Goal: Task Accomplishment & Management: Manage account settings

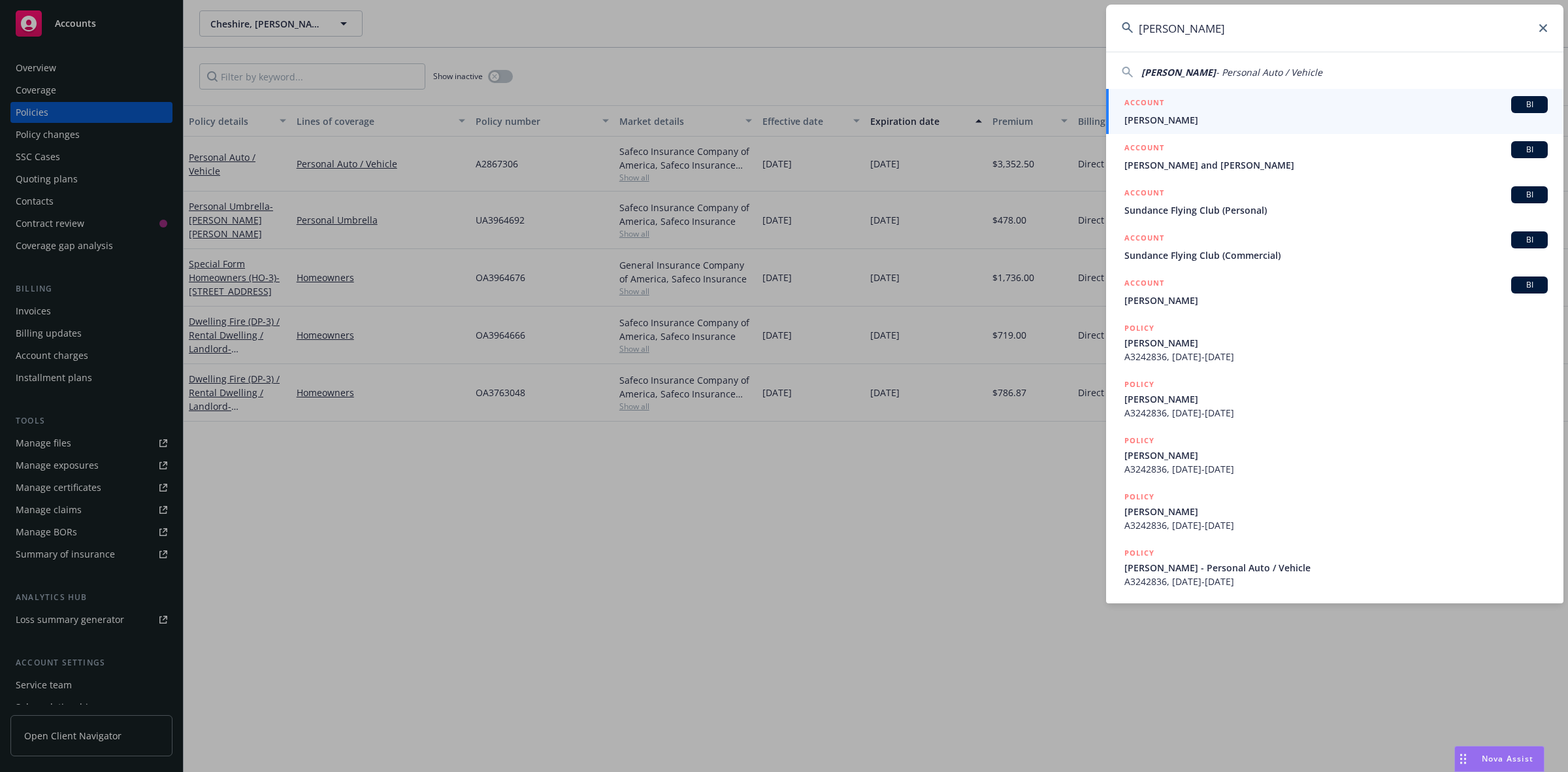
type input "[PERSON_NAME]"
click at [1160, 109] on h5 "ACCOUNT" at bounding box center [1144, 104] width 40 height 16
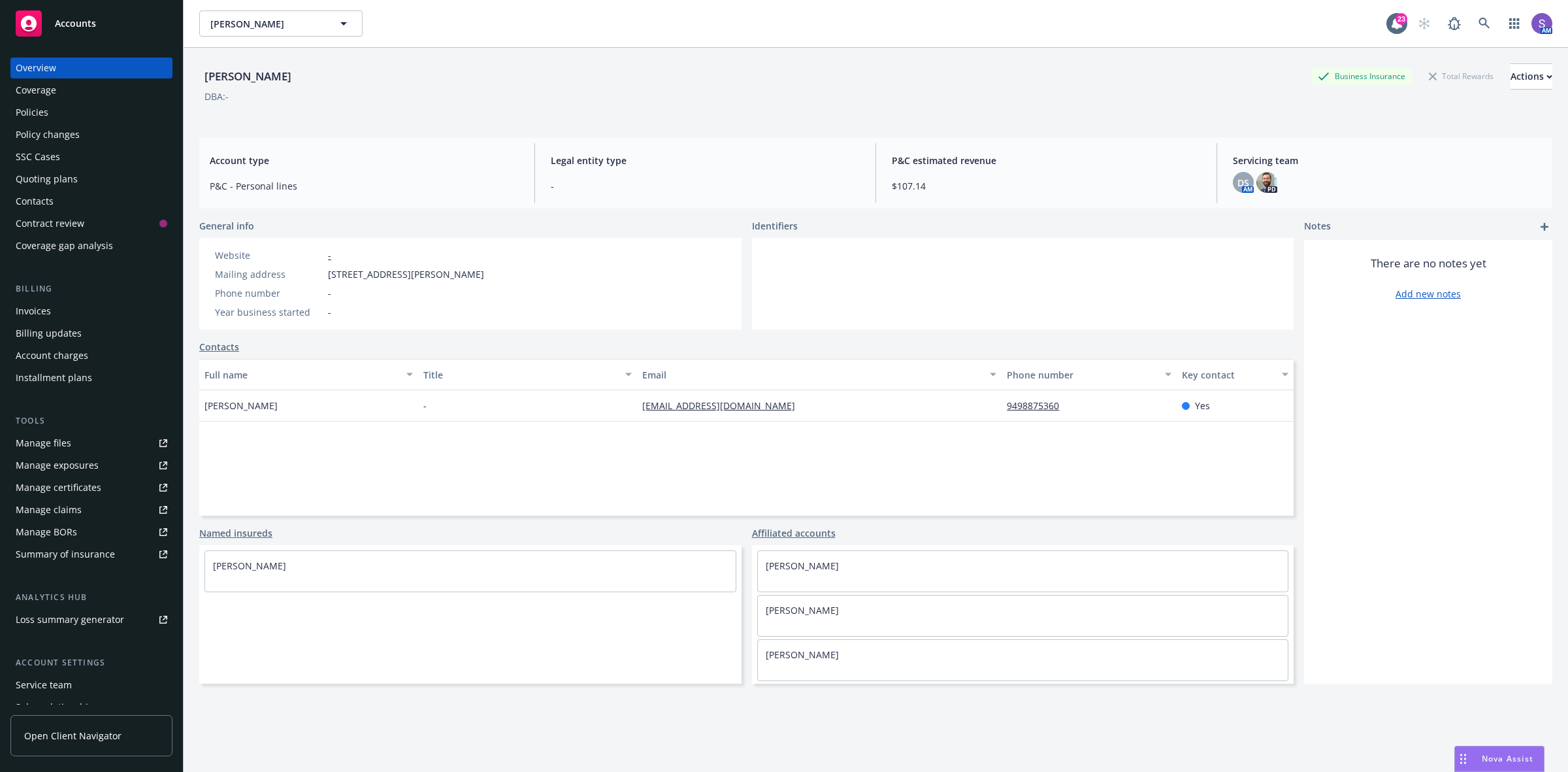
click at [762, 21] on div "[PERSON_NAME], [PERSON_NAME], [PERSON_NAME]" at bounding box center [792, 23] width 1187 height 26
click at [37, 108] on div "Policies" at bounding box center [32, 112] width 33 height 21
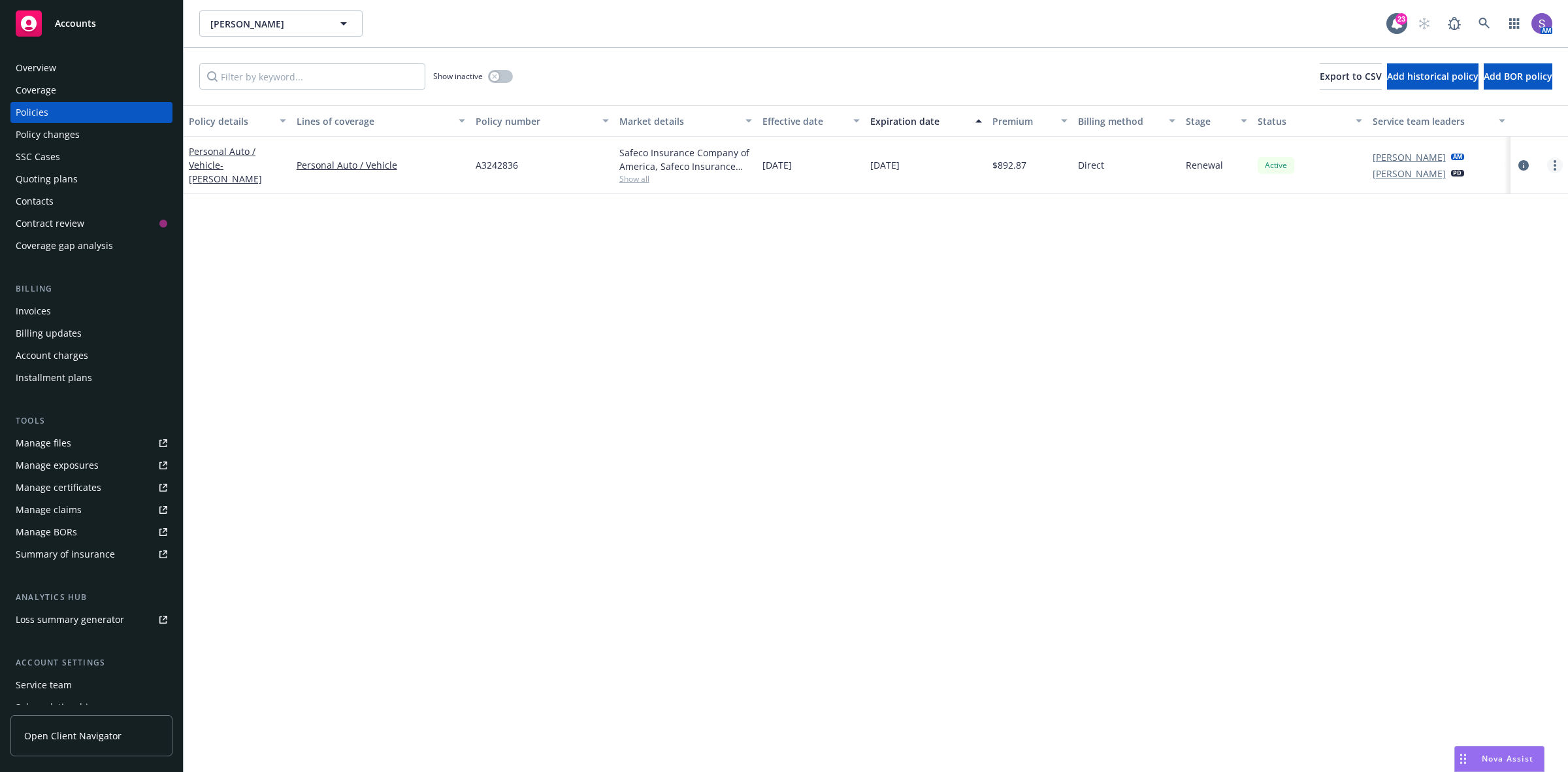
click at [1550, 165] on link "more" at bounding box center [1556, 166] width 16 height 16
click at [1455, 219] on link "Renew with incumbent" at bounding box center [1486, 218] width 153 height 26
select select "6"
select select "CA"
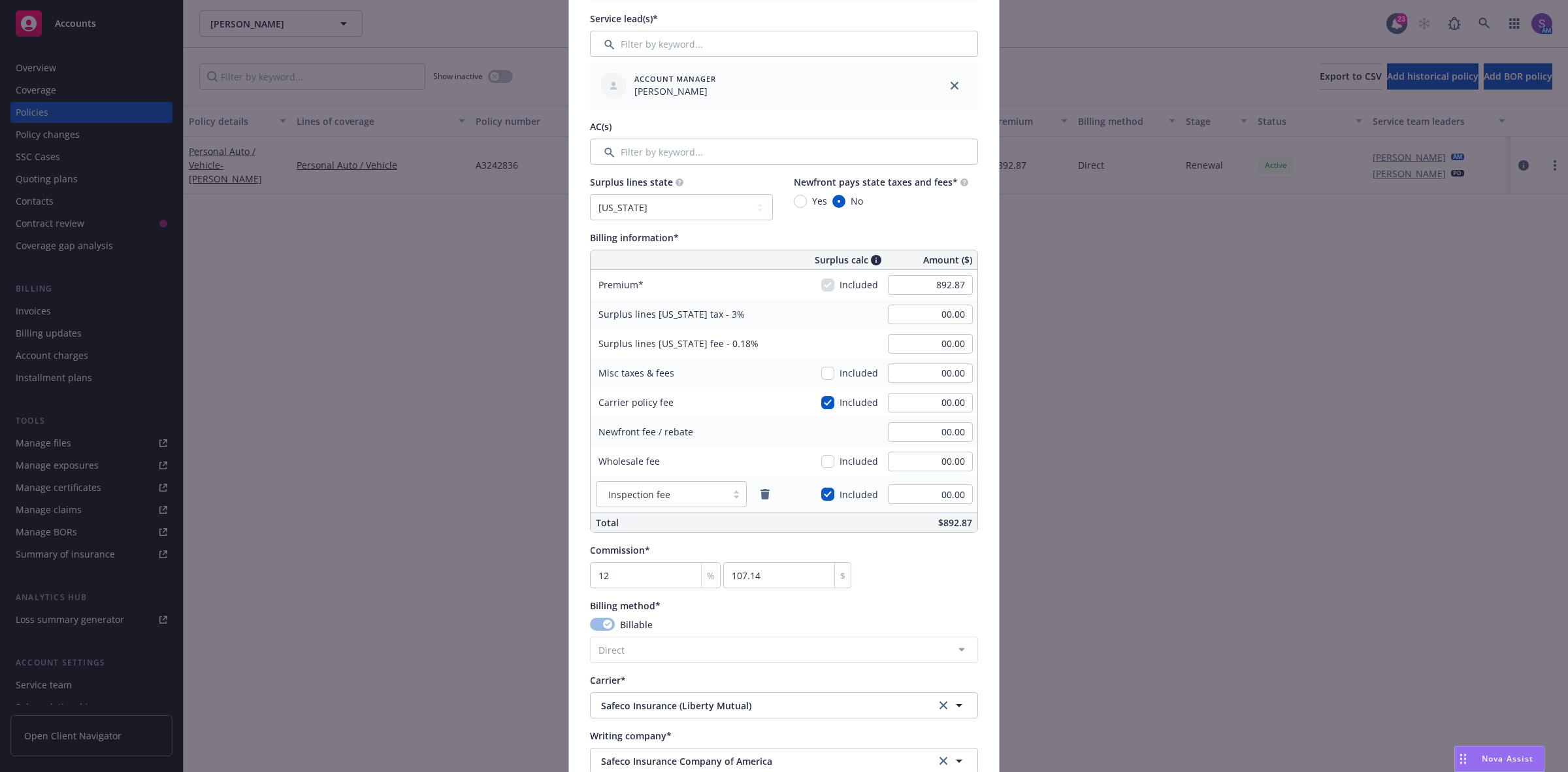
scroll to position [572, 0]
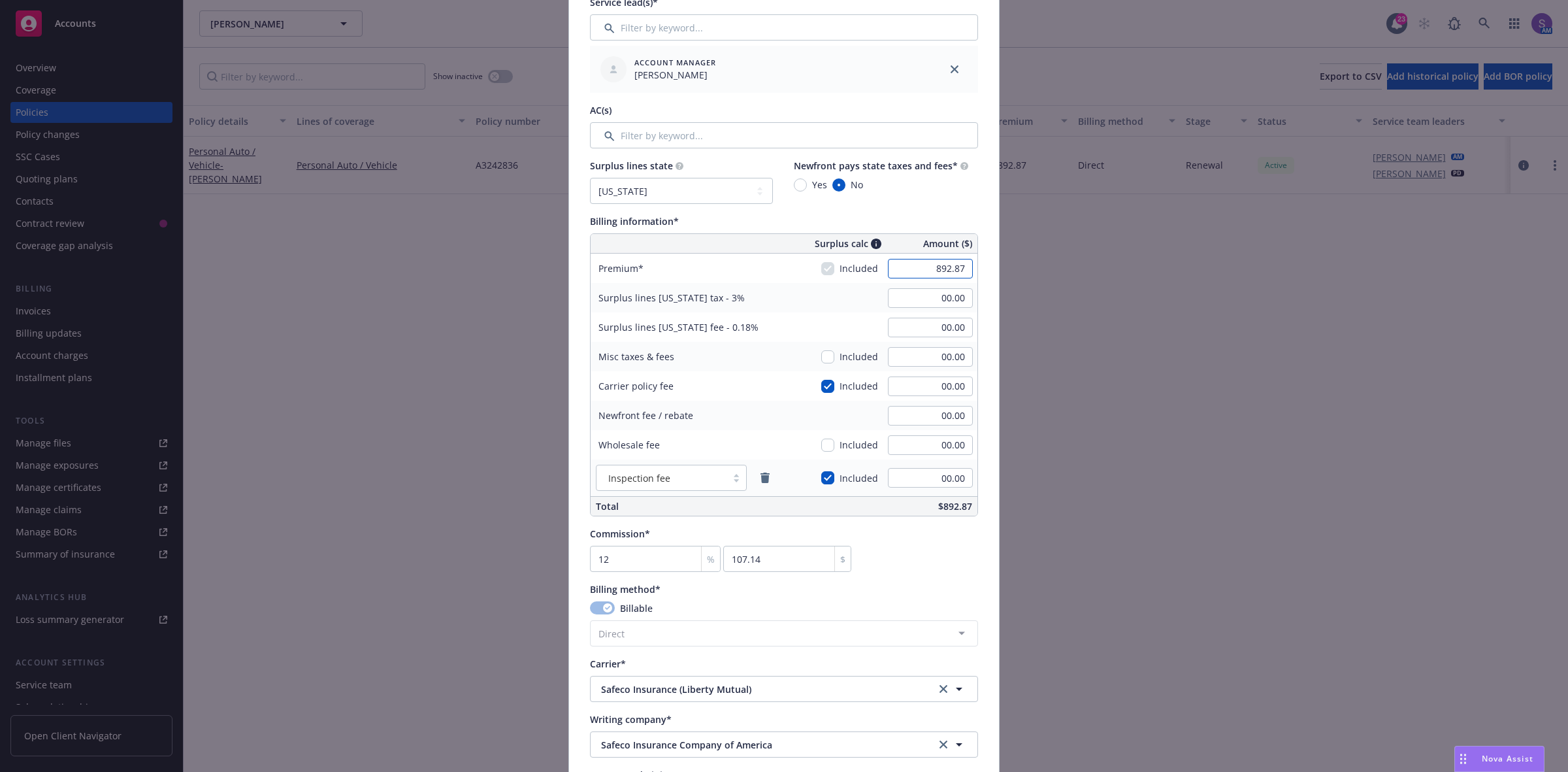
click at [919, 268] on input "892.87" at bounding box center [930, 269] width 85 height 20
paste input "81.1"
type input "881.17"
type input "26.44"
type input "1.59"
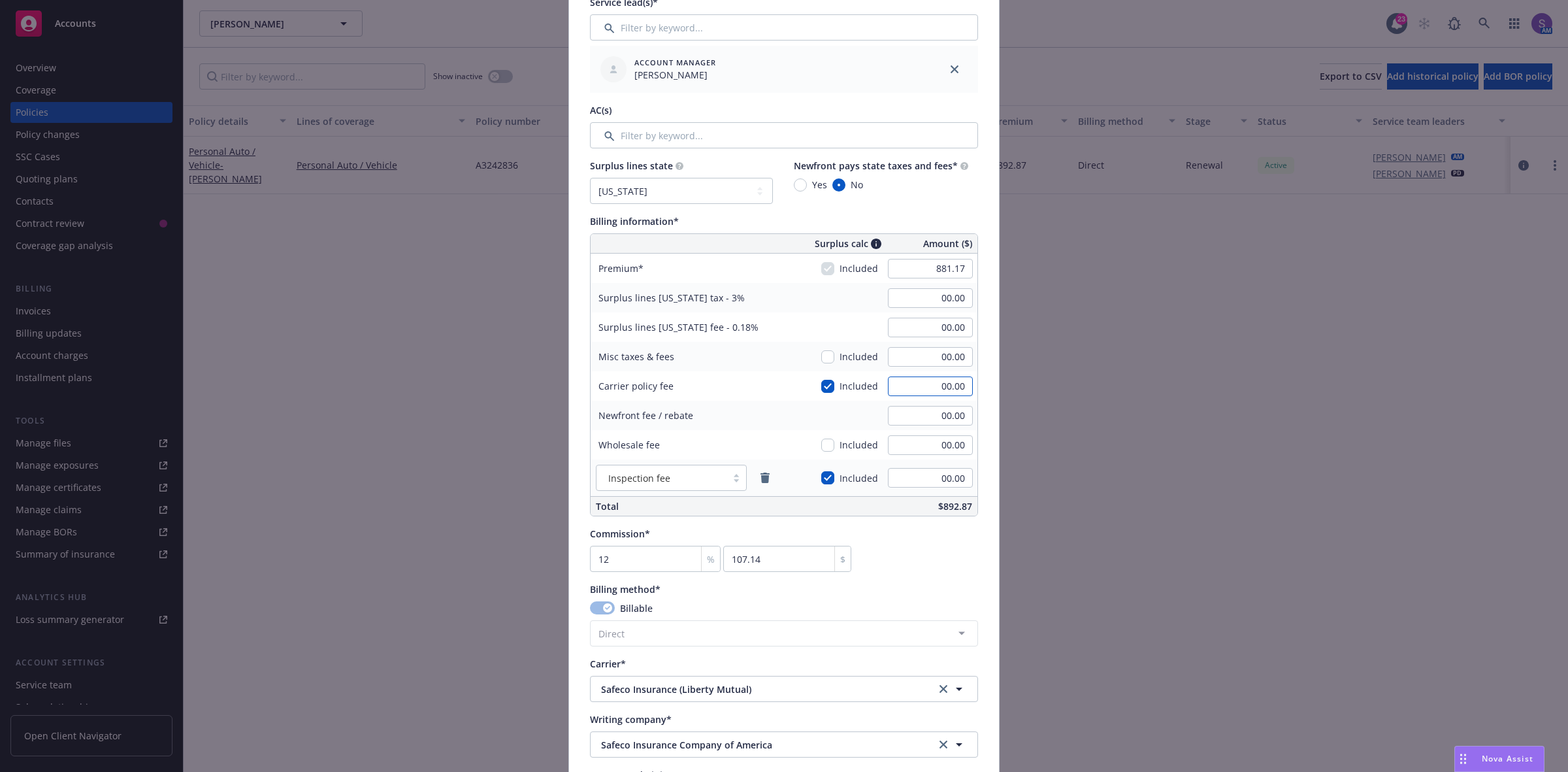
type input "105.74"
click at [959, 393] on input "00.00" at bounding box center [930, 386] width 85 height 20
click at [935, 295] on input "26.44" at bounding box center [930, 298] width 85 height 20
type input "00.00"
click at [942, 332] on input "1.59" at bounding box center [930, 328] width 85 height 20
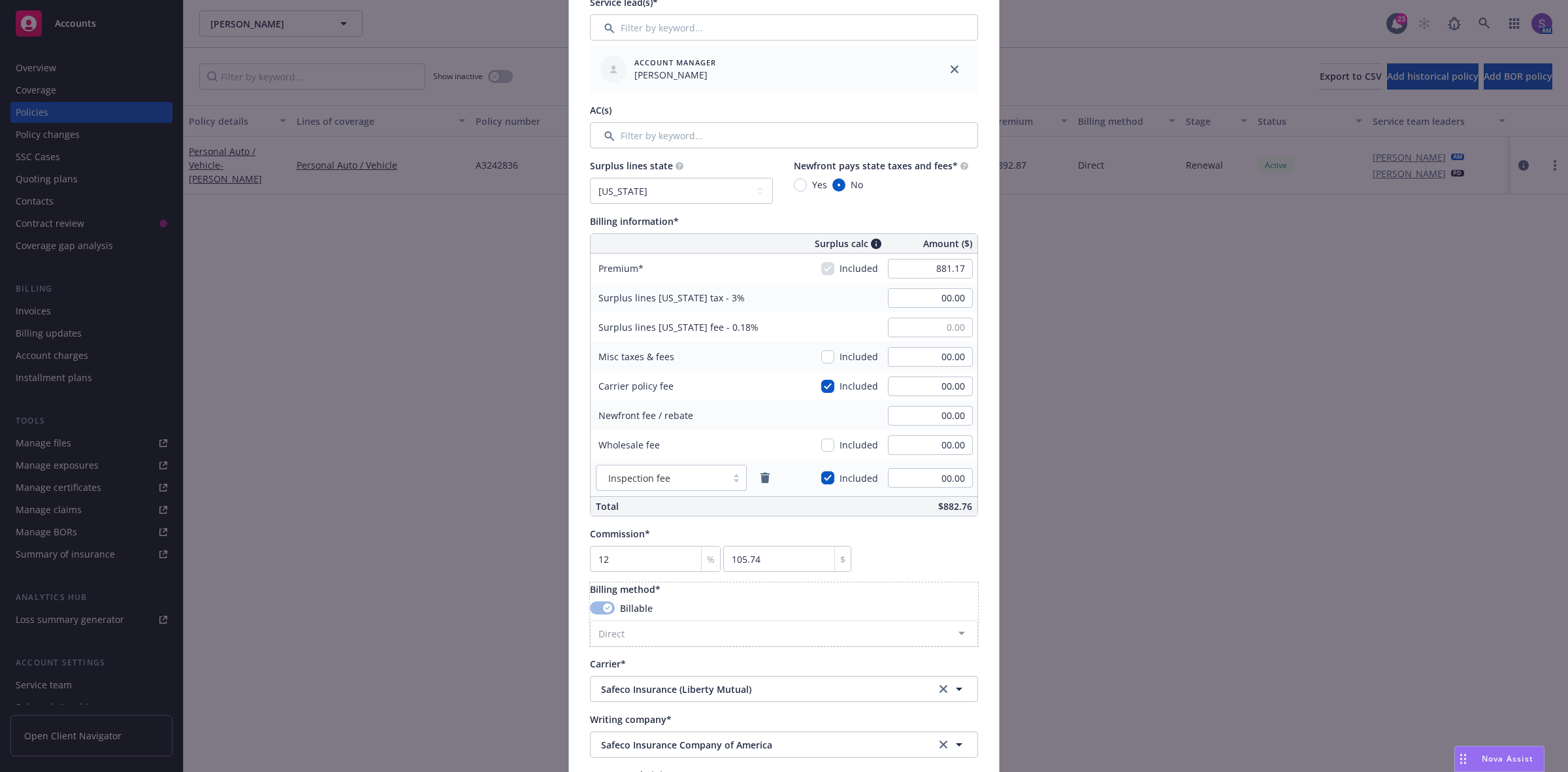
type input "00.00"
drag, startPoint x: 942, startPoint y: 611, endPoint x: 939, endPoint y: 597, distance: 14.3
click at [942, 612] on div "Billable" at bounding box center [783, 608] width 388 height 13
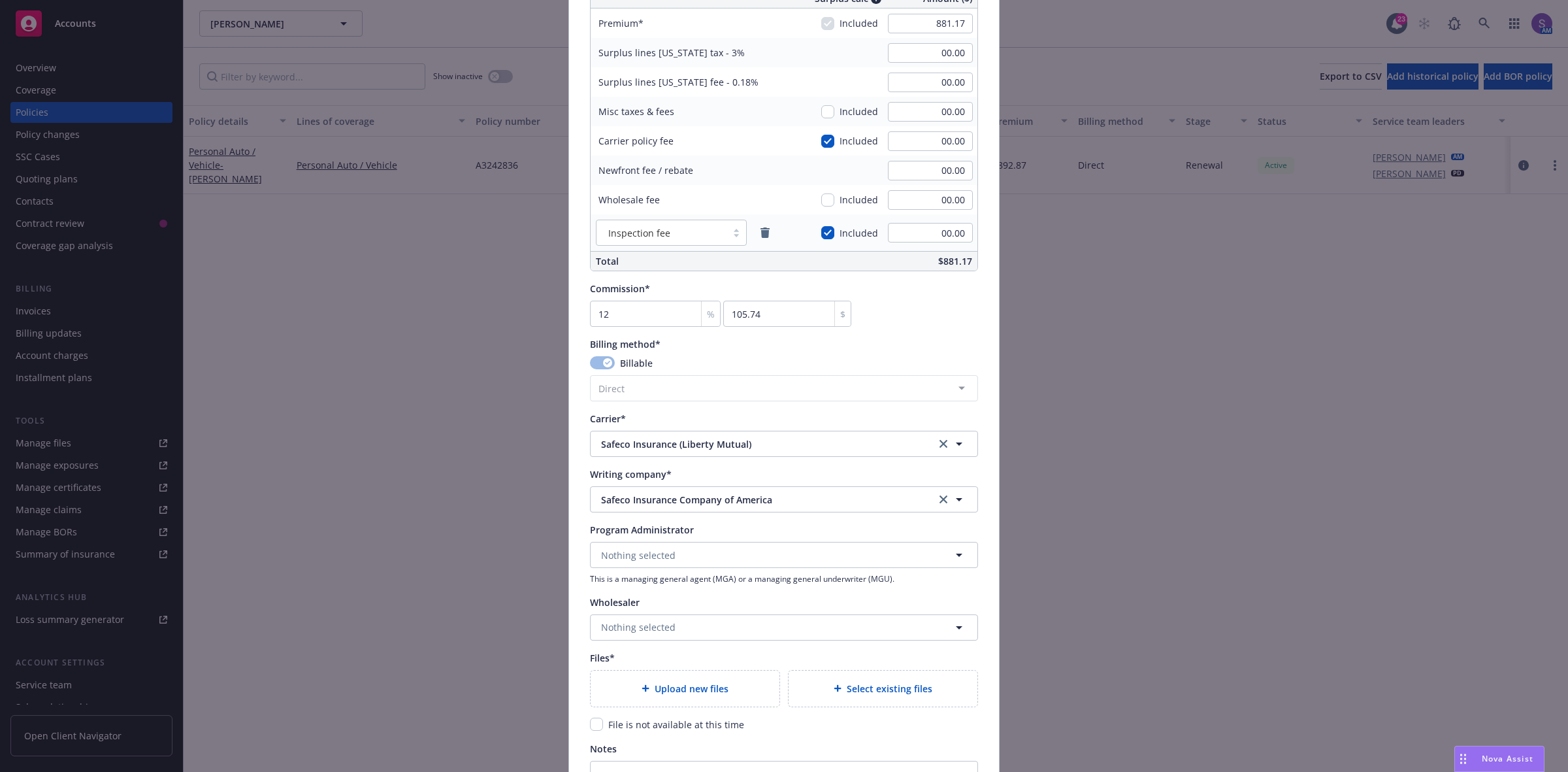
click at [654, 701] on div "Upload new files" at bounding box center [685, 689] width 189 height 36
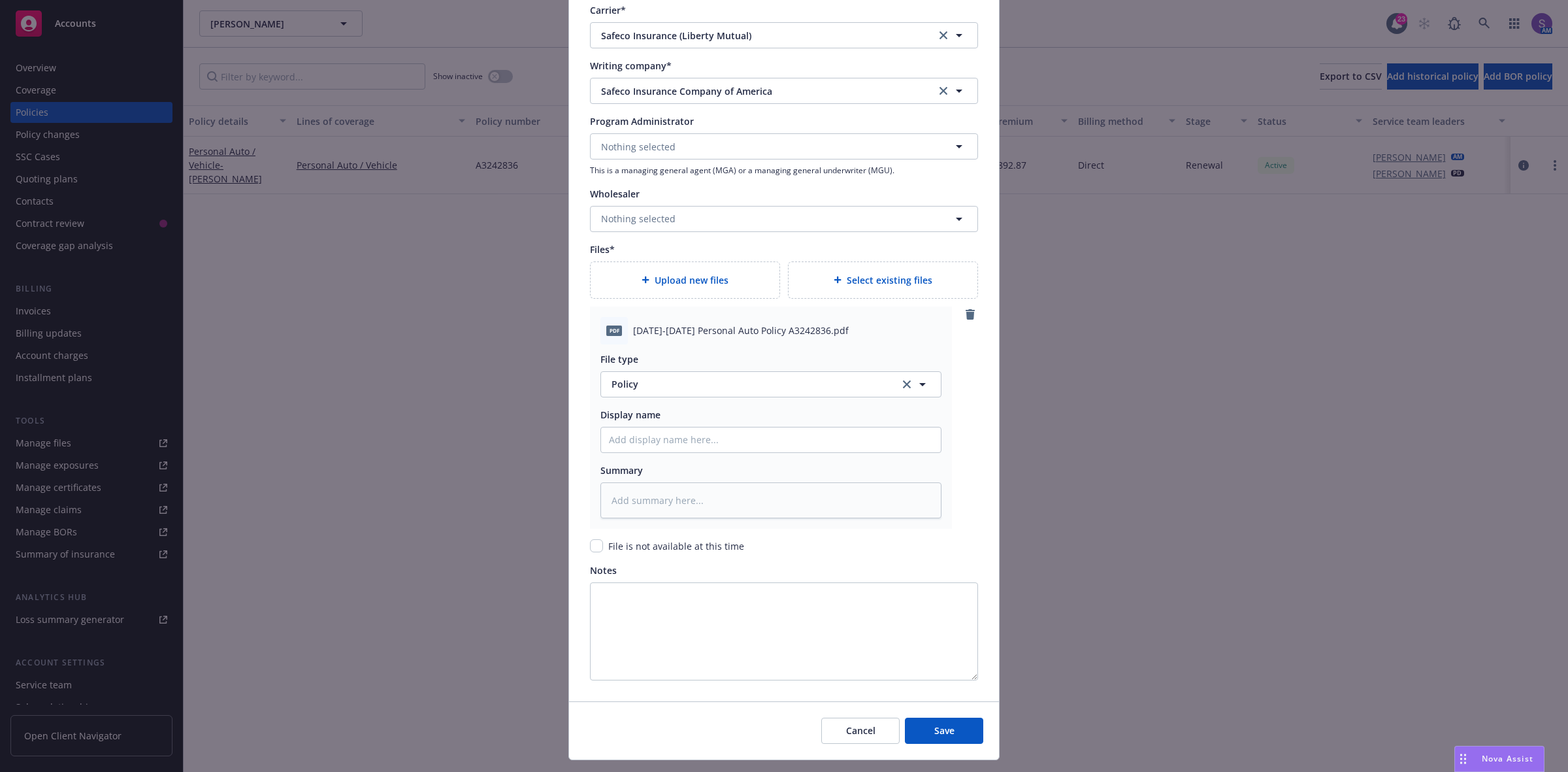
click at [712, 334] on span "[DATE]-[DATE] Personal Auto Policy A3242836.pdf" at bounding box center [741, 330] width 216 height 13
copy span "[DATE]-[DATE] Personal Auto Policy A3242836.pdf"
click at [662, 439] on input "Policy display name" at bounding box center [771, 440] width 340 height 25
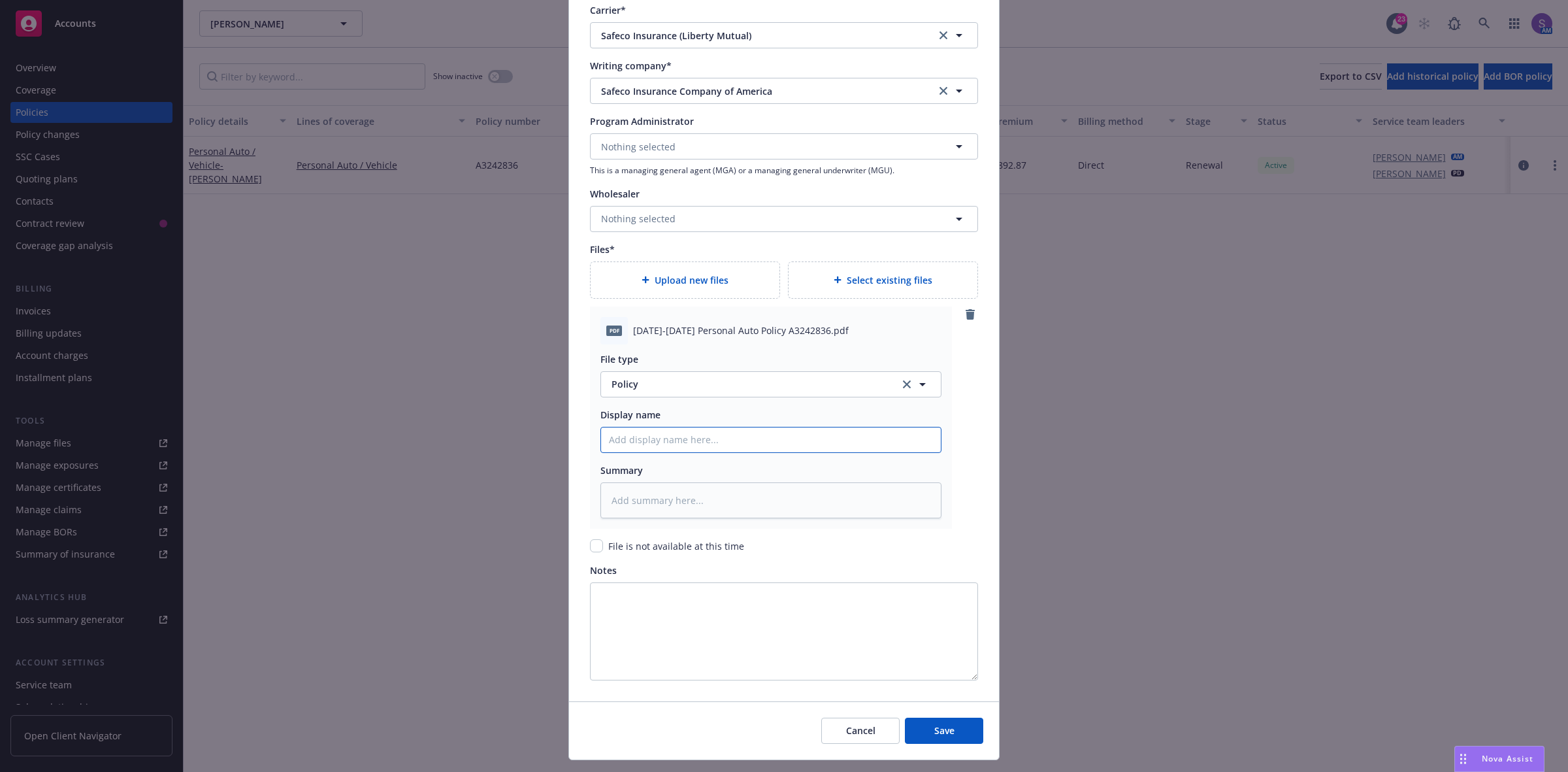
paste input "[DATE]-[DATE] Personal Auto Policy A3242836.pdf"
type textarea "x"
type input "[DATE]-[DATE] Personal Auto Policy A3242836.pdf"
type textarea "x"
type input "[DATE]-[DATE] Personal Auto Policy A3242836.pd"
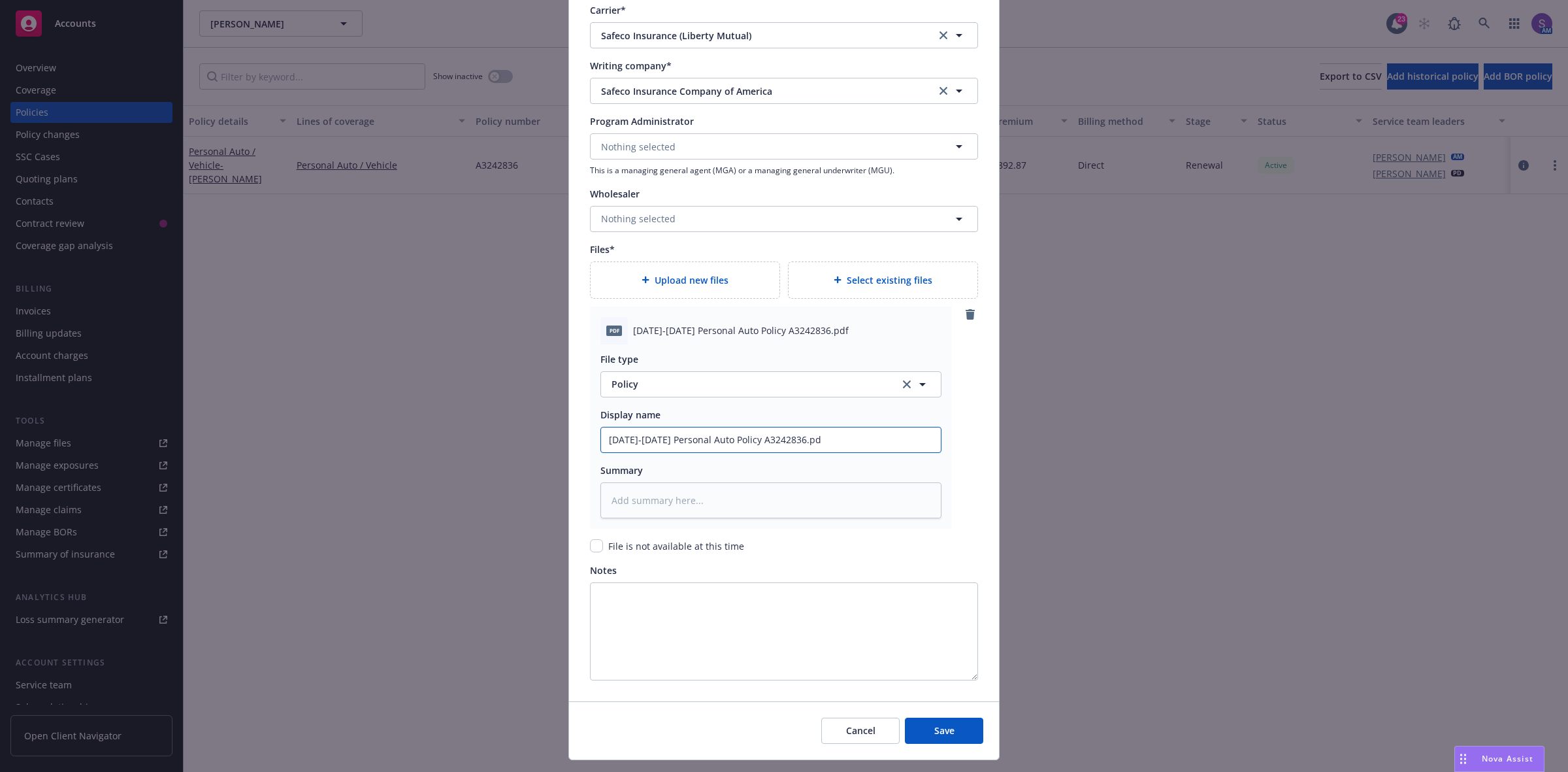
type textarea "x"
type input "[DATE]-[DATE] Personal Auto Policy A3242836."
type textarea "x"
type input "[DATE]-[DATE] Personal Auto Policy A3242836"
type textarea "x"
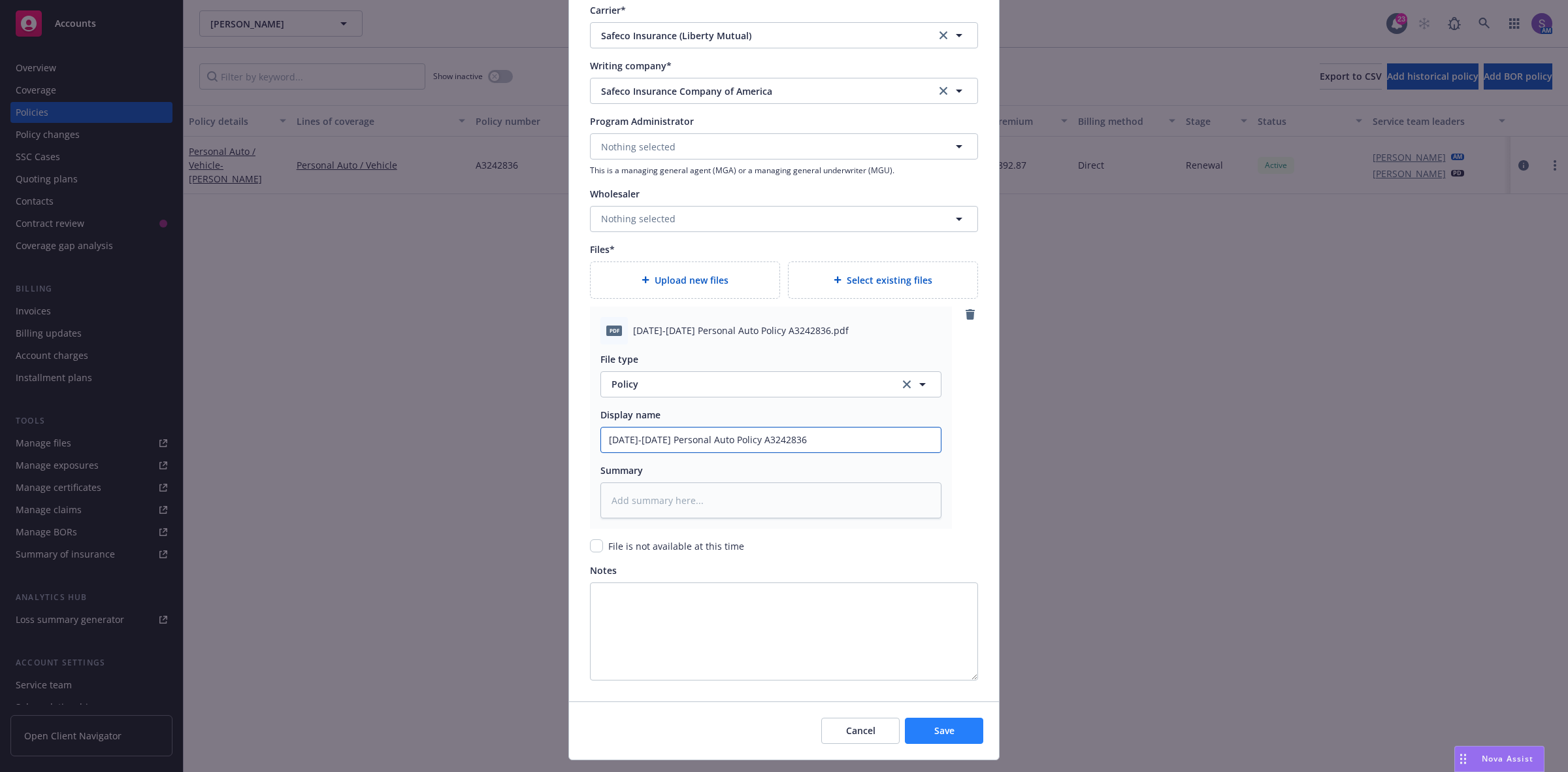
type input "[DATE]-[DATE] Personal Auto Policy A3242836"
click at [946, 735] on span "Save" at bounding box center [945, 731] width 21 height 12
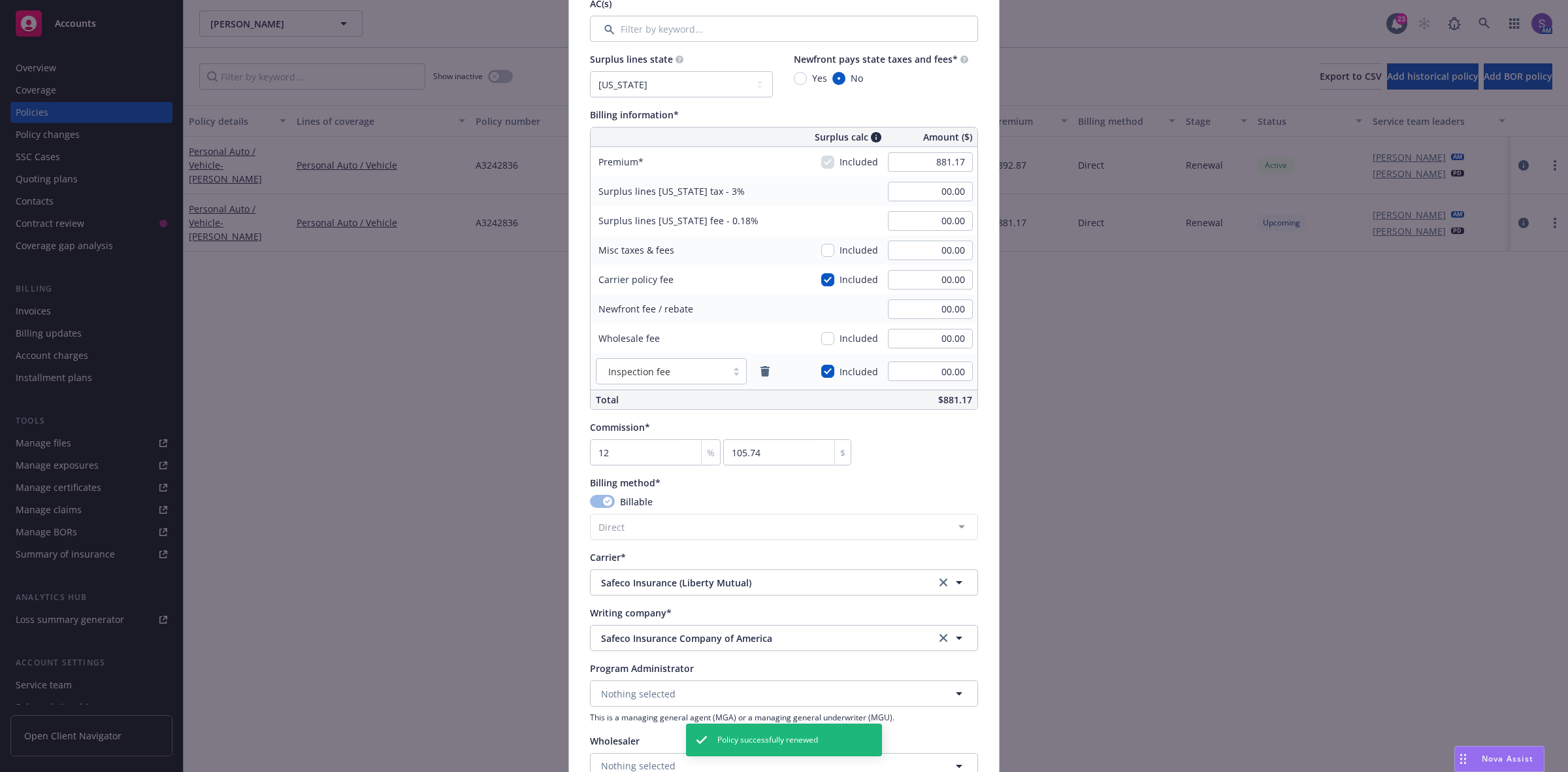
scroll to position [572, 0]
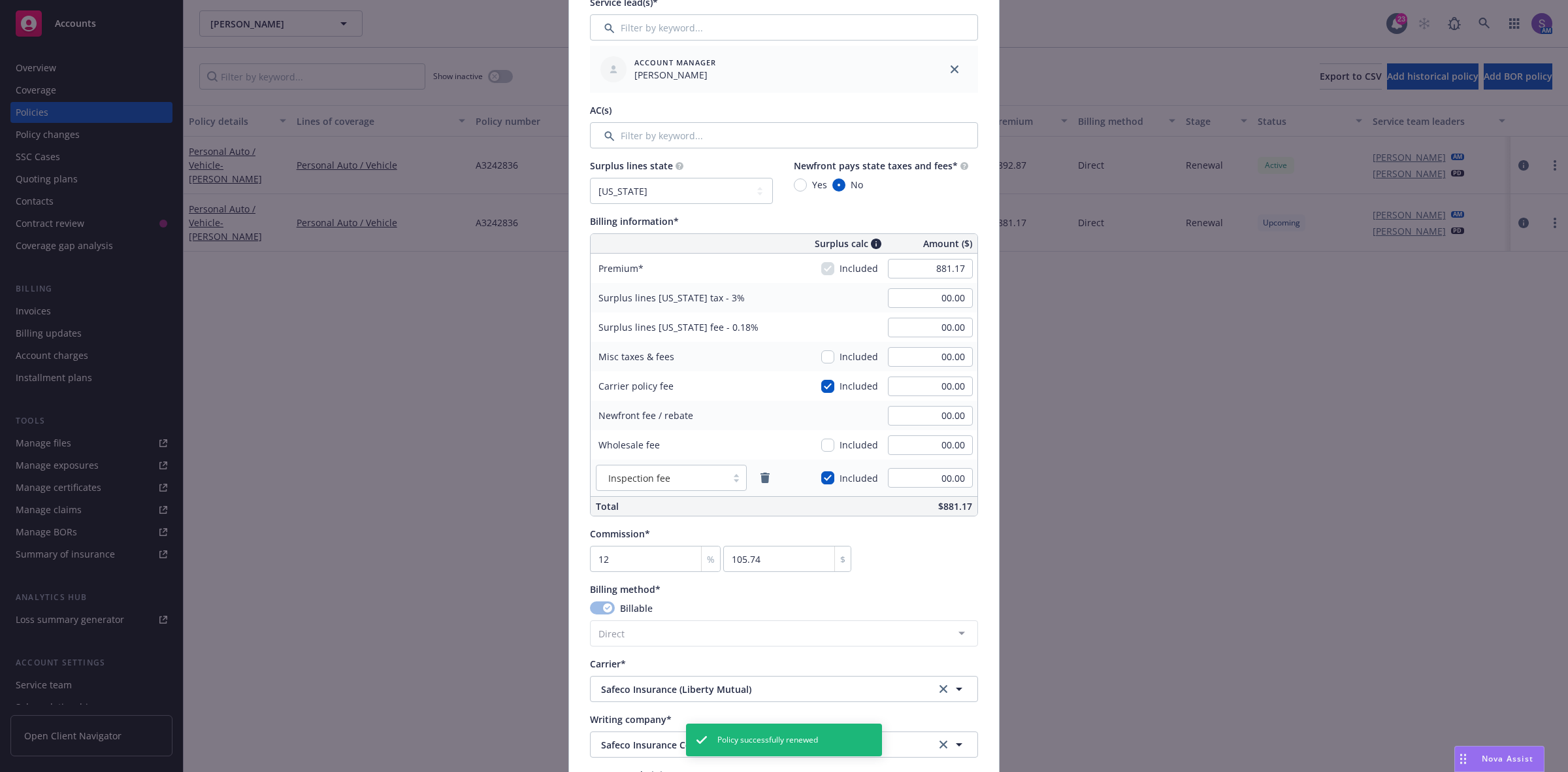
type textarea "x"
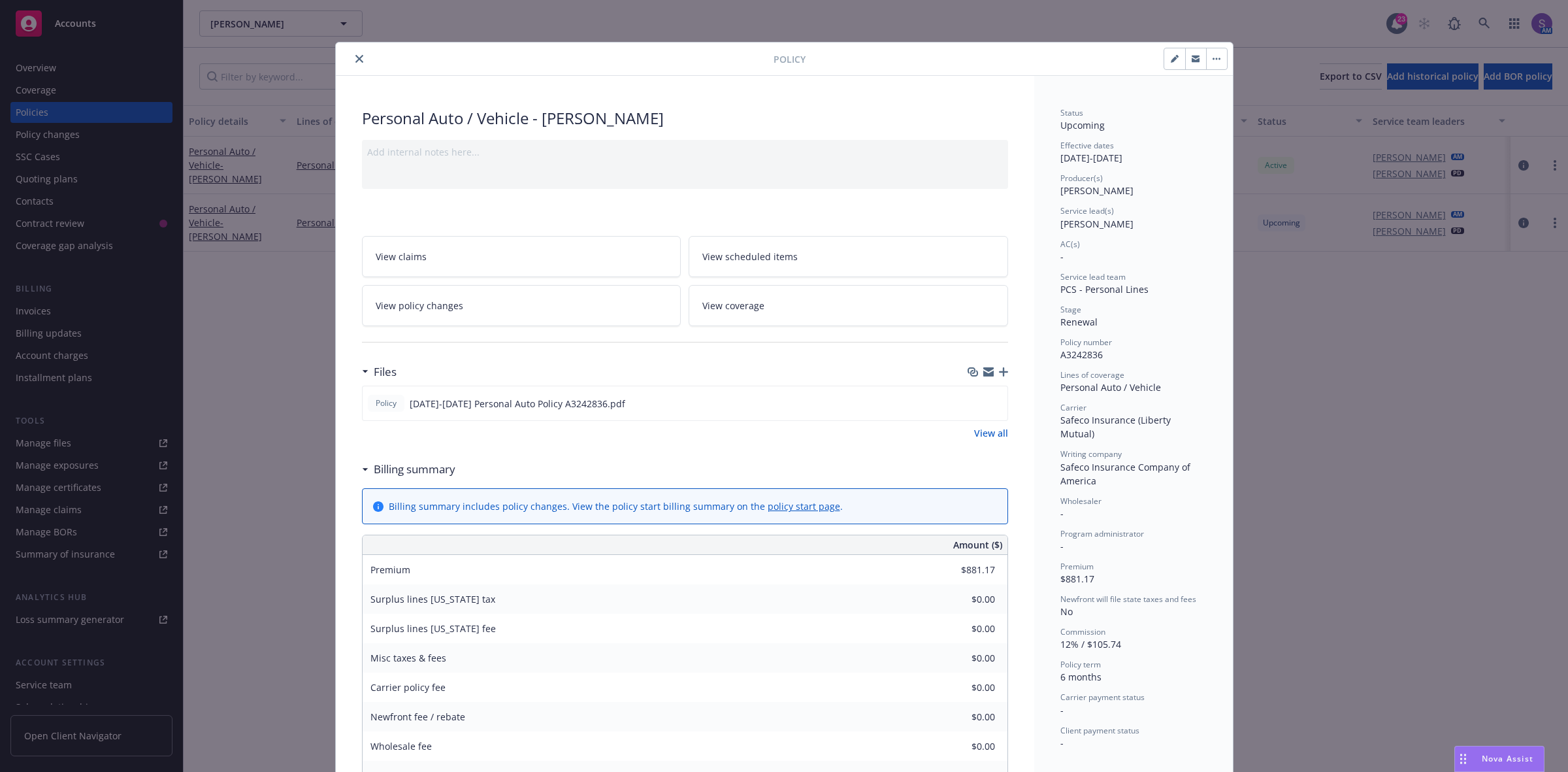
click at [1084, 355] on span "A3242836" at bounding box center [1082, 354] width 43 height 12
copy span "A3242836"
click at [356, 59] on icon "close" at bounding box center [359, 59] width 8 height 8
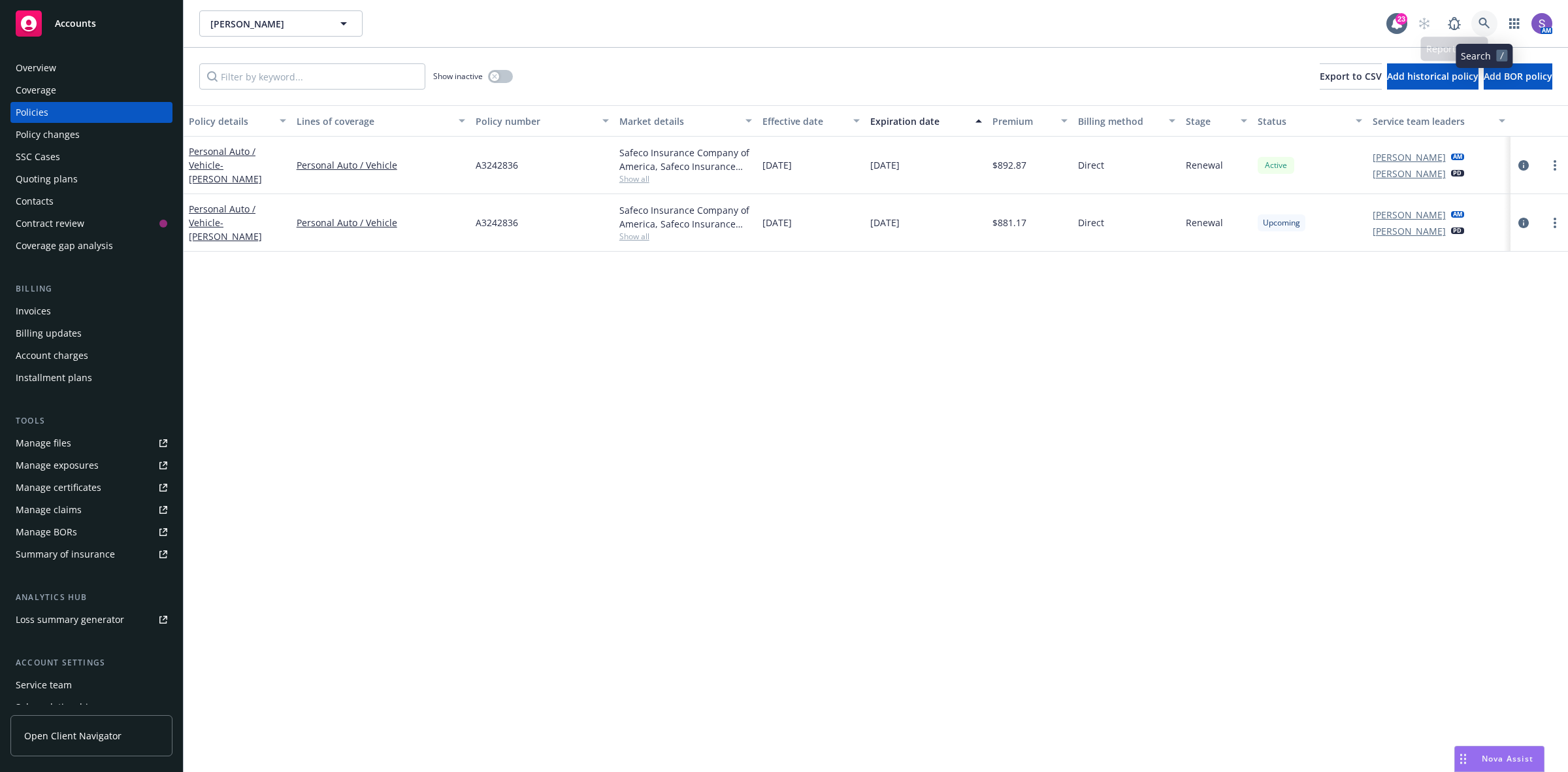
click at [1484, 20] on icon at bounding box center [1484, 23] width 11 height 11
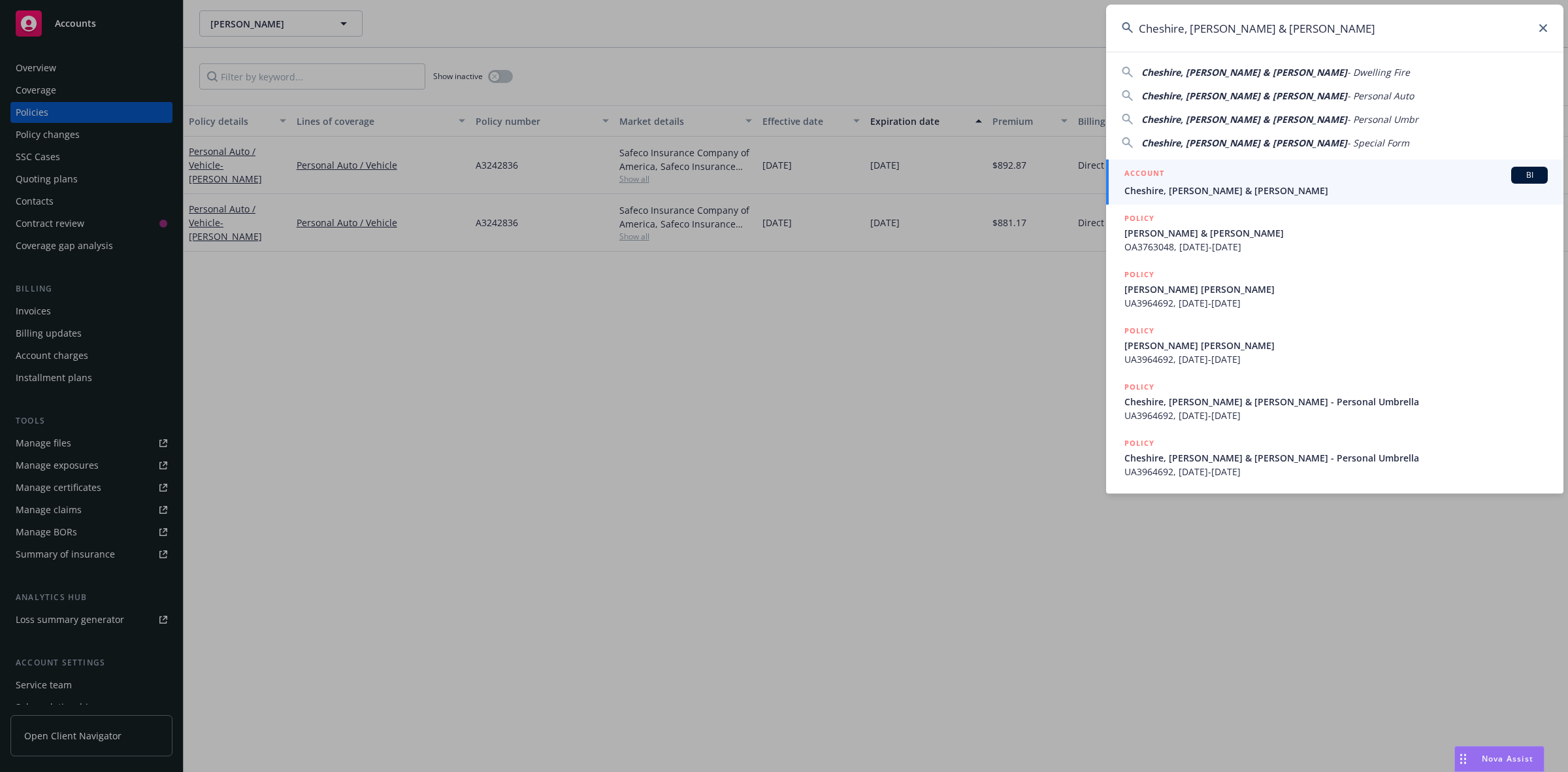
type input "Cheshire, [PERSON_NAME] & [PERSON_NAME]"
click at [1240, 182] on div "ACCOUNT BI" at bounding box center [1336, 175] width 424 height 17
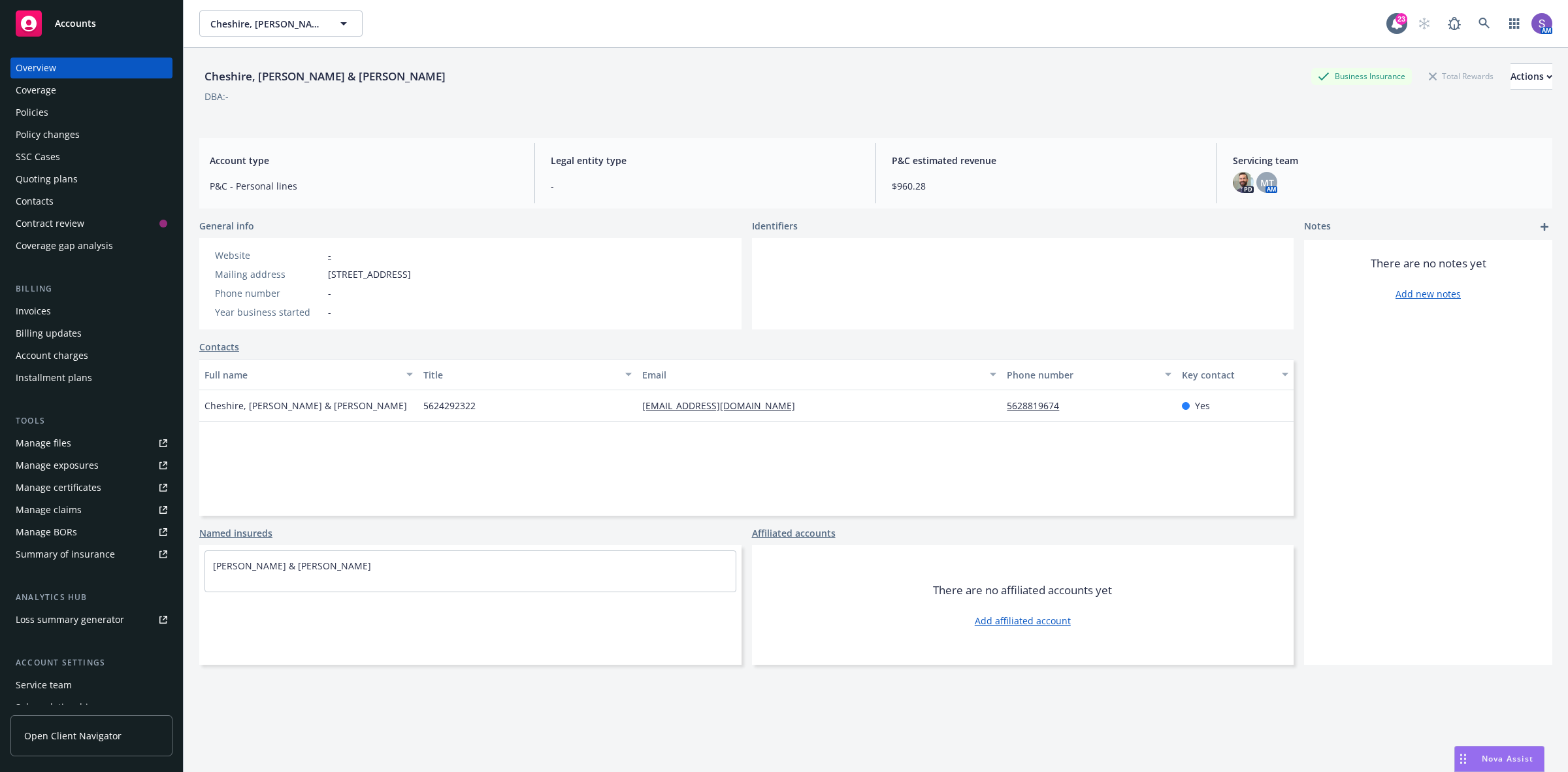
click at [54, 112] on div "Policies" at bounding box center [92, 112] width 152 height 21
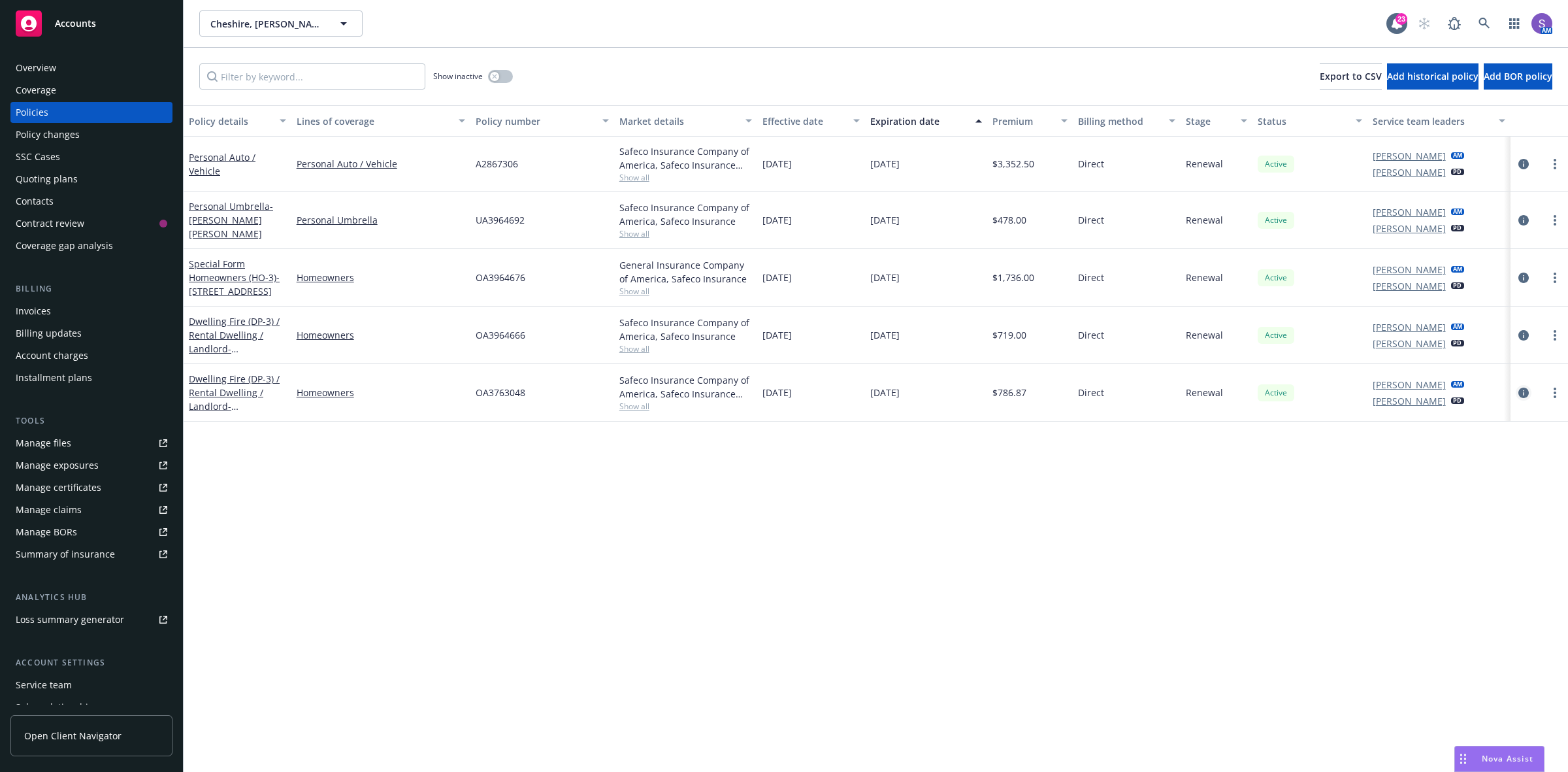
click at [1524, 397] on icon "circleInformation" at bounding box center [1523, 393] width 11 height 11
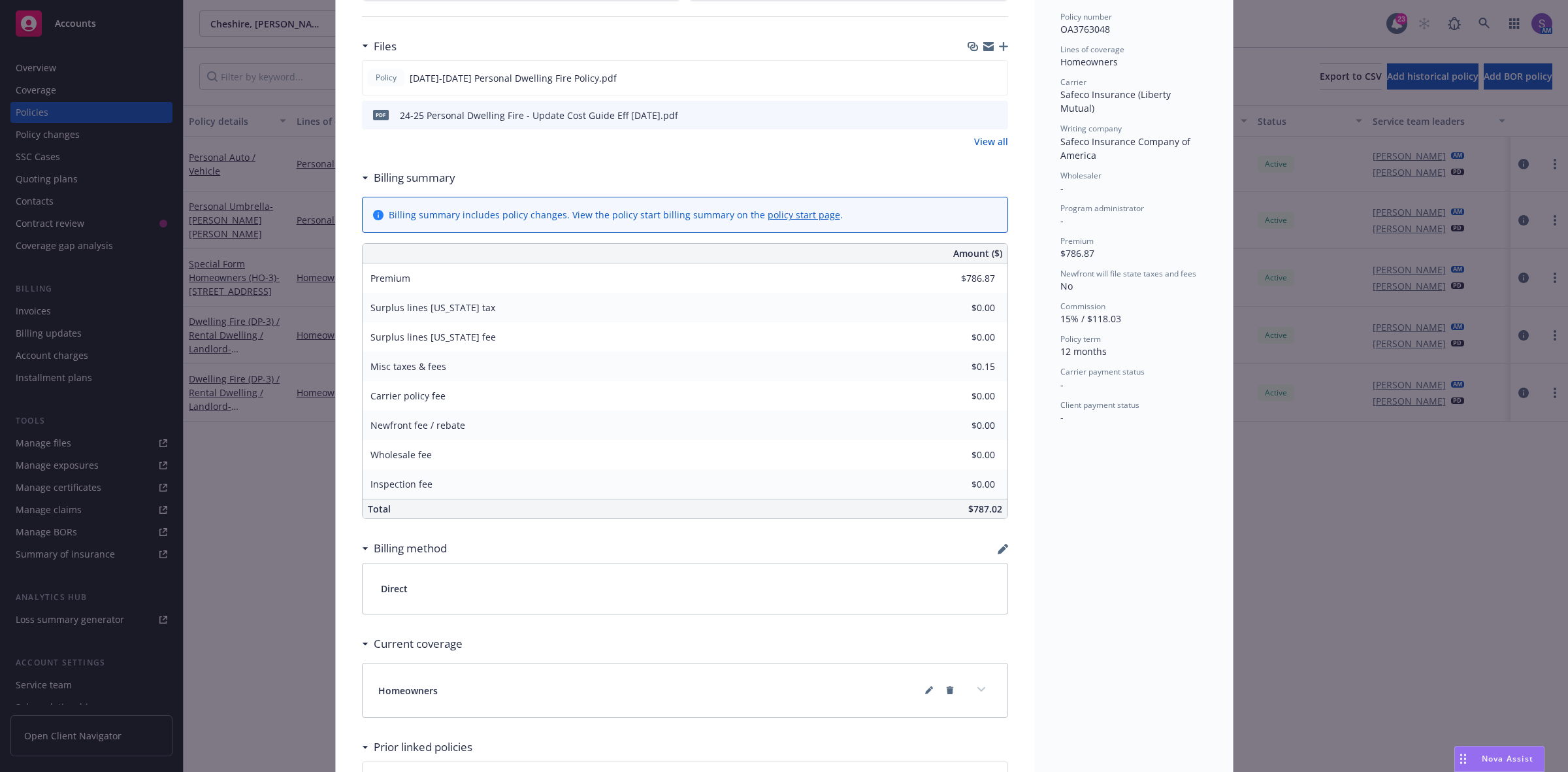
scroll to position [327, 0]
click at [925, 693] on icon at bounding box center [928, 690] width 6 height 6
type textarea "x"
select select "INCLUDED"
select select "LIMIT"
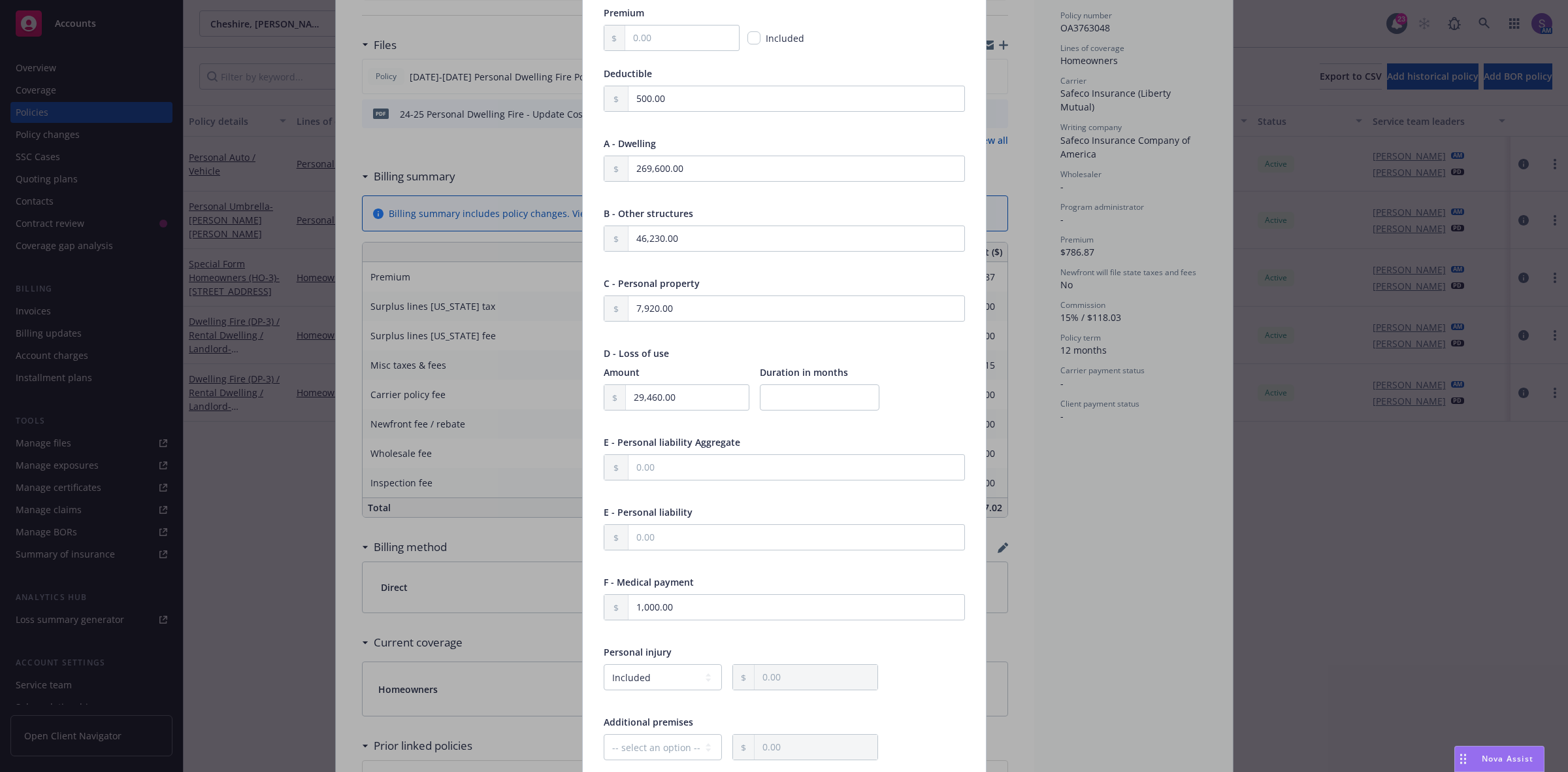
scroll to position [46, 0]
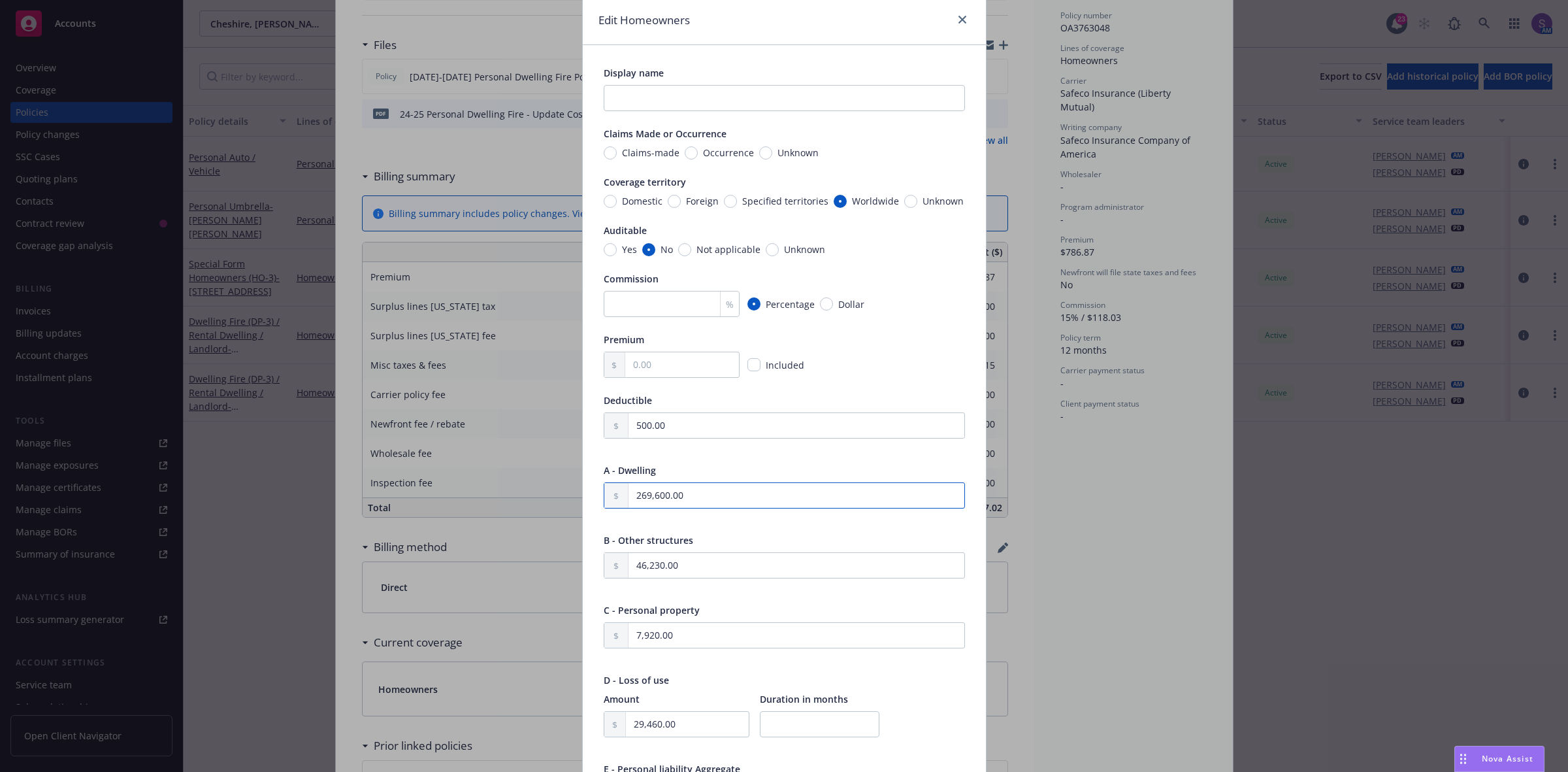
click at [766, 489] on input "269,600.00" at bounding box center [796, 495] width 336 height 25
click at [766, 490] on input "269,600.00" at bounding box center [796, 495] width 336 height 25
paste input "393,2"
type textarea "x"
type input "393,200.00"
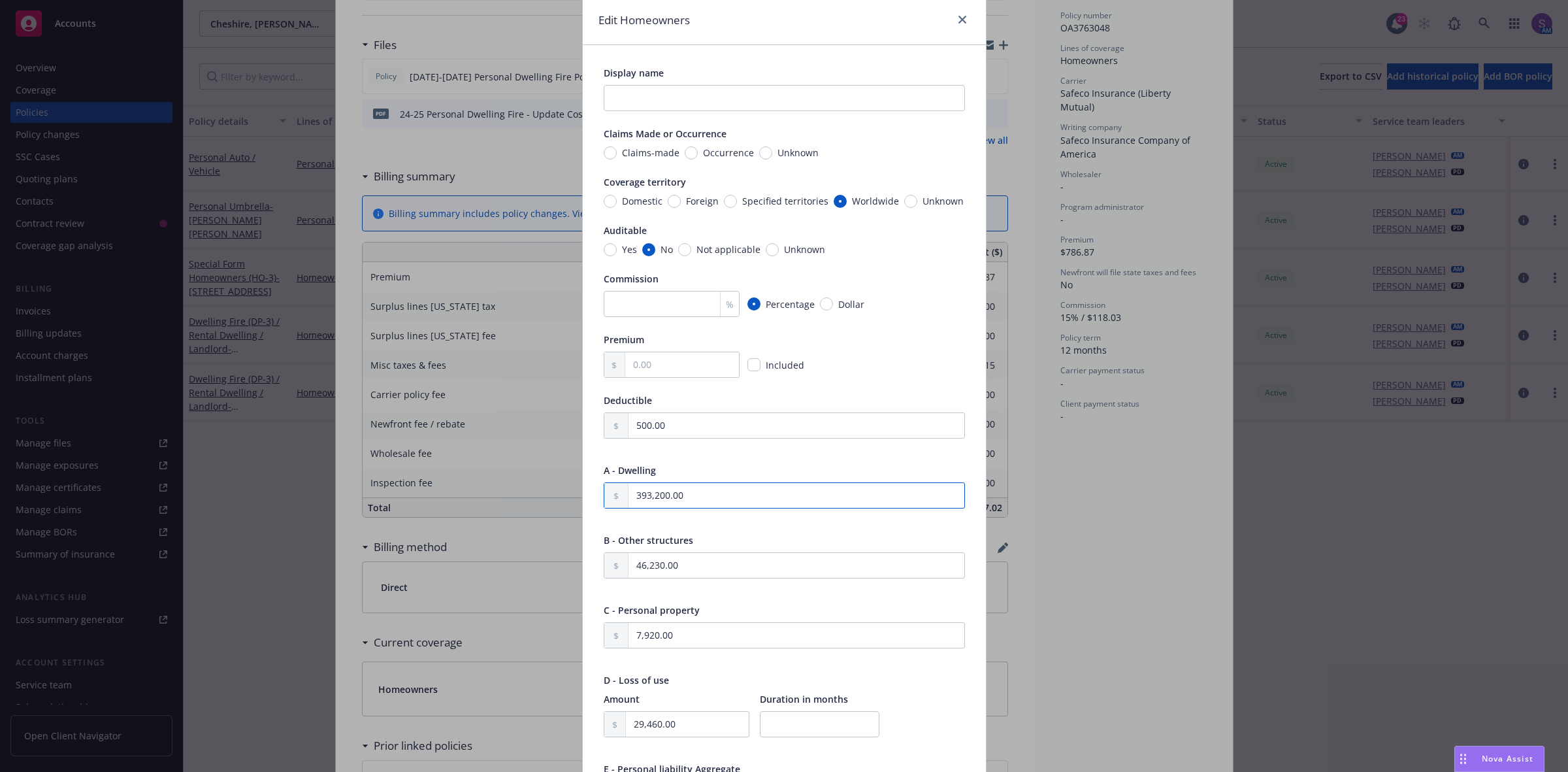
type textarea "x"
type input "393,200.00"
click at [714, 562] on input "46,230.00" at bounding box center [796, 566] width 336 height 25
click at [714, 561] on input "46,230.00" at bounding box center [796, 566] width 336 height 25
paste input "78,64"
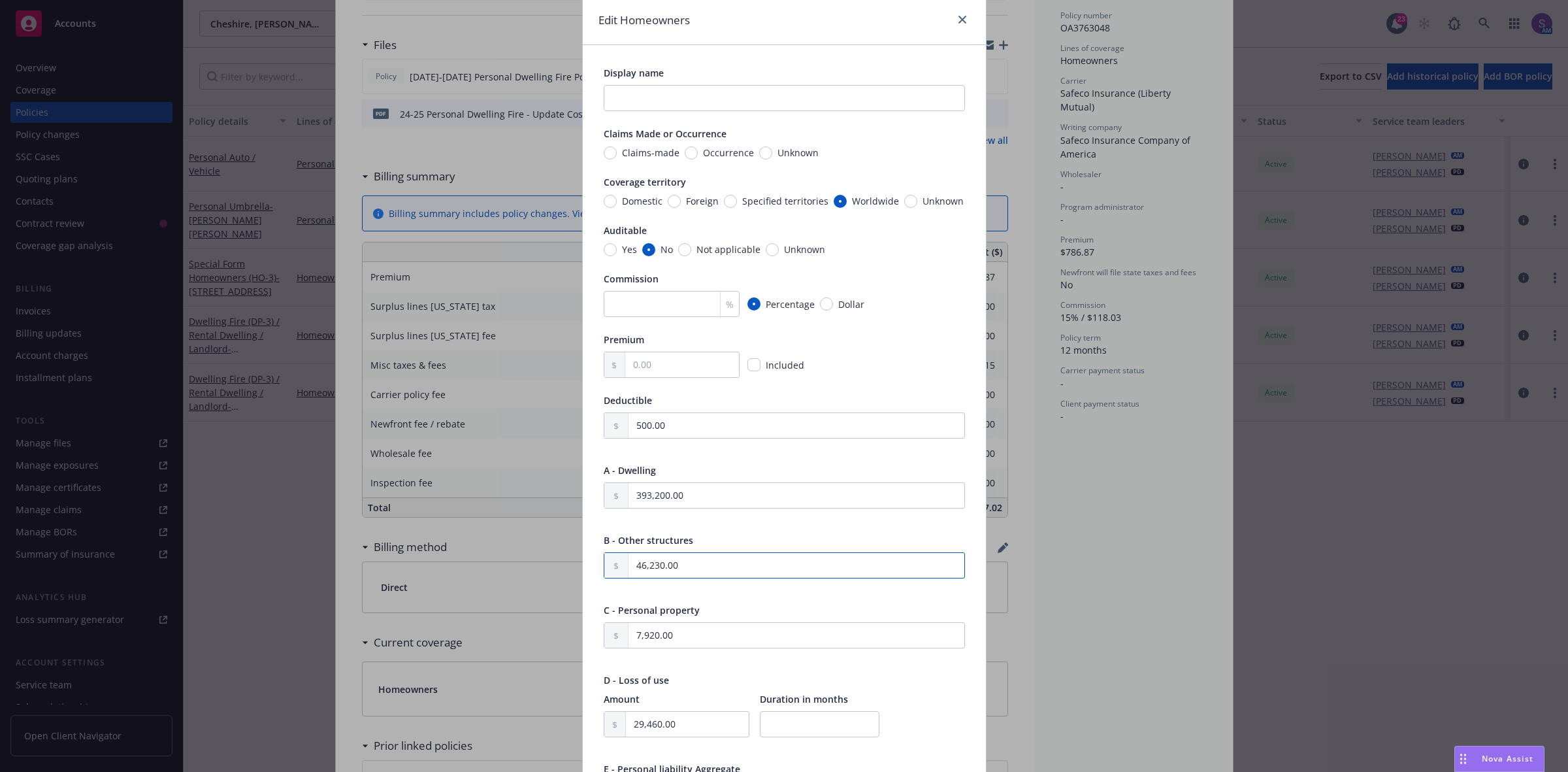
type textarea "x"
type input "78,640.00"
type textarea "x"
type input "78,640.00"
drag, startPoint x: 720, startPoint y: 639, endPoint x: 586, endPoint y: 629, distance: 134.4
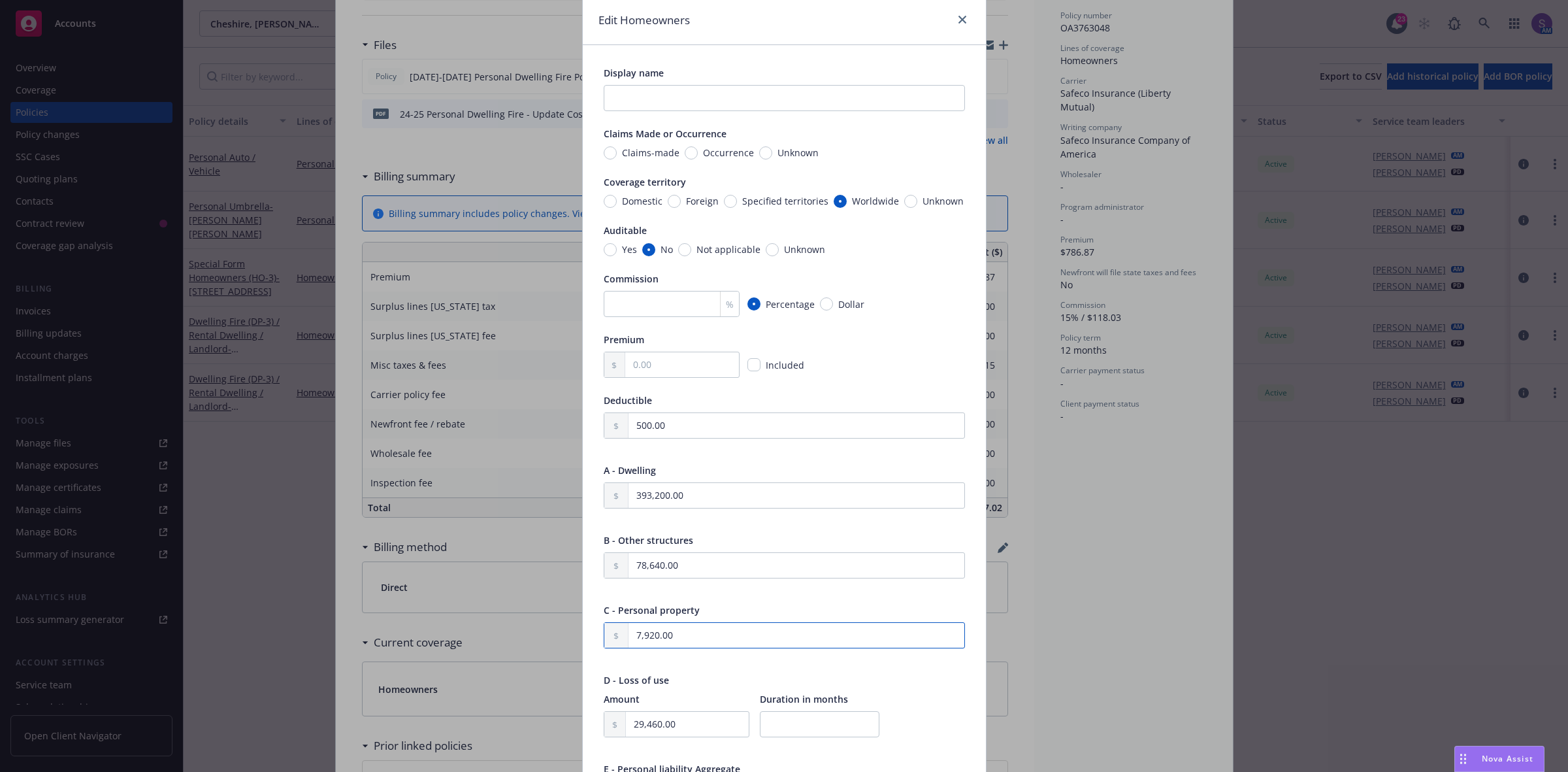
paste input "text"
type input "7,920.00"
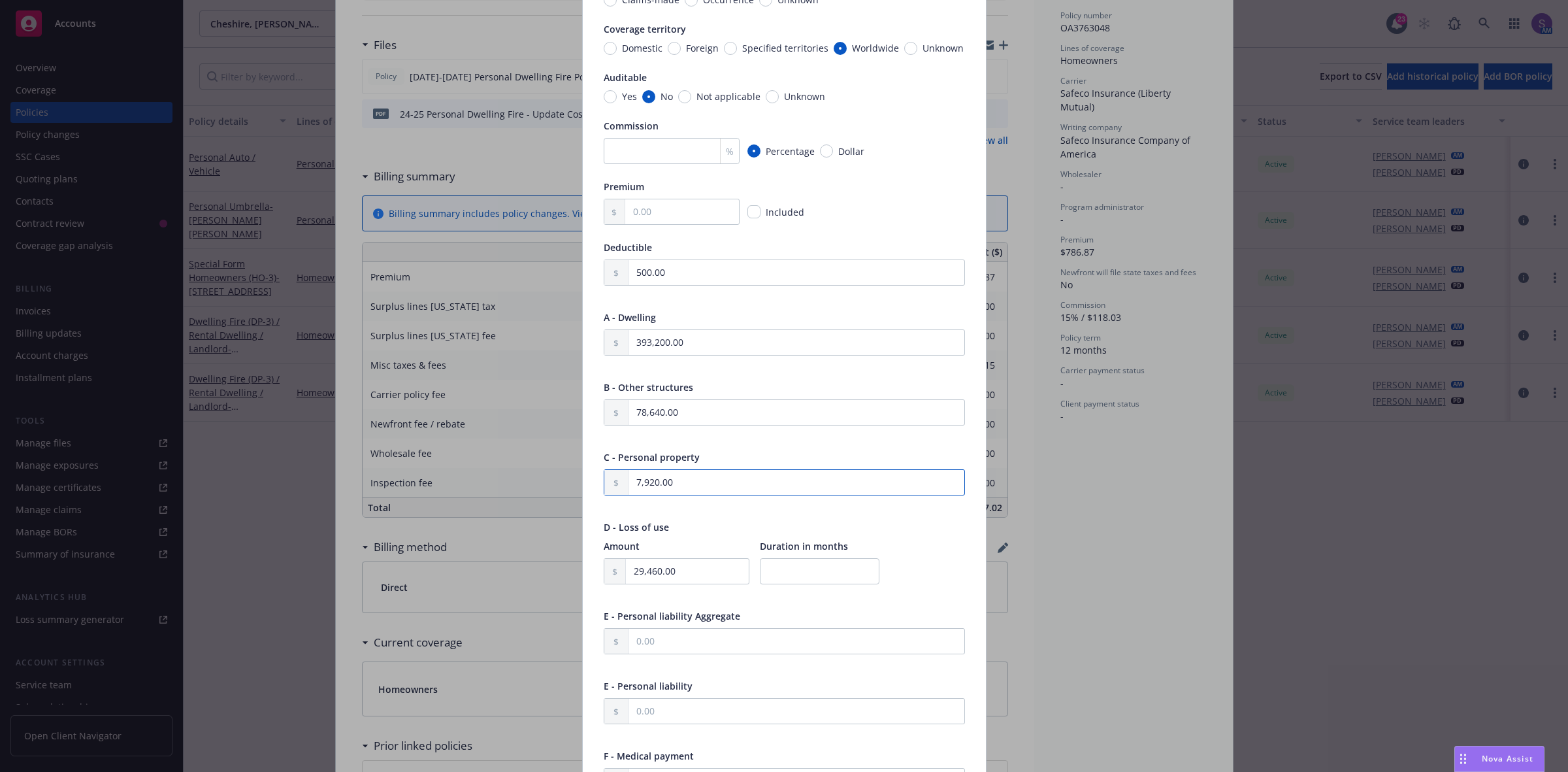
scroll to position [210, 0]
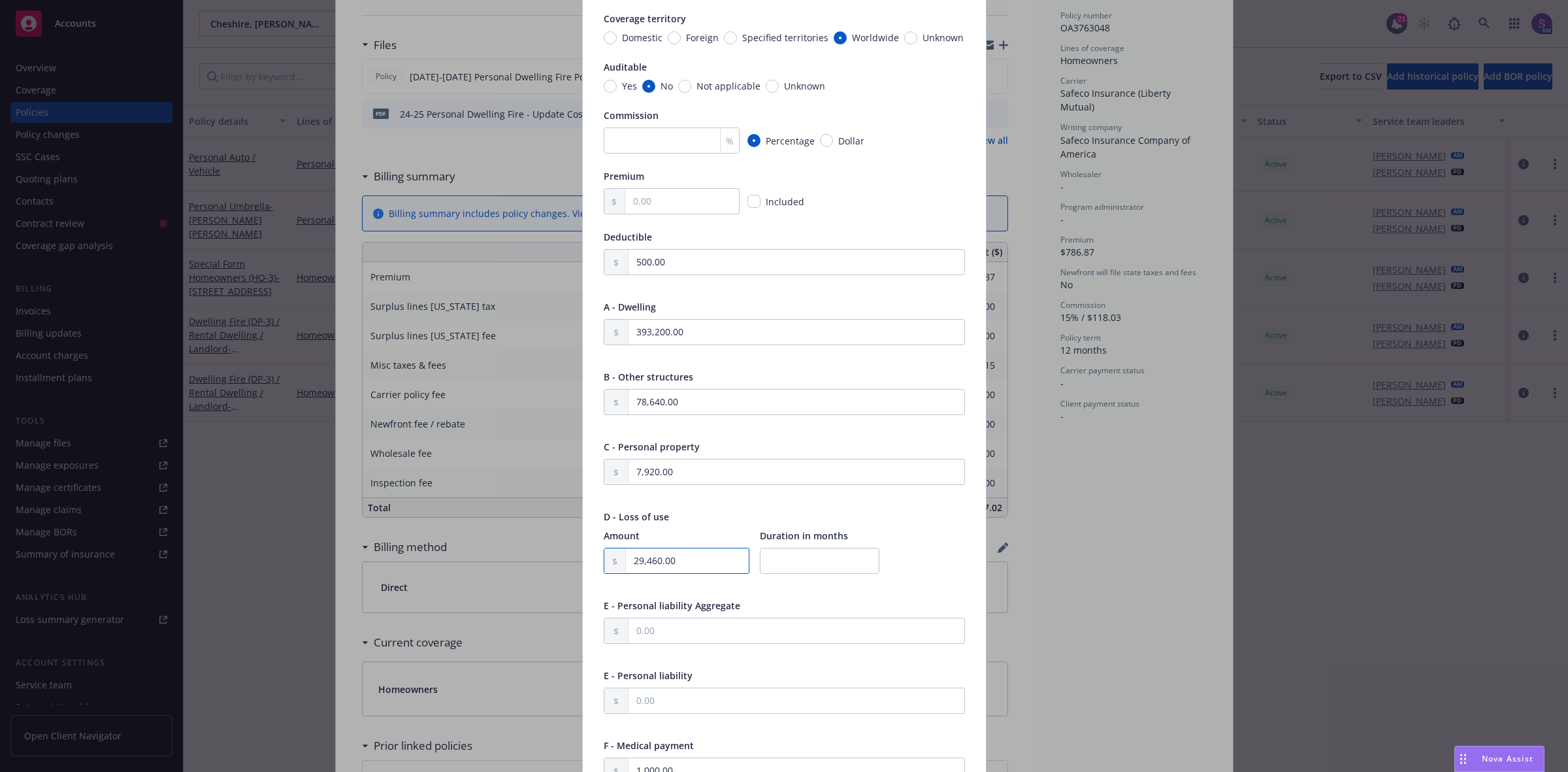
drag, startPoint x: 686, startPoint y: 564, endPoint x: 612, endPoint y: 562, distance: 74.0
click at [612, 562] on div "29,460.00" at bounding box center [676, 560] width 145 height 26
paste input "41,82"
type textarea "x"
type input "41,820.00"
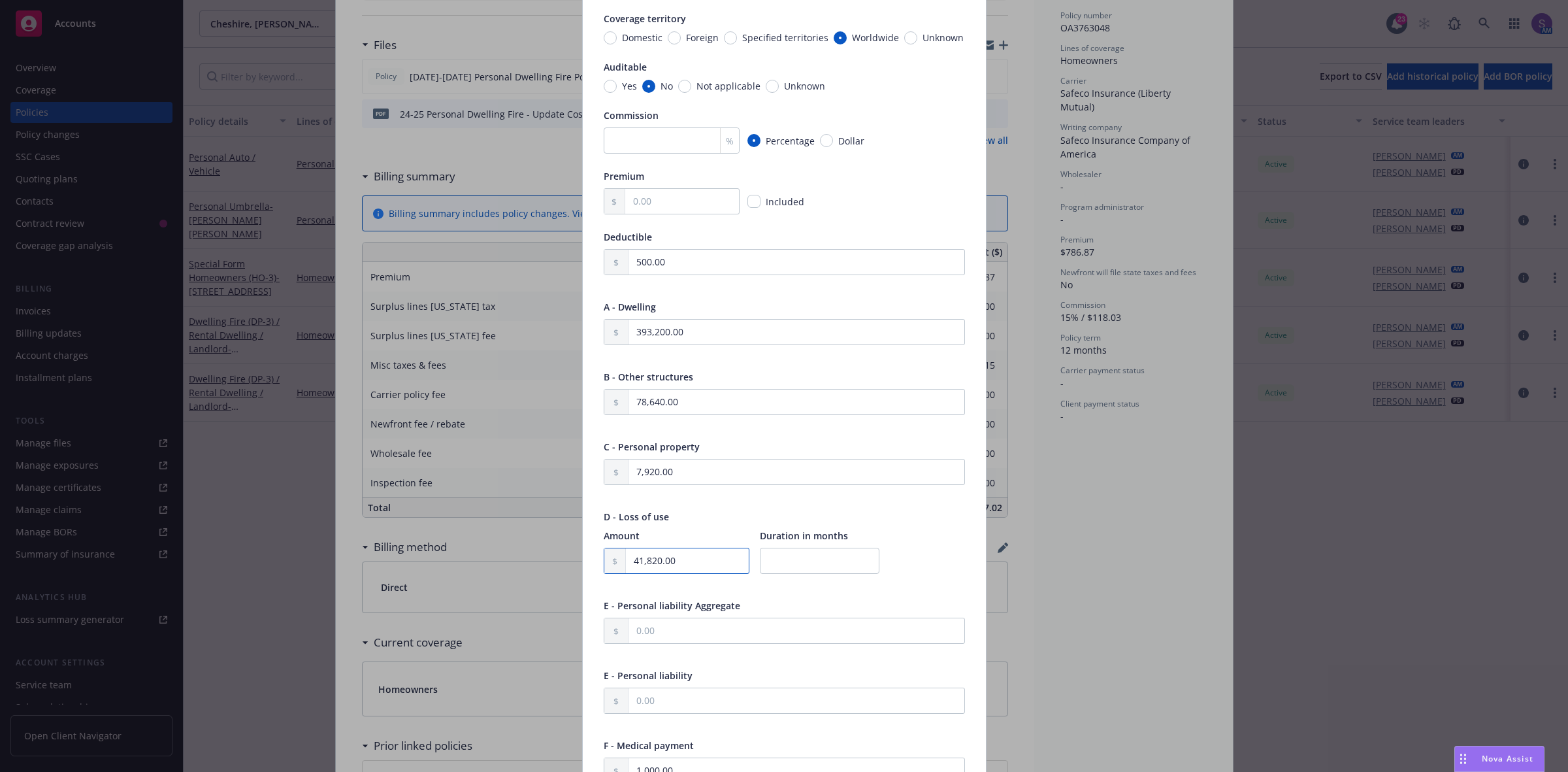
type textarea "x"
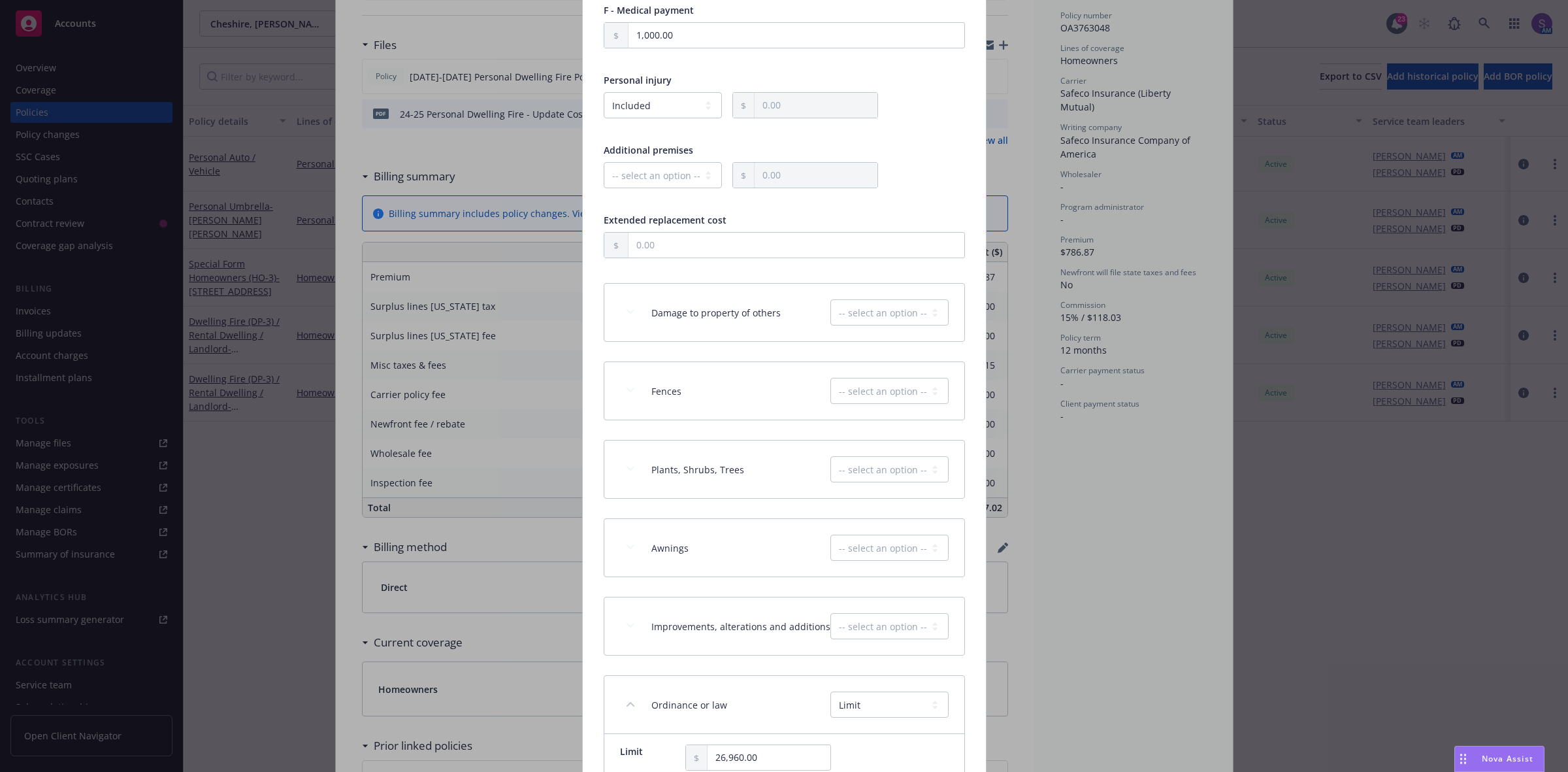
scroll to position [1191, 0]
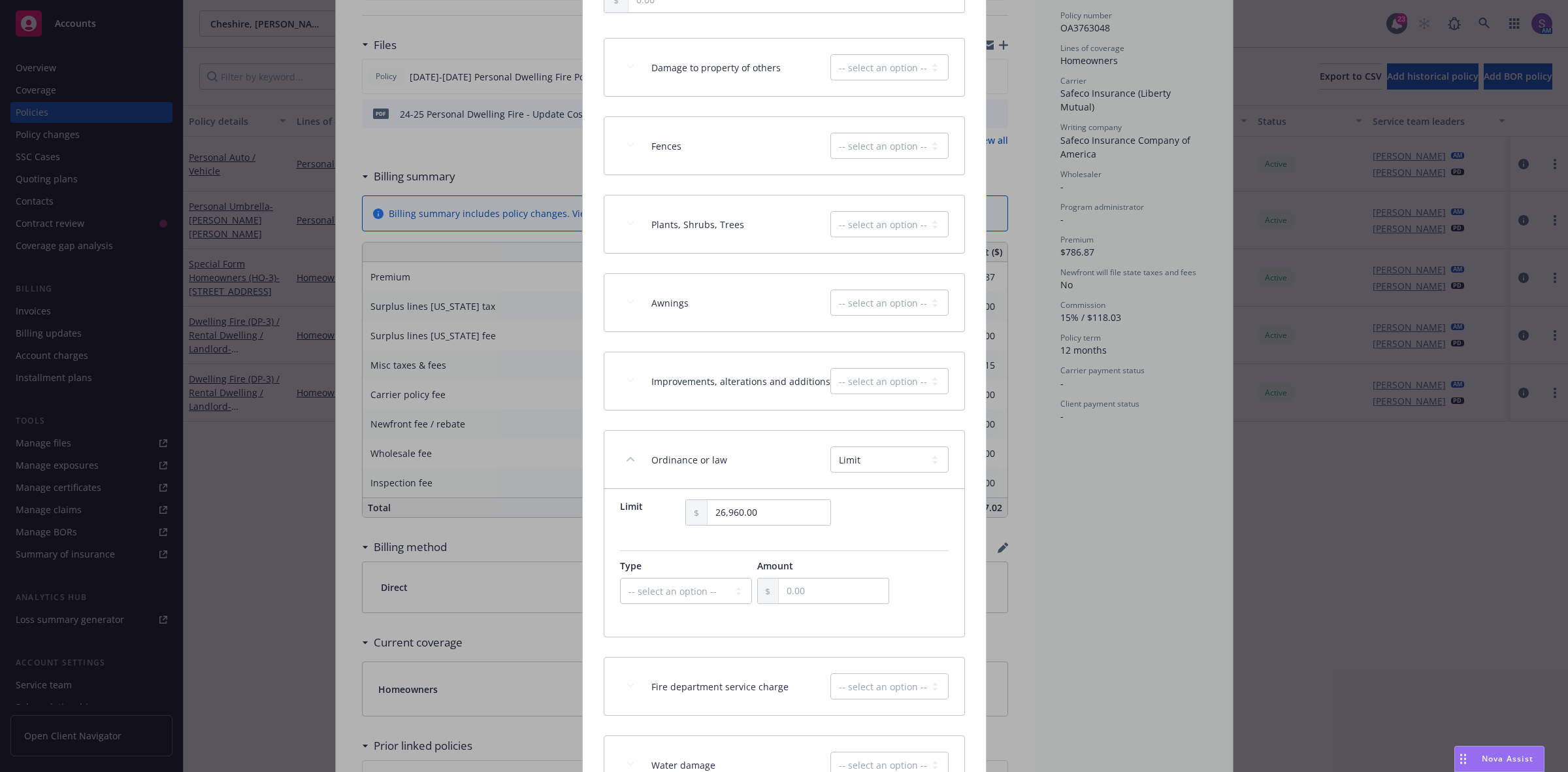
type input "41,820.00"
drag, startPoint x: 776, startPoint y: 517, endPoint x: 707, endPoint y: 515, distance: 69.0
click at [707, 515] on input "26,960.00" at bounding box center [769, 512] width 123 height 25
paste input "39,32"
type textarea "x"
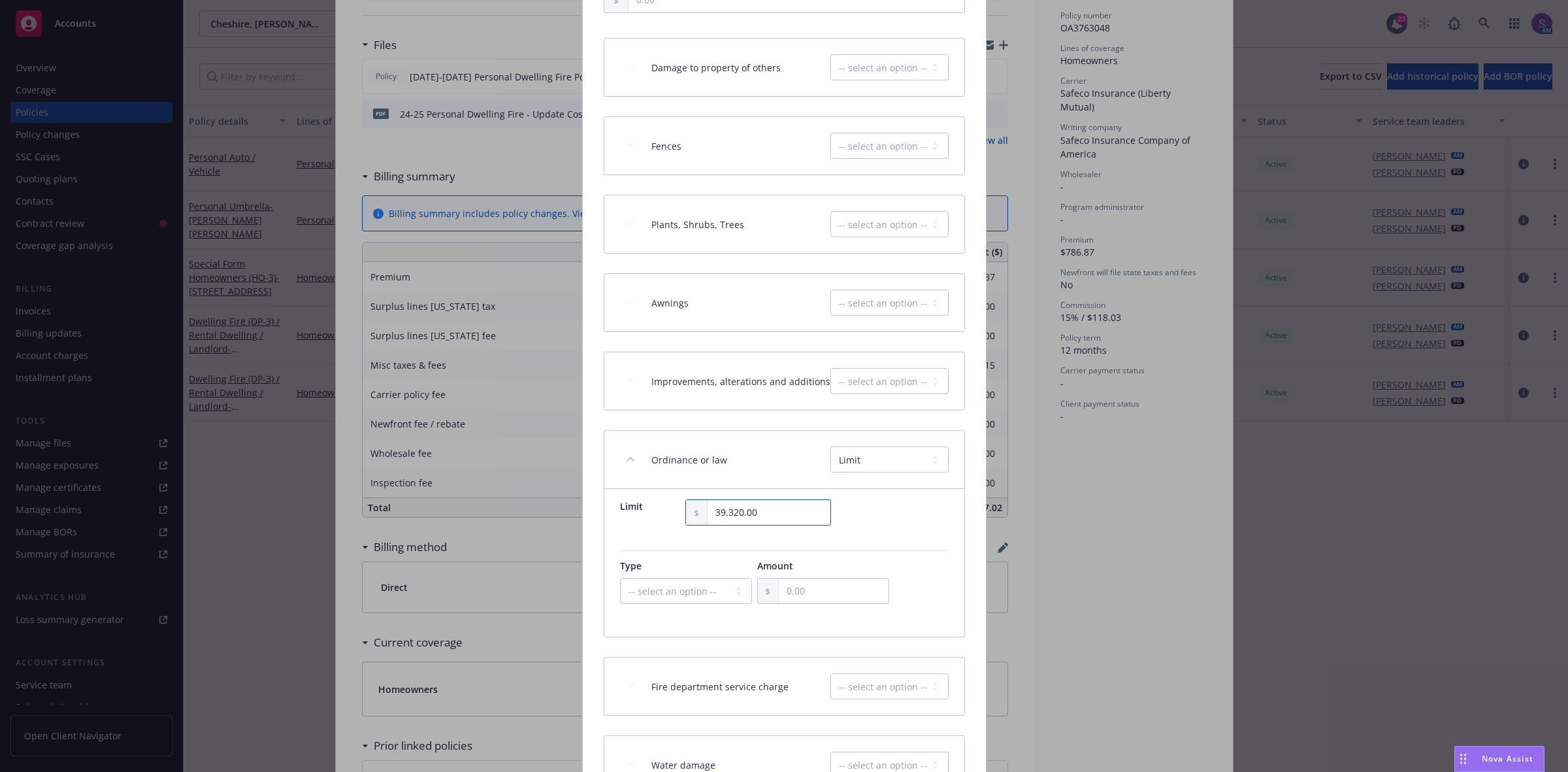
type input "39,320.00"
type textarea "x"
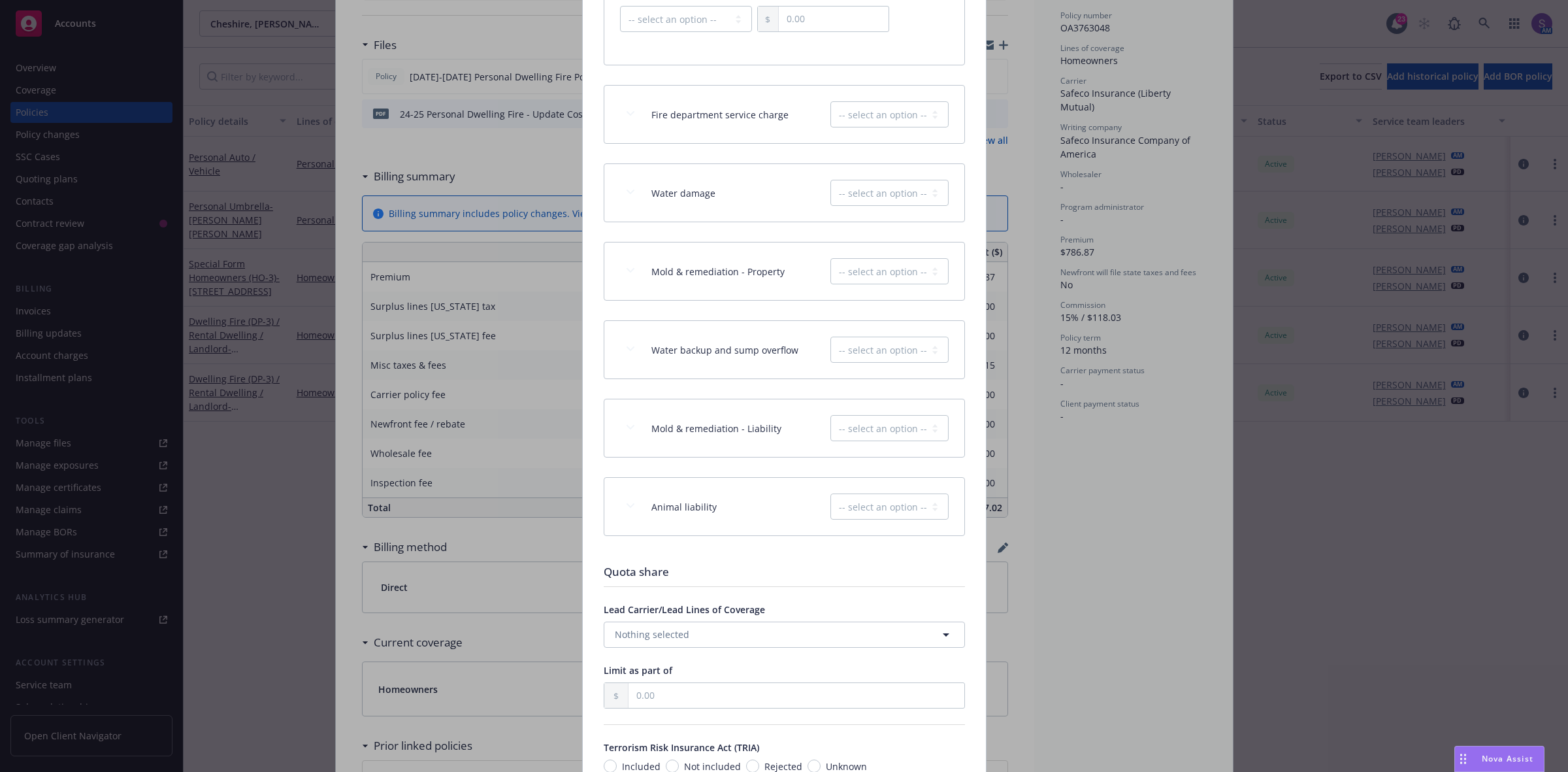
scroll to position [2008, 0]
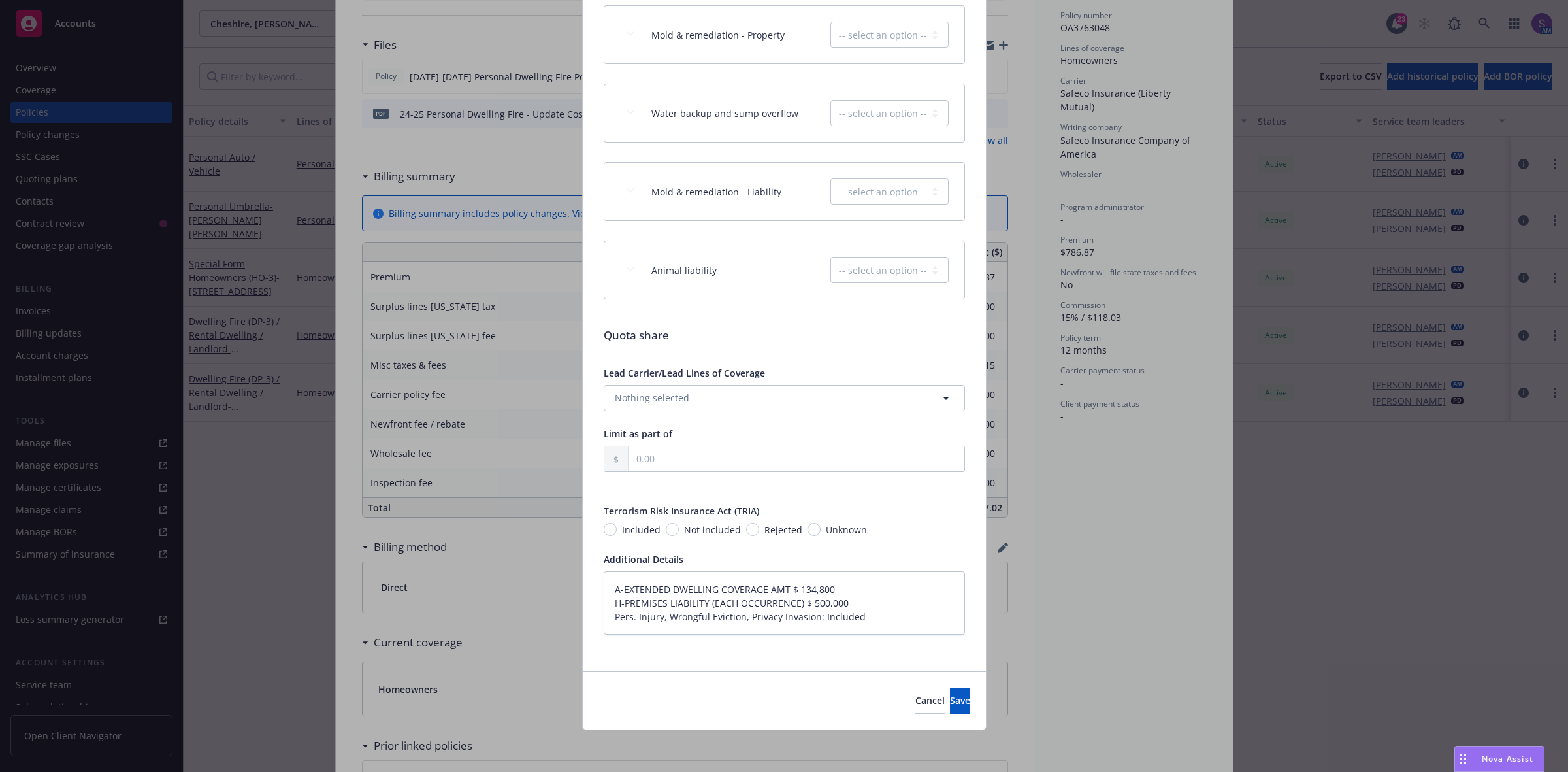
type input "39,320.00"
drag, startPoint x: 793, startPoint y: 592, endPoint x: 827, endPoint y: 585, distance: 34.7
click at [827, 585] on textarea "A-EXTENDED DWELLING COVERAGE AMT $ 134,800 H-PREMISES LIABILITY (EACH OCCURRENC…" at bounding box center [784, 603] width 361 height 64
paste textarea "196,6"
type textarea "x"
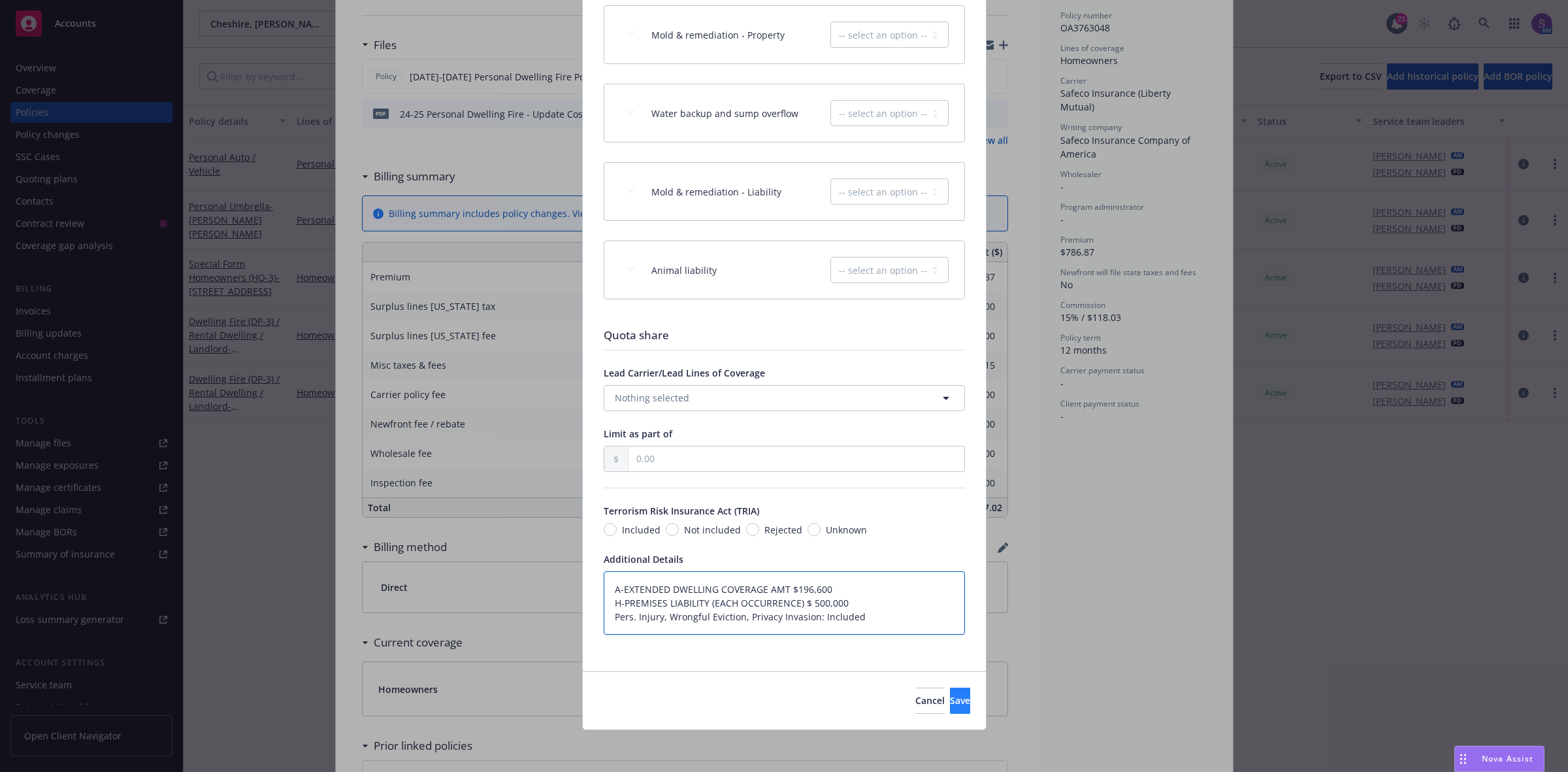
type textarea "A-EXTENDED DWELLING COVERAGE AMT $196,600 H-PREMISES LIABILITY (EACH OCCURRENCE…"
click at [950, 701] on span "Save" at bounding box center [960, 701] width 21 height 12
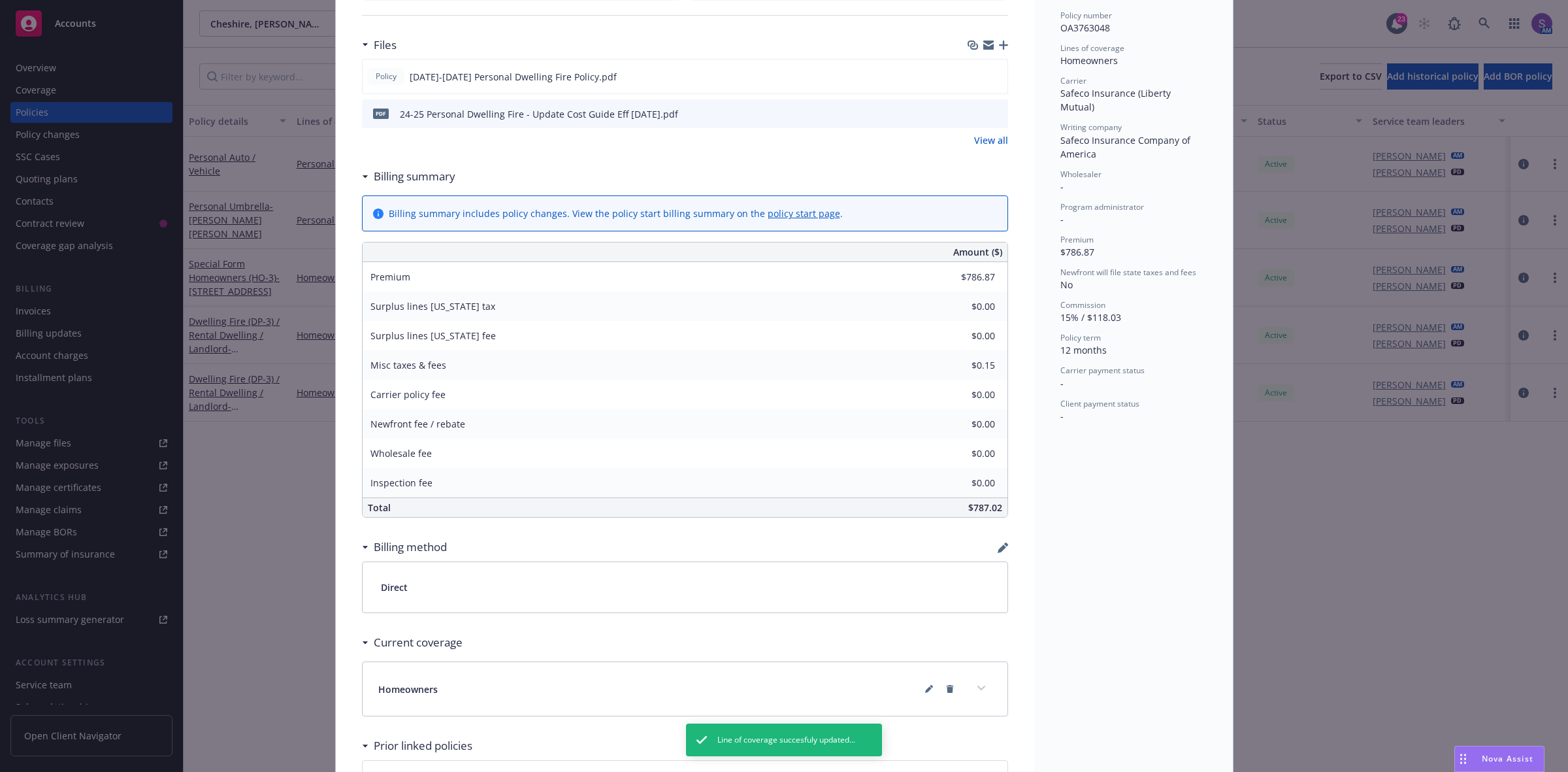
scroll to position [0, 0]
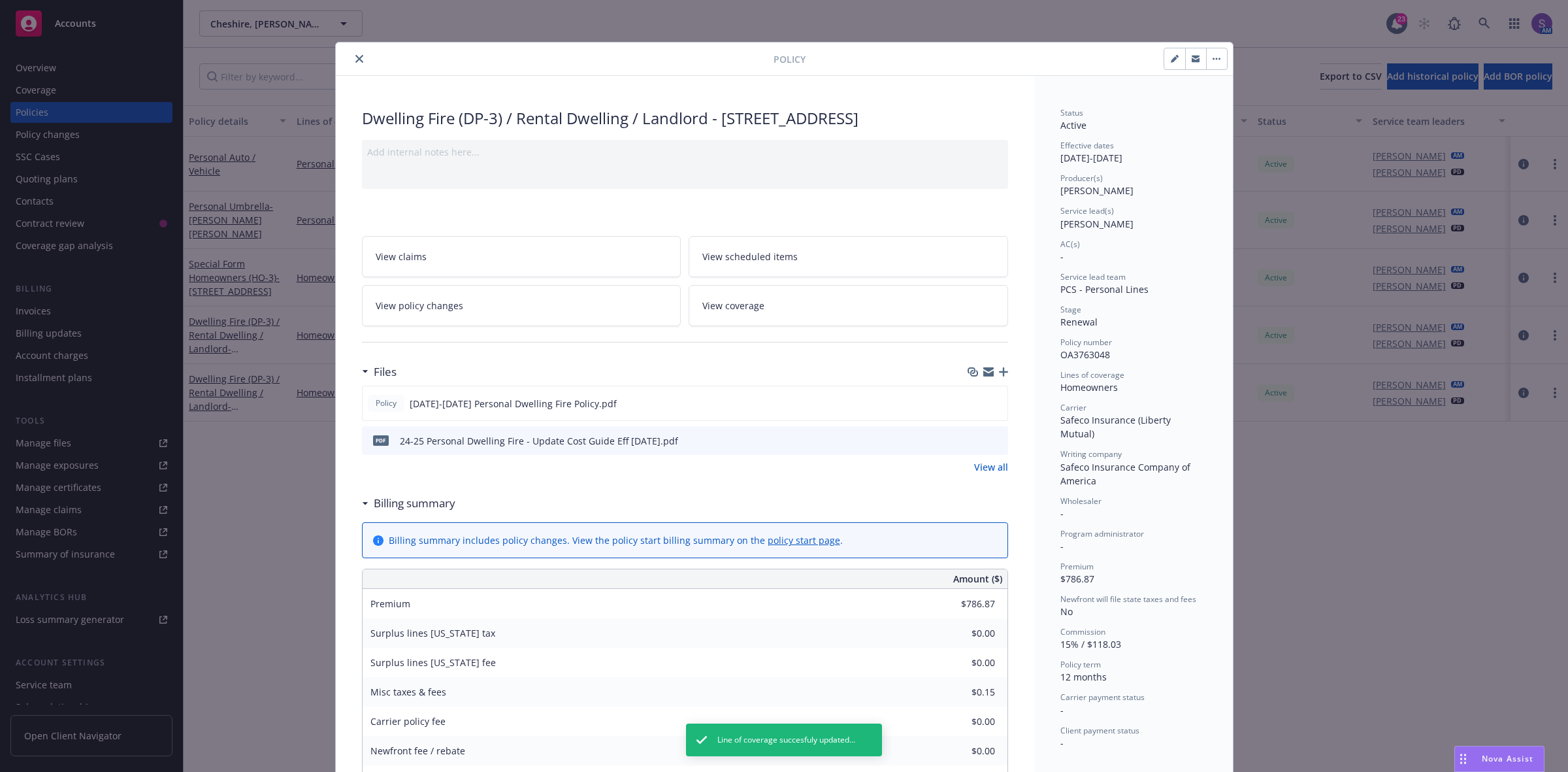
click at [450, 188] on div "Add internal notes here..." at bounding box center [685, 164] width 646 height 49
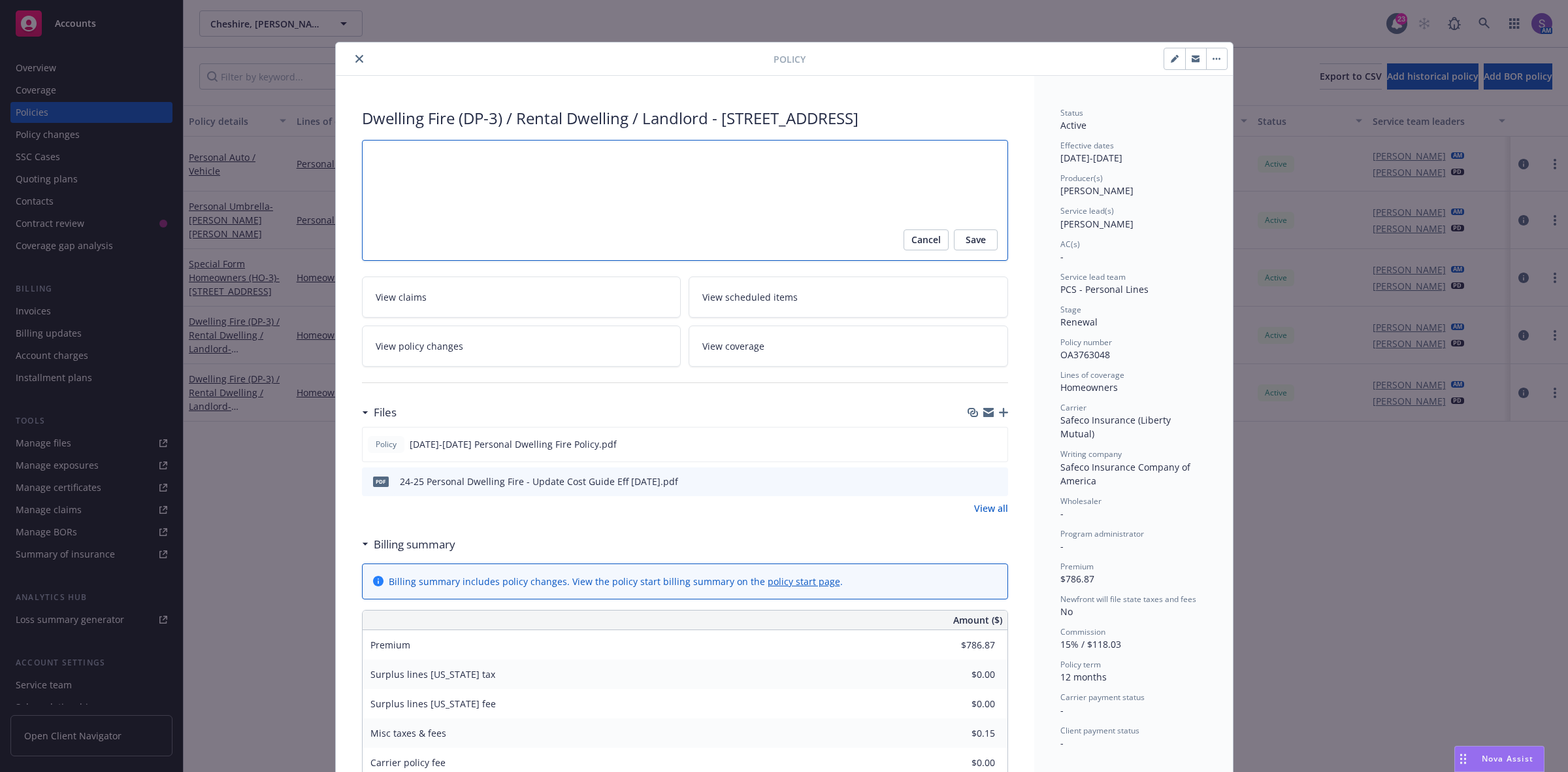
click at [446, 187] on textarea at bounding box center [685, 201] width 646 height 121
type textarea "x"
type textarea "E"
type textarea "x"
type textarea "EN"
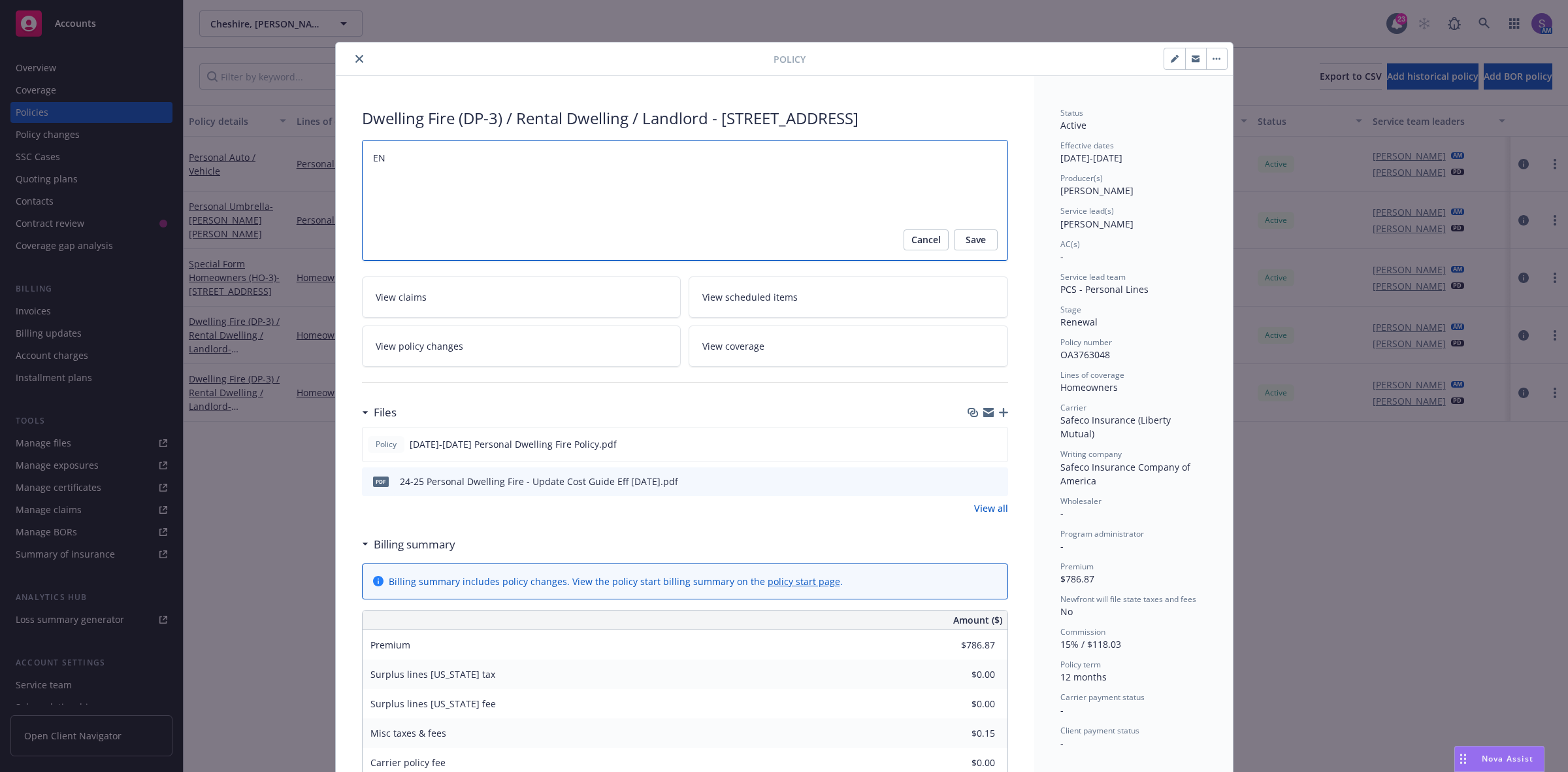
type textarea "x"
type textarea "END"
type textarea "x"
type textarea "ENDT"
type textarea "x"
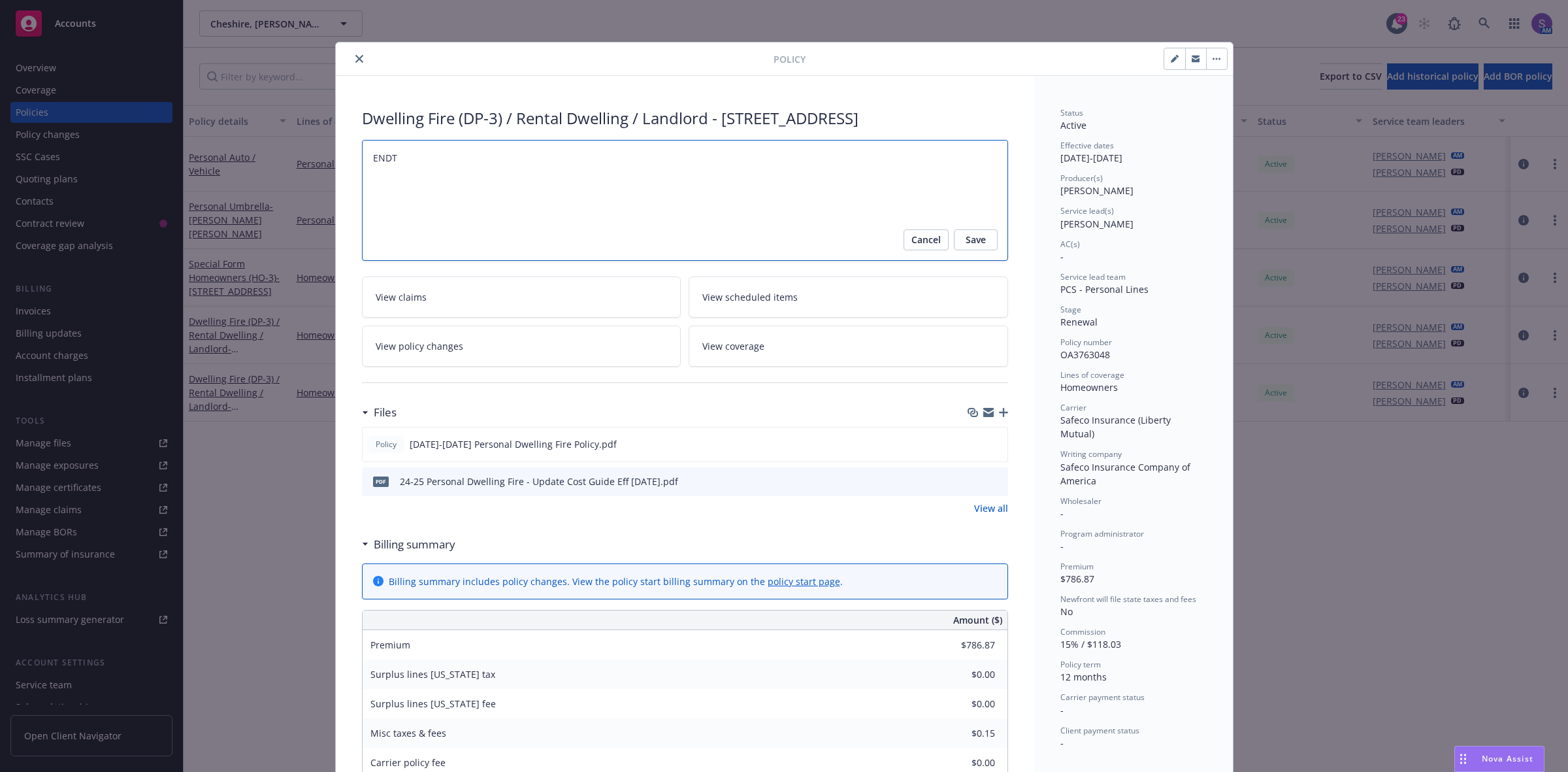
type textarea "ENDT"
drag, startPoint x: 524, startPoint y: 504, endPoint x: 664, endPoint y: 509, distance: 140.1
click at [664, 488] on div "24-25 Personal Dwelling Fire - Update Cost Guide Eff [DATE].pdf" at bounding box center [539, 481] width 278 height 13
copy div "Update Cost Guide Eff [DATE]"
click at [470, 154] on div "Dwelling Fire (DP-3) / Rental Dwelling / Landlord - [STREET_ADDRESS] ENDT Cance…" at bounding box center [685, 673] width 698 height 1195
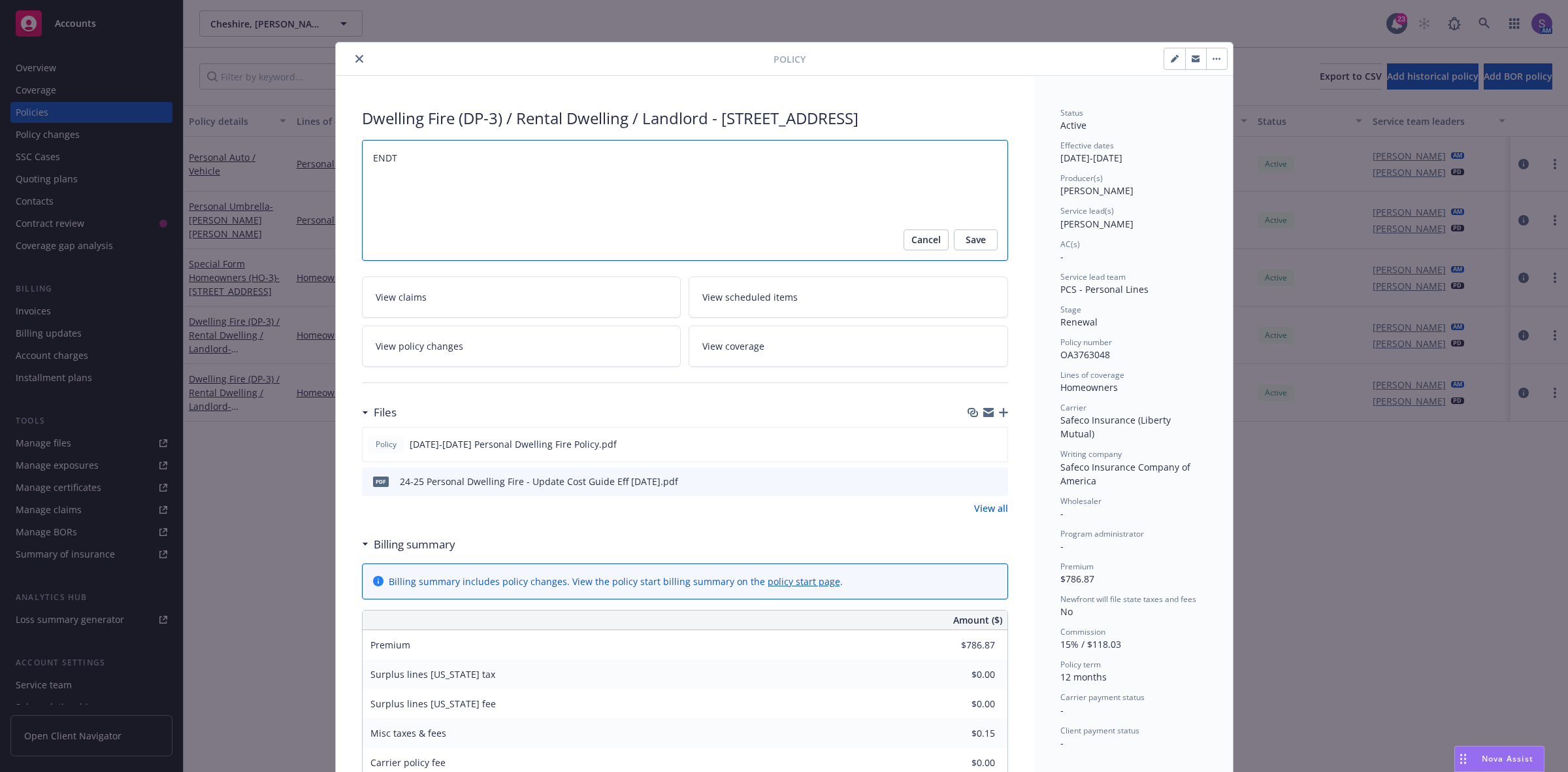
click at [459, 179] on textarea "ENDT" at bounding box center [685, 201] width 646 height 121
type textarea "x"
type textarea "ENDT -"
type textarea "x"
type textarea "ENDT -"
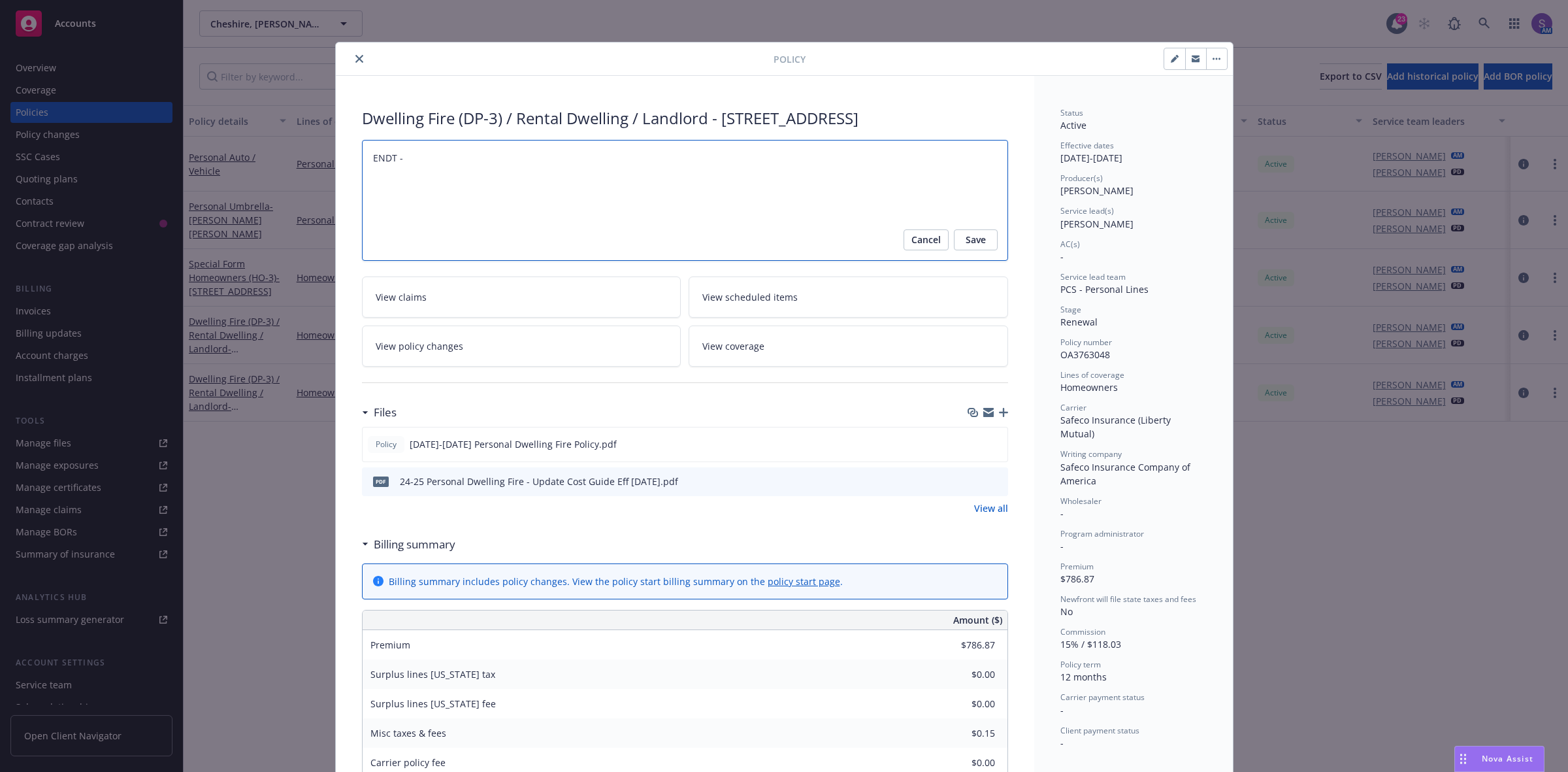
paste textarea "Update Cost Guide Eff [DATE]"
type textarea "x"
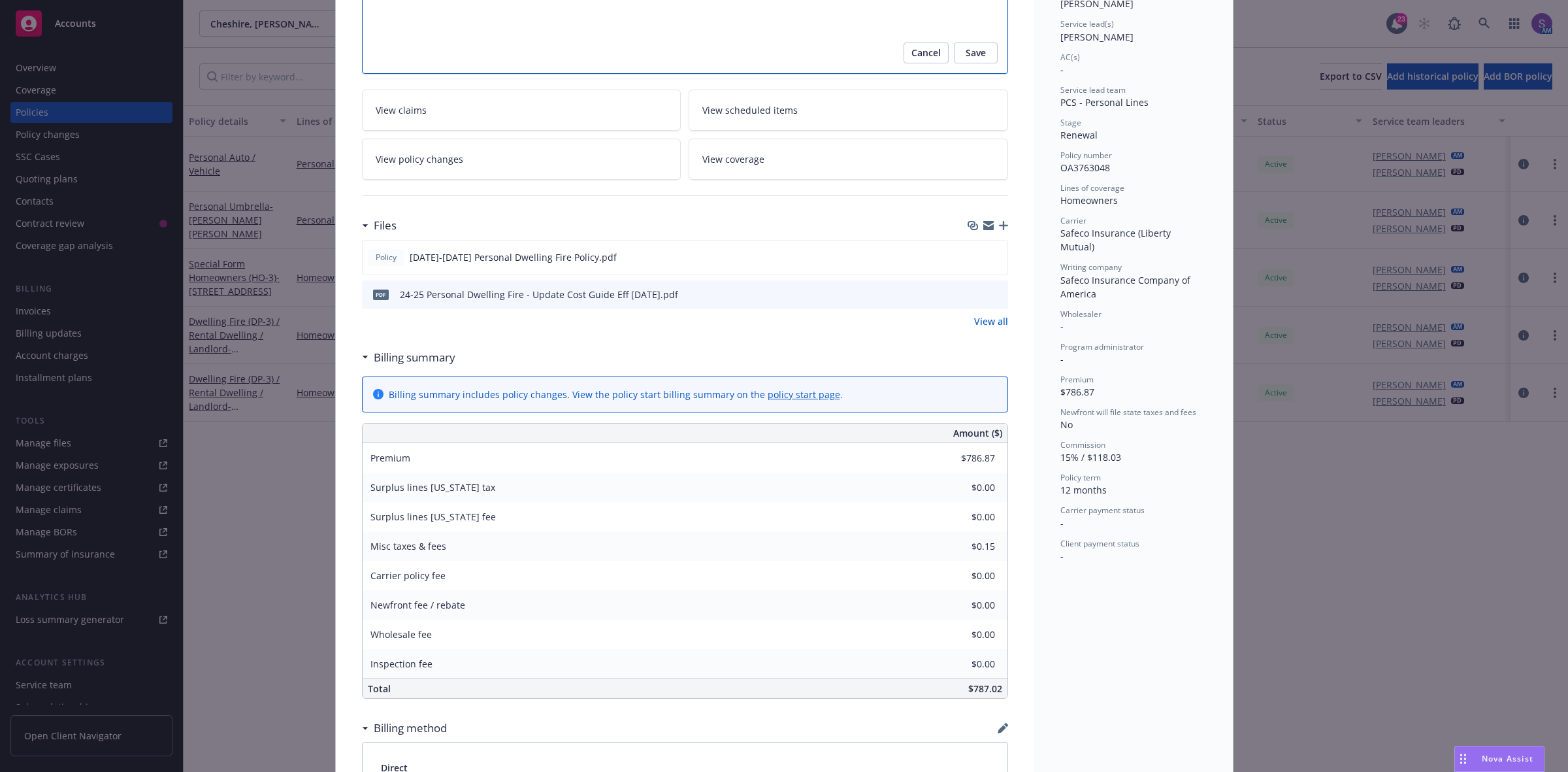
scroll to position [327, 0]
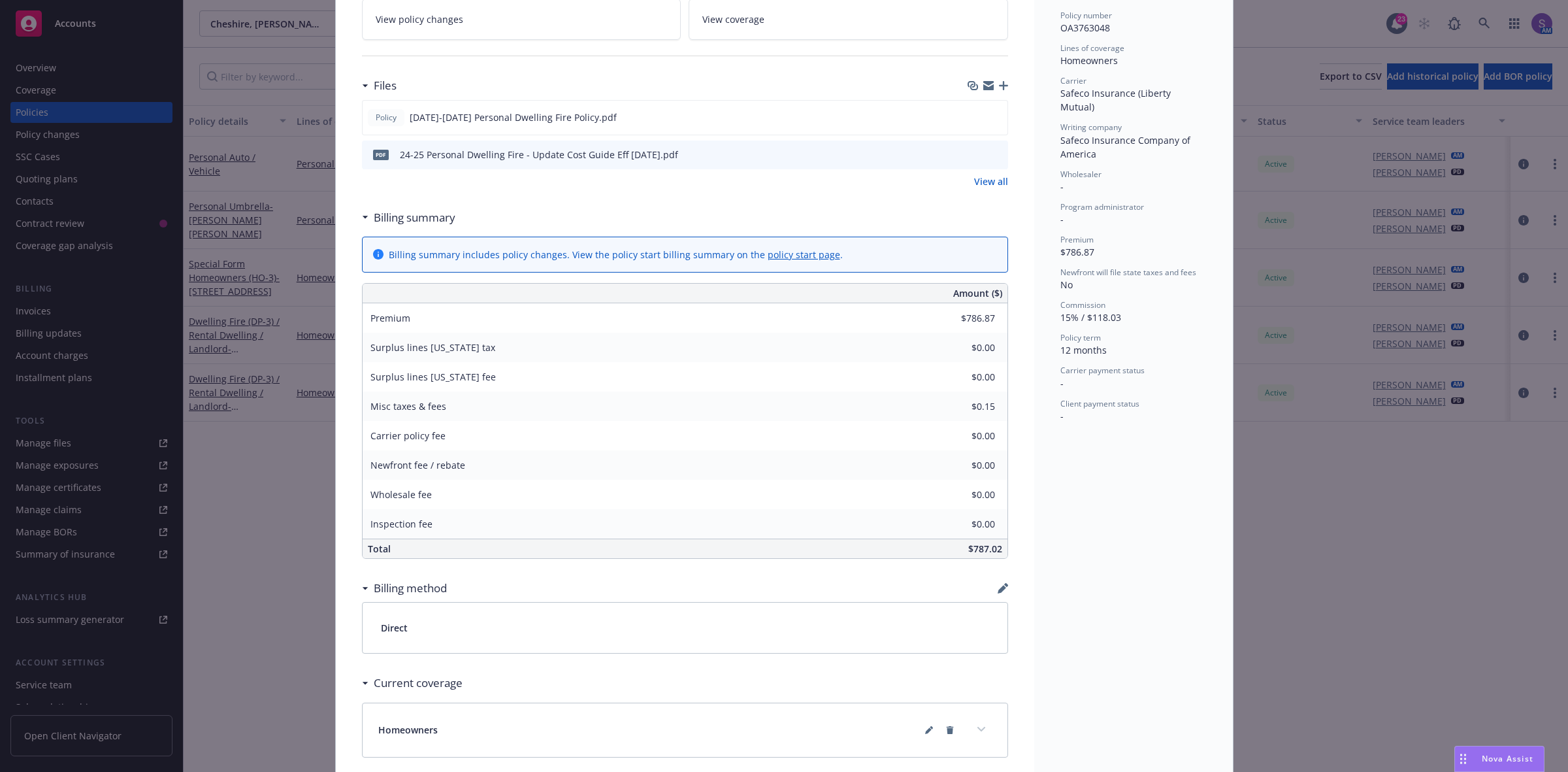
click at [391, 324] on span "Premium" at bounding box center [390, 318] width 40 height 12
copy span "Premium"
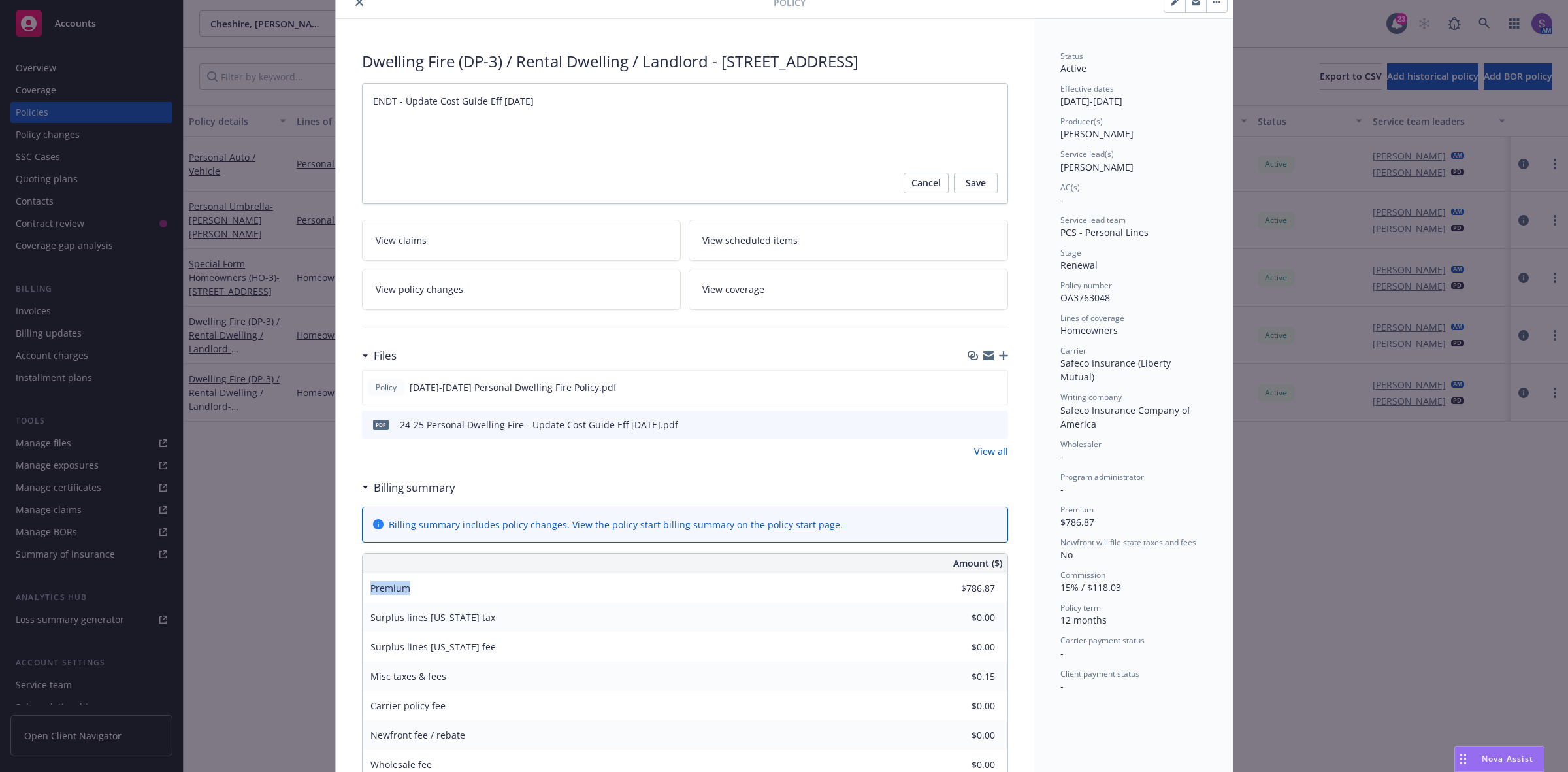
scroll to position [0, 0]
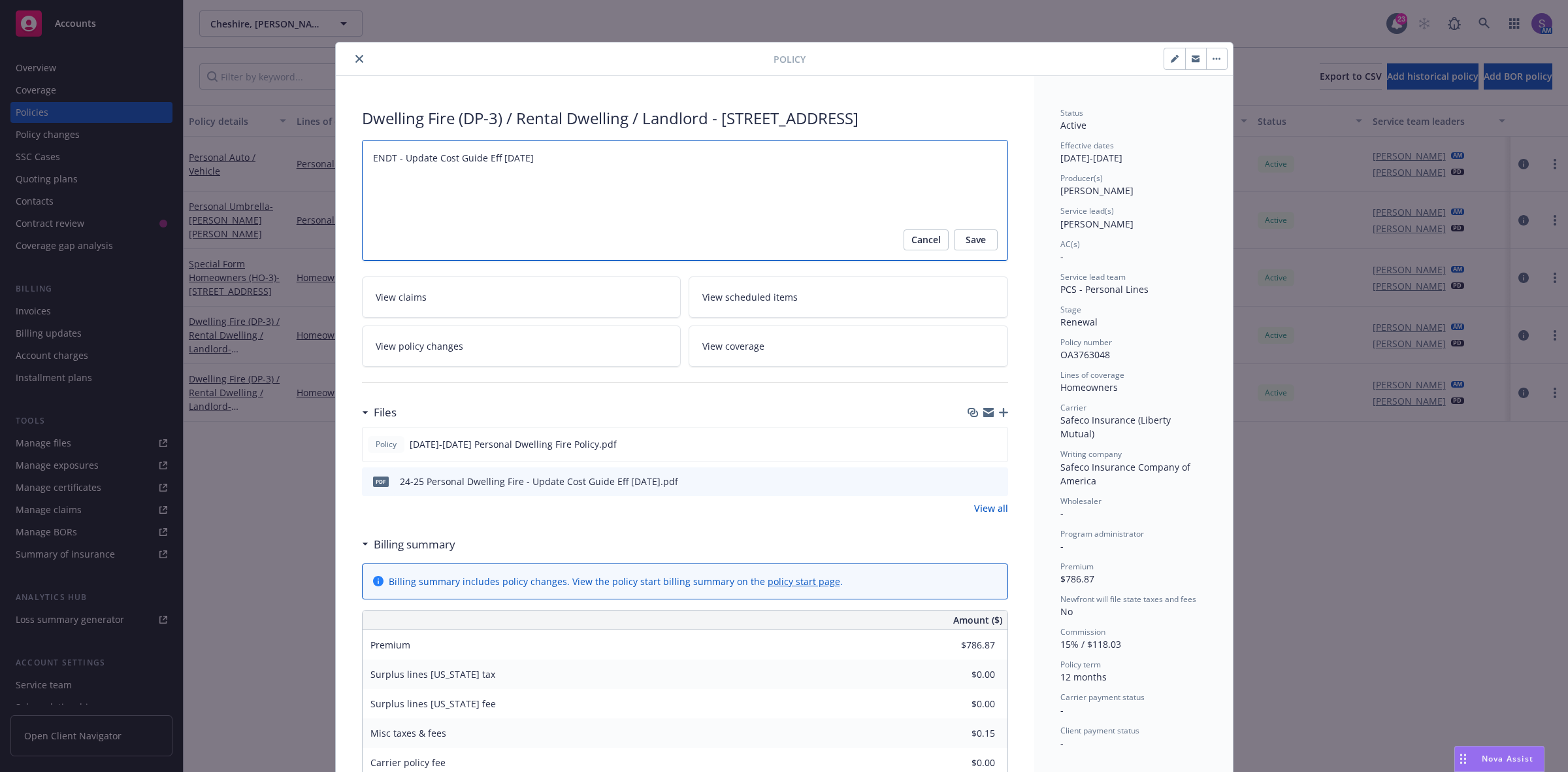
click at [590, 185] on textarea "ENDT - Update Cost Guide Eff [DATE]" at bounding box center [685, 201] width 646 height 121
type textarea "ENDT - Update Cost Guide Eff [DATE],"
type textarea "x"
type textarea "ENDT - Update Cost Guide Eff [DATE],"
paste textarea "Premium"
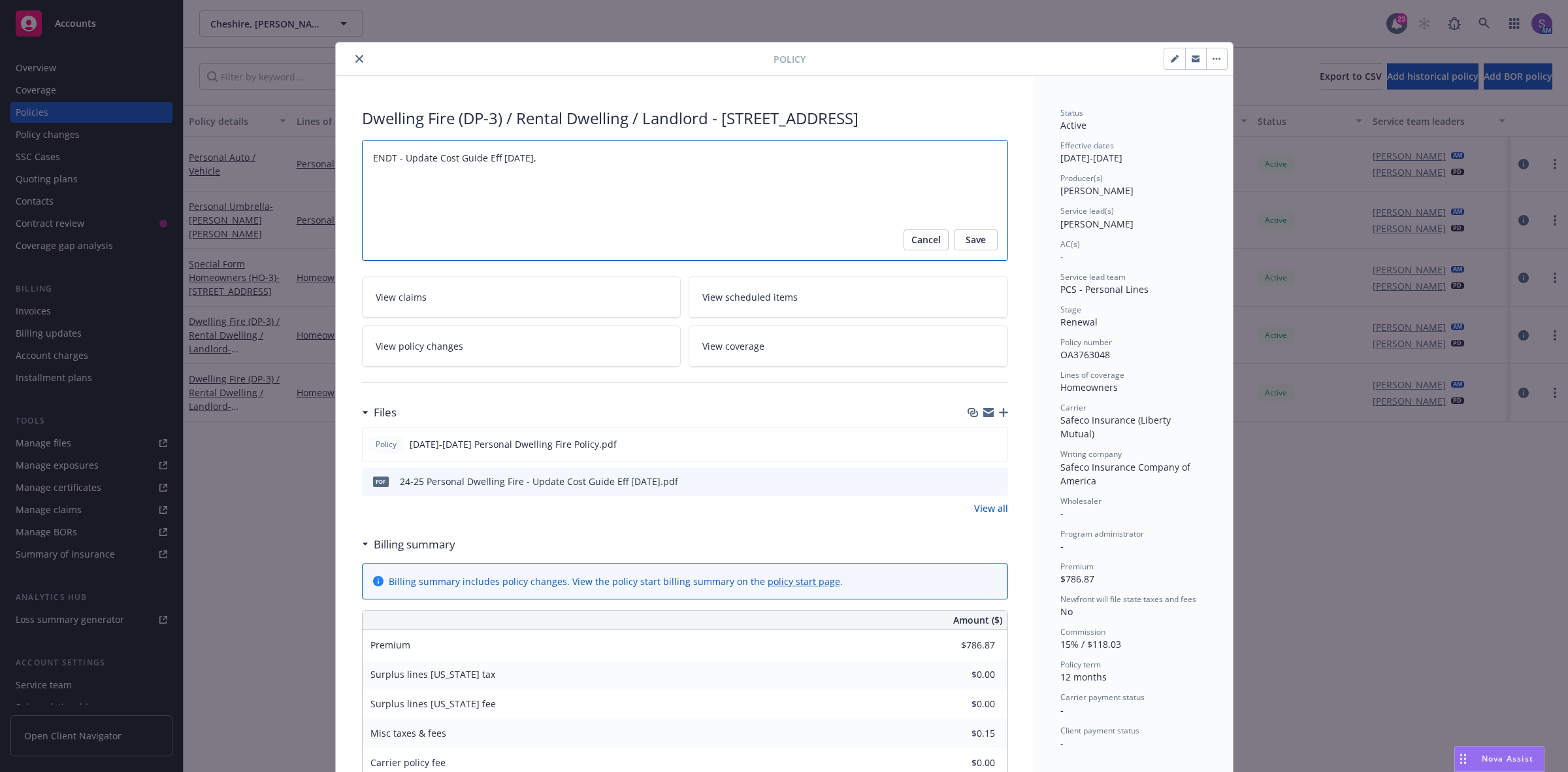
type textarea "x"
type textarea "ENDT - Update Cost Guide Eff [DATE], Premium"
type textarea "x"
type textarea "ENDT - Update Cost Guide Eff [DATE], Premium:"
type textarea "x"
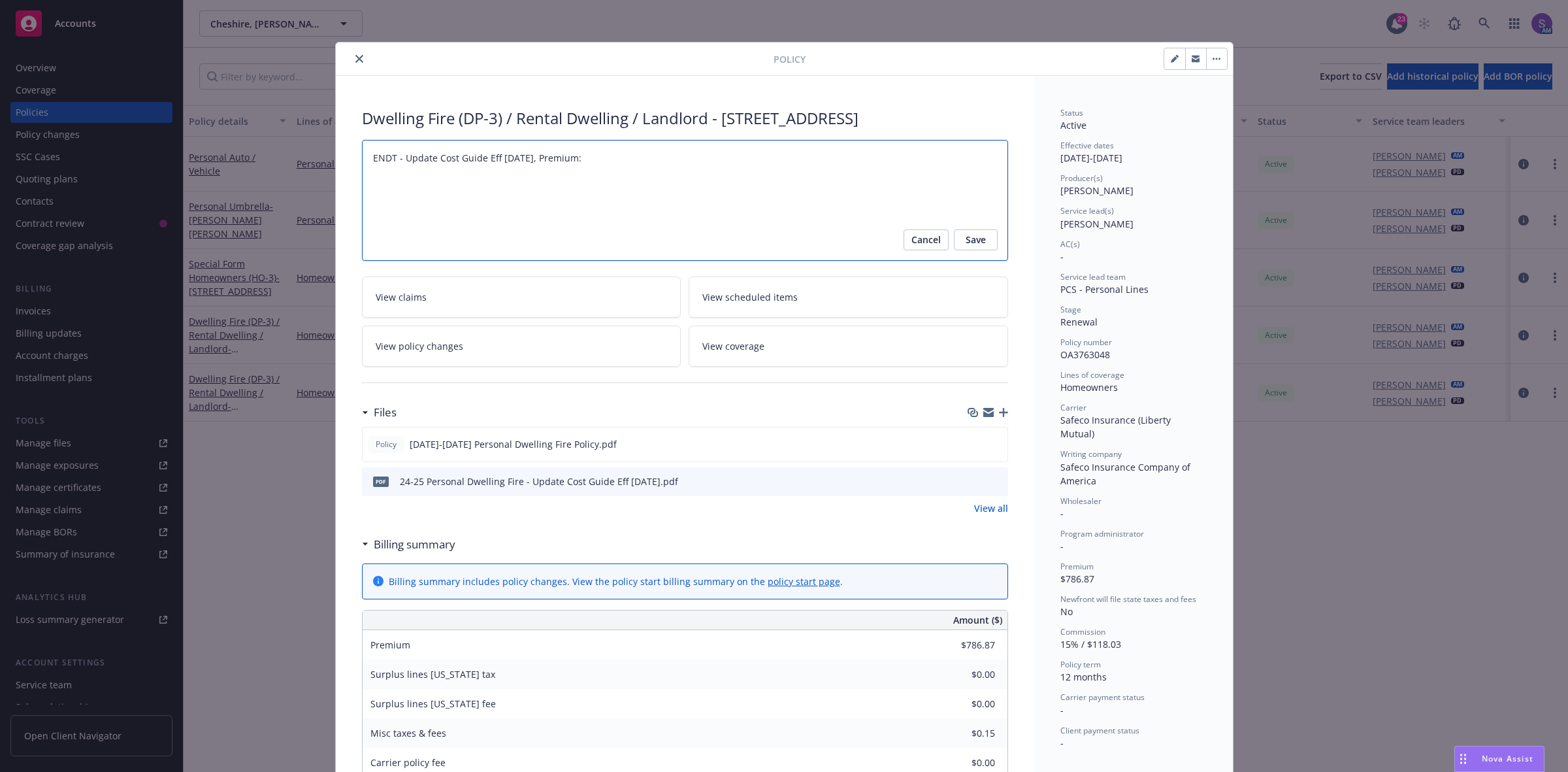
type textarea "ENDT - Update Cost Guide Eff [DATE], Premium:"
click at [671, 179] on textarea "ENDT - Update Cost Guide Eff [DATE], Premium:" at bounding box center [685, 201] width 646 height 121
paste textarea "$ 982.15"
type textarea "x"
type textarea "ENDT - Update Cost Guide Eff [DATE], Premium: $ 982.15"
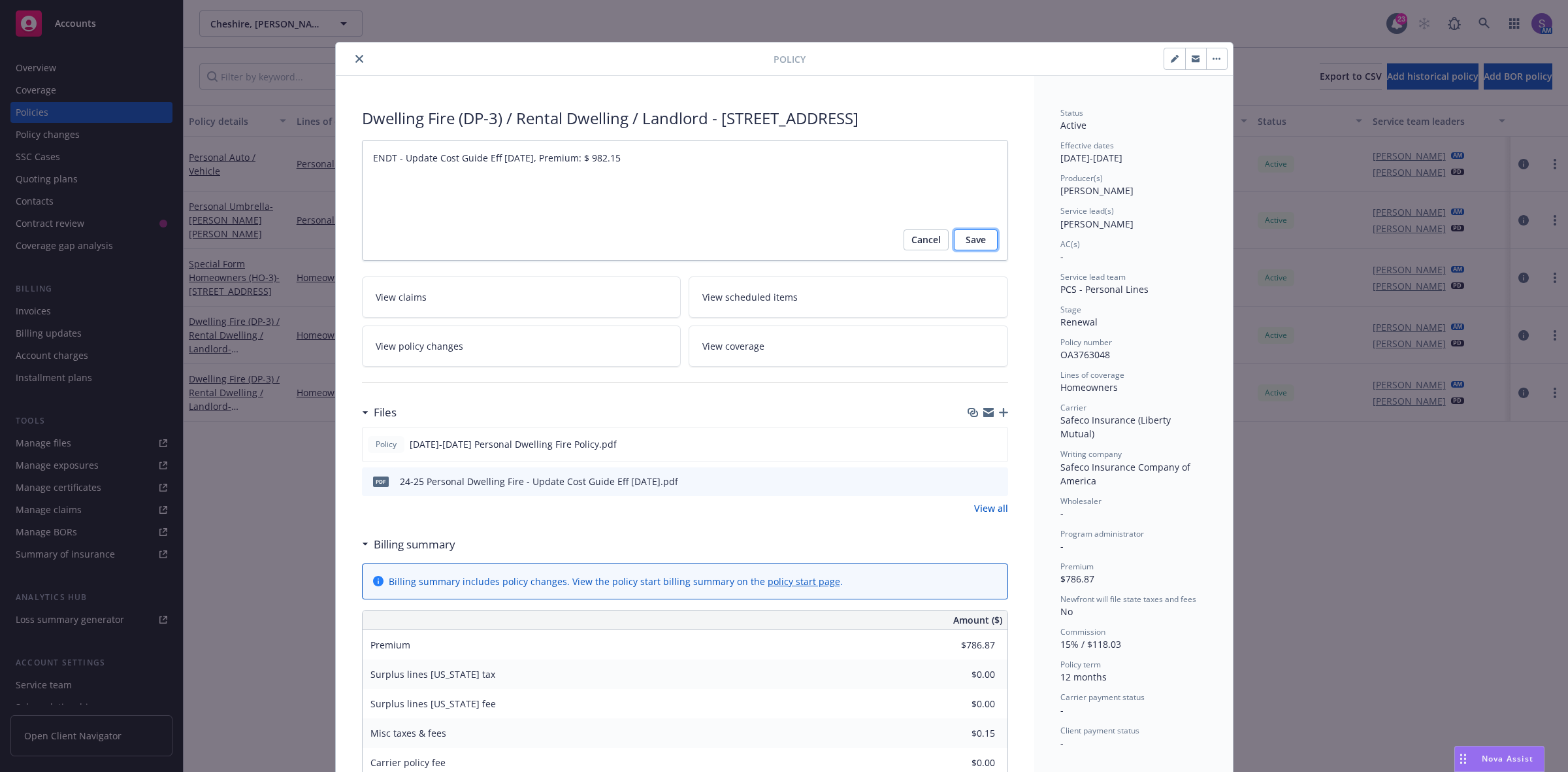
click at [954, 251] on button "Save" at bounding box center [976, 239] width 44 height 21
type textarea "x"
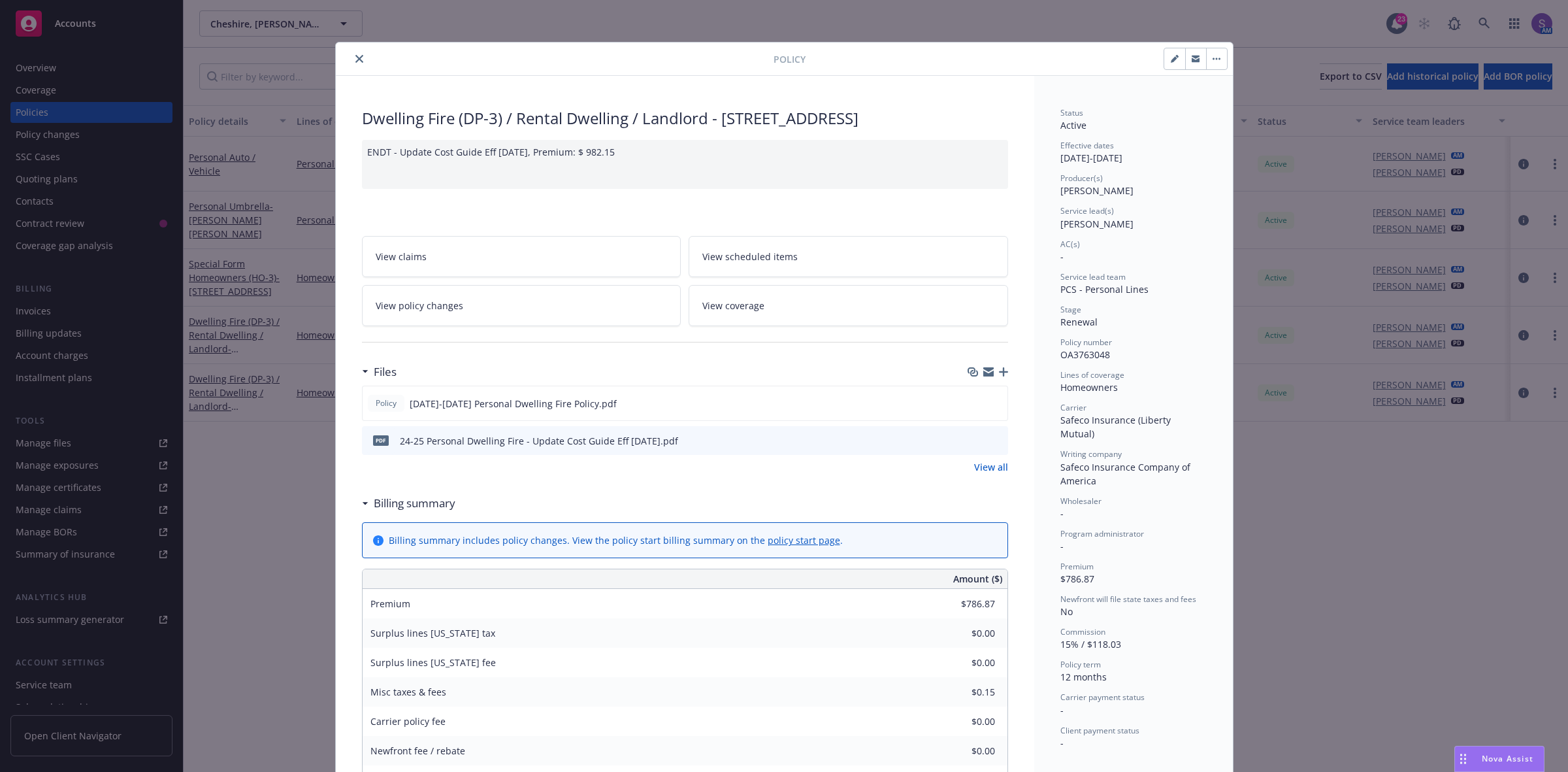
click at [356, 60] on icon "close" at bounding box center [359, 59] width 8 height 8
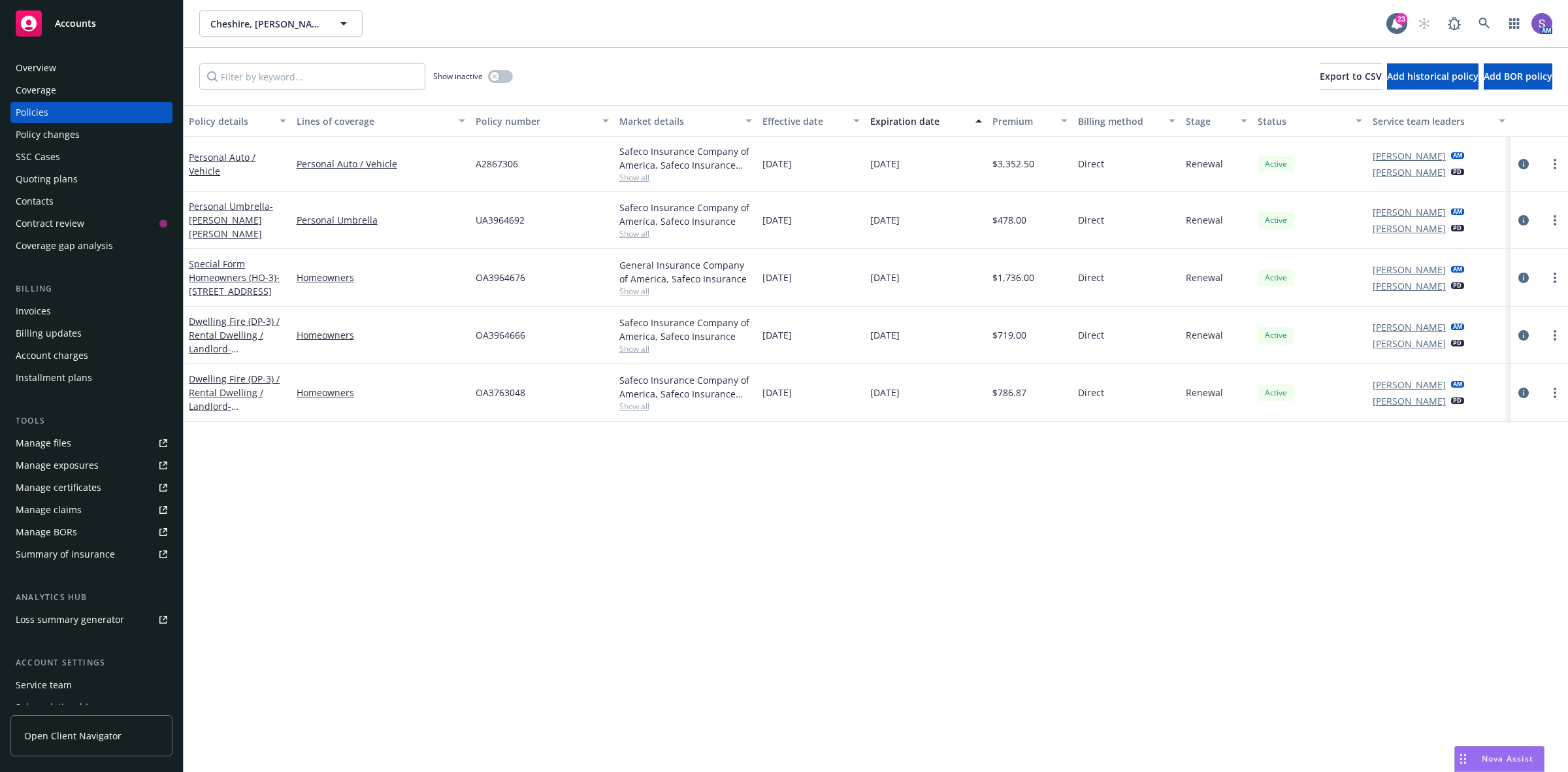
drag, startPoint x: 903, startPoint y: 533, endPoint x: 786, endPoint y: 419, distance: 163.4
click at [903, 532] on div "Policy details Lines of coverage Policy number Market details Effective date Ex…" at bounding box center [876, 438] width 1384 height 667
click at [1481, 26] on icon at bounding box center [1484, 23] width 12 height 12
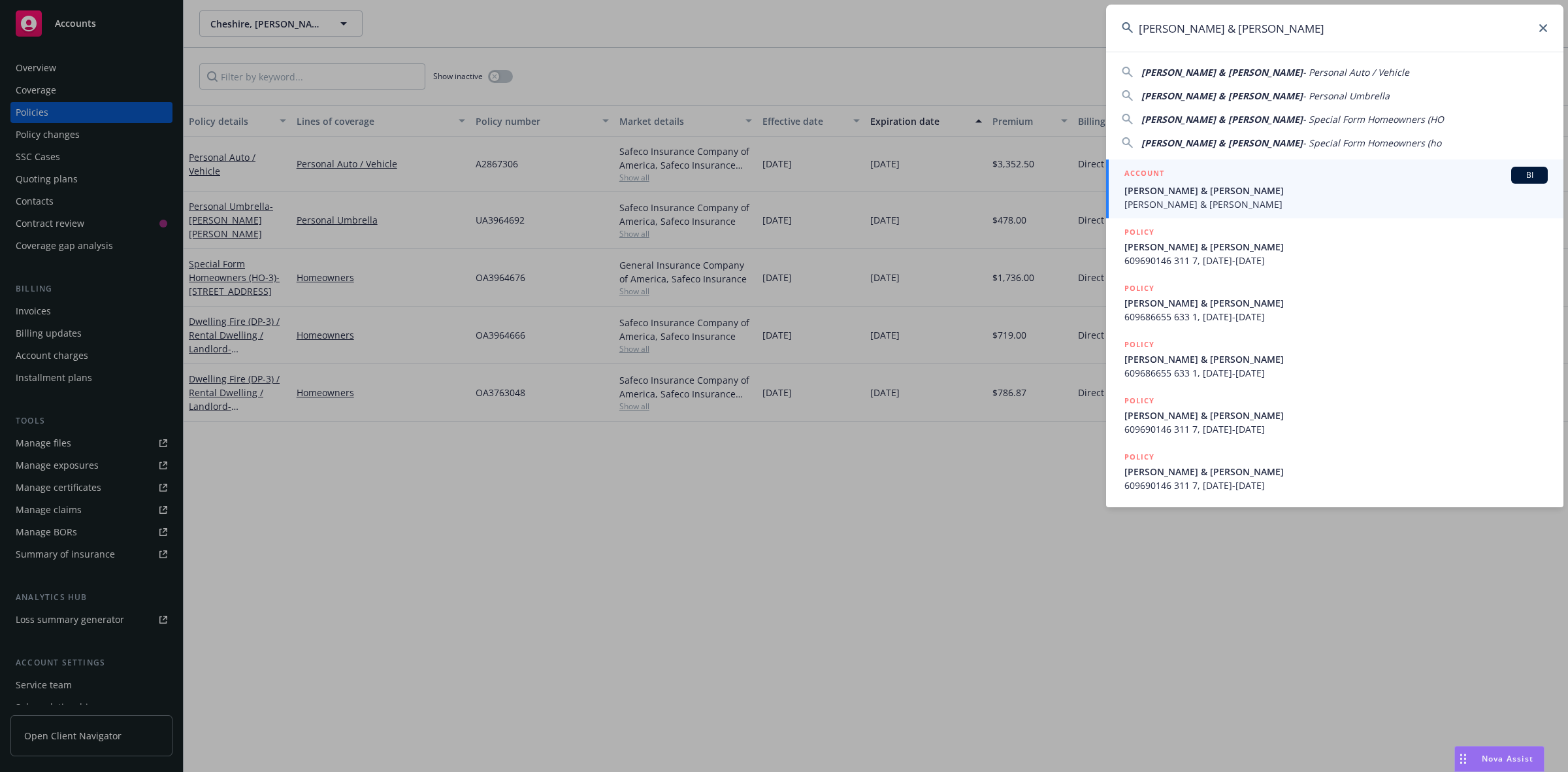
type input "[PERSON_NAME] & [PERSON_NAME]"
click at [1212, 184] on span "[PERSON_NAME] & [PERSON_NAME]" at bounding box center [1336, 190] width 424 height 13
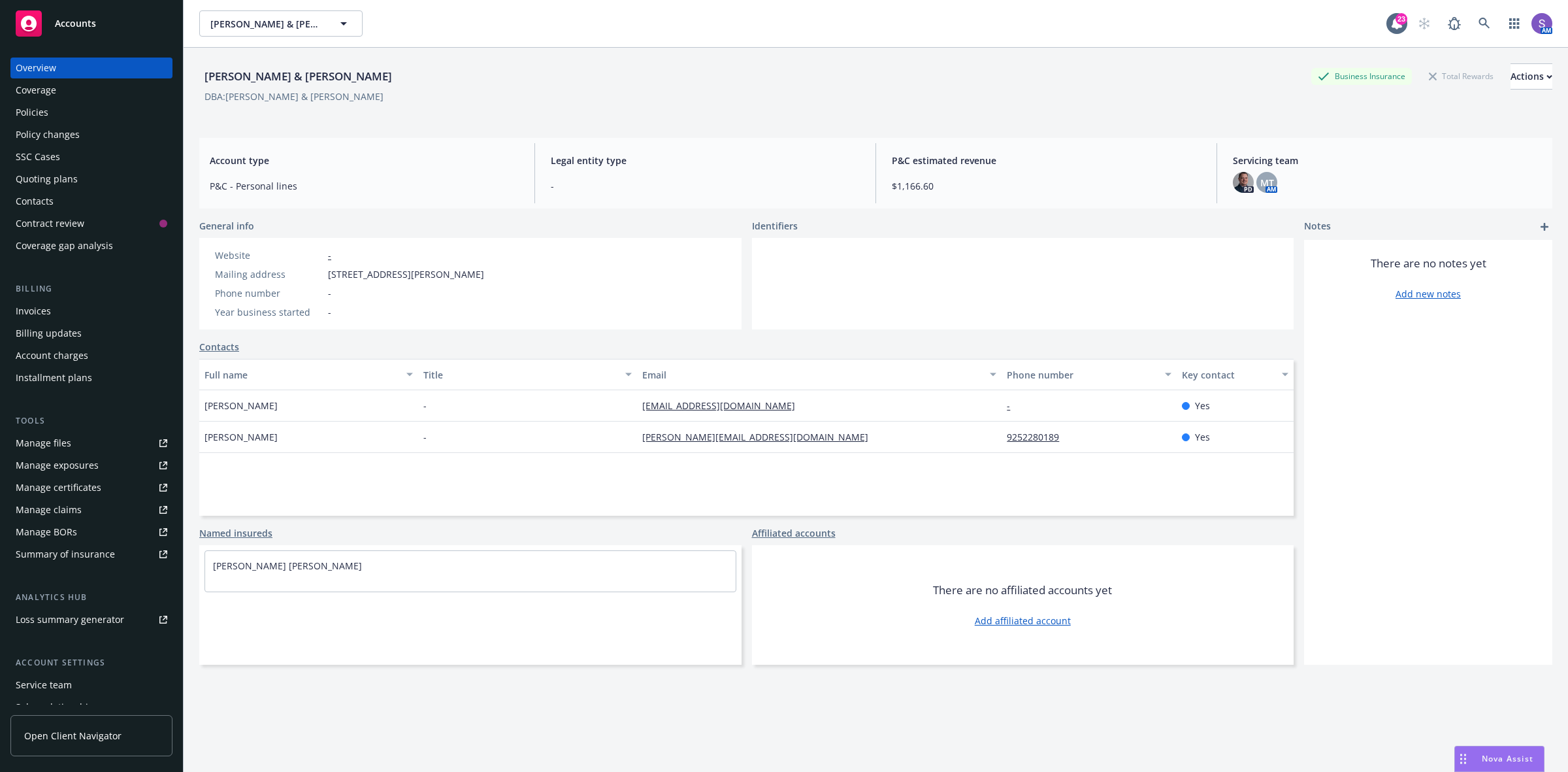
click at [29, 112] on div "Policies" at bounding box center [32, 112] width 33 height 21
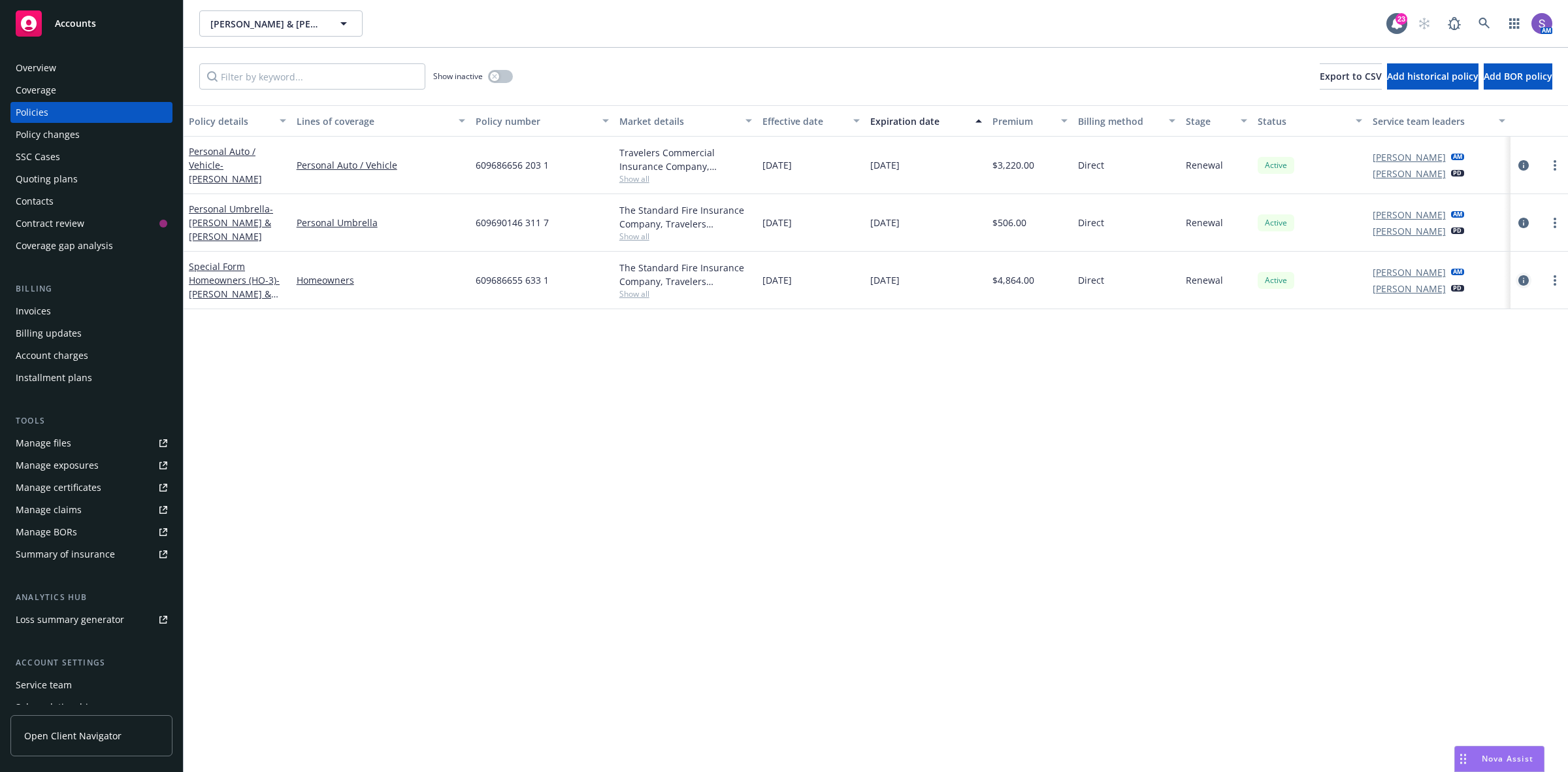
click at [1523, 276] on icon "circleInformation" at bounding box center [1523, 280] width 11 height 11
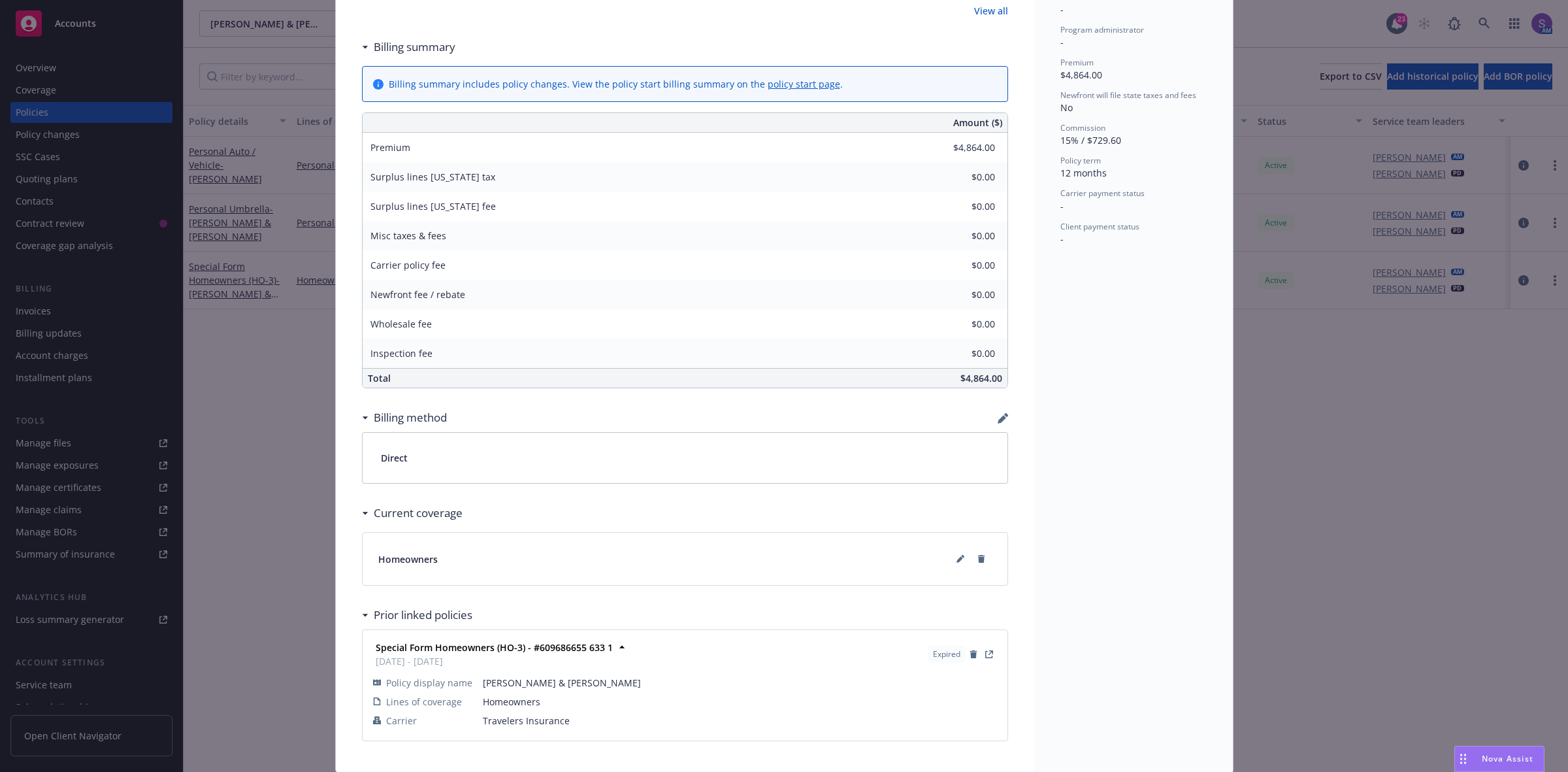
scroll to position [536, 0]
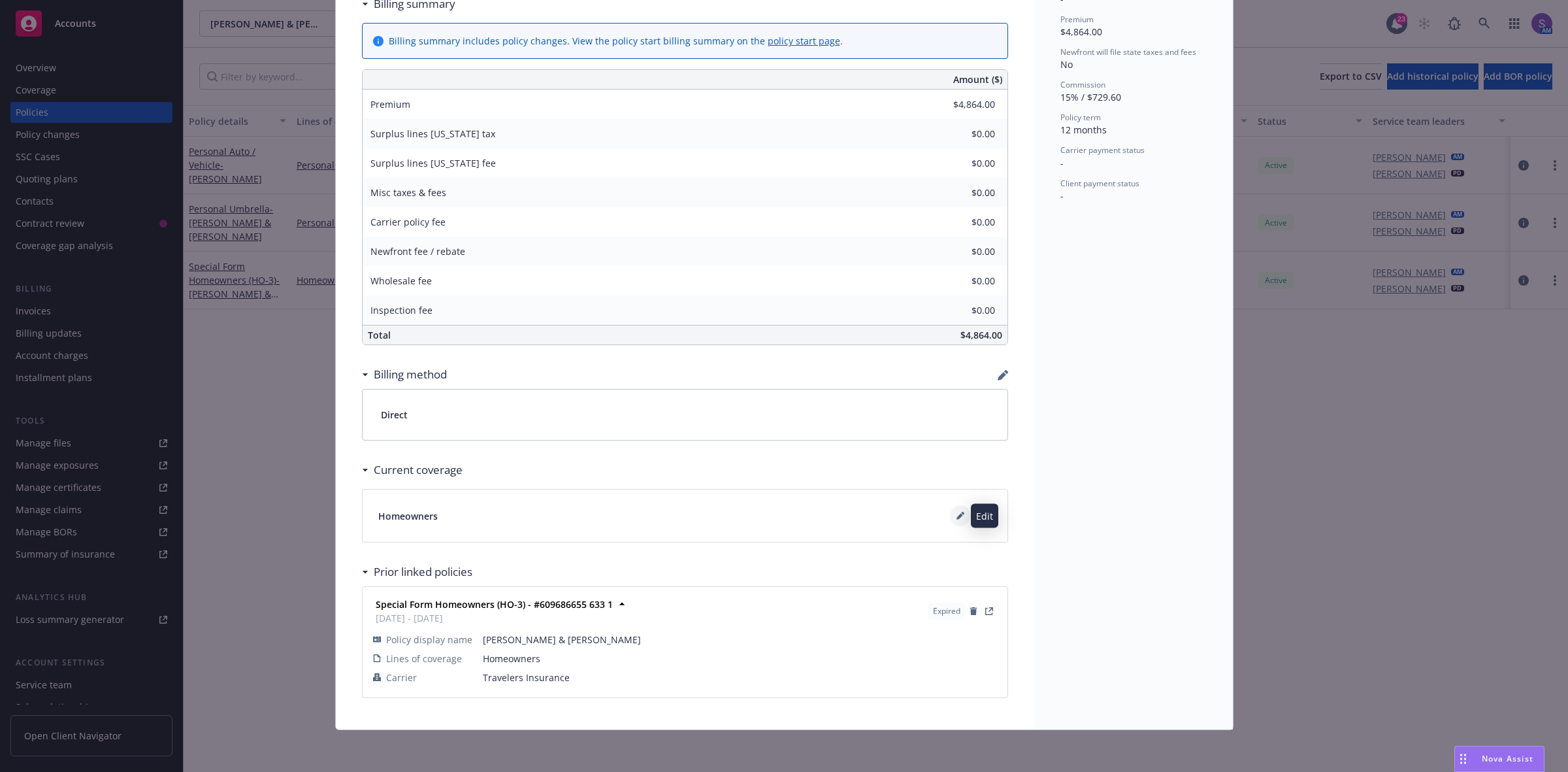
click at [950, 513] on button at bounding box center [960, 515] width 21 height 21
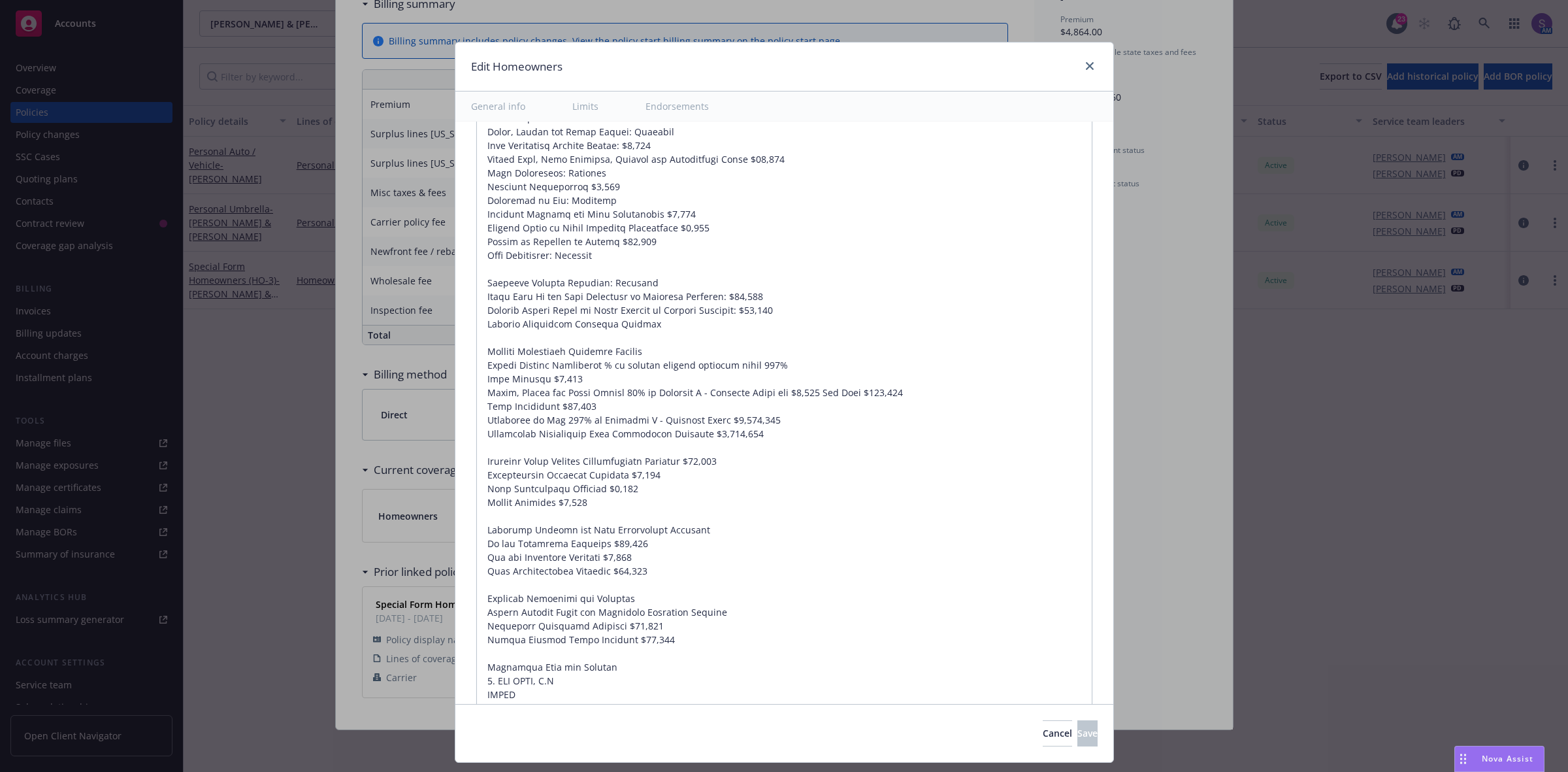
scroll to position [1610, 0]
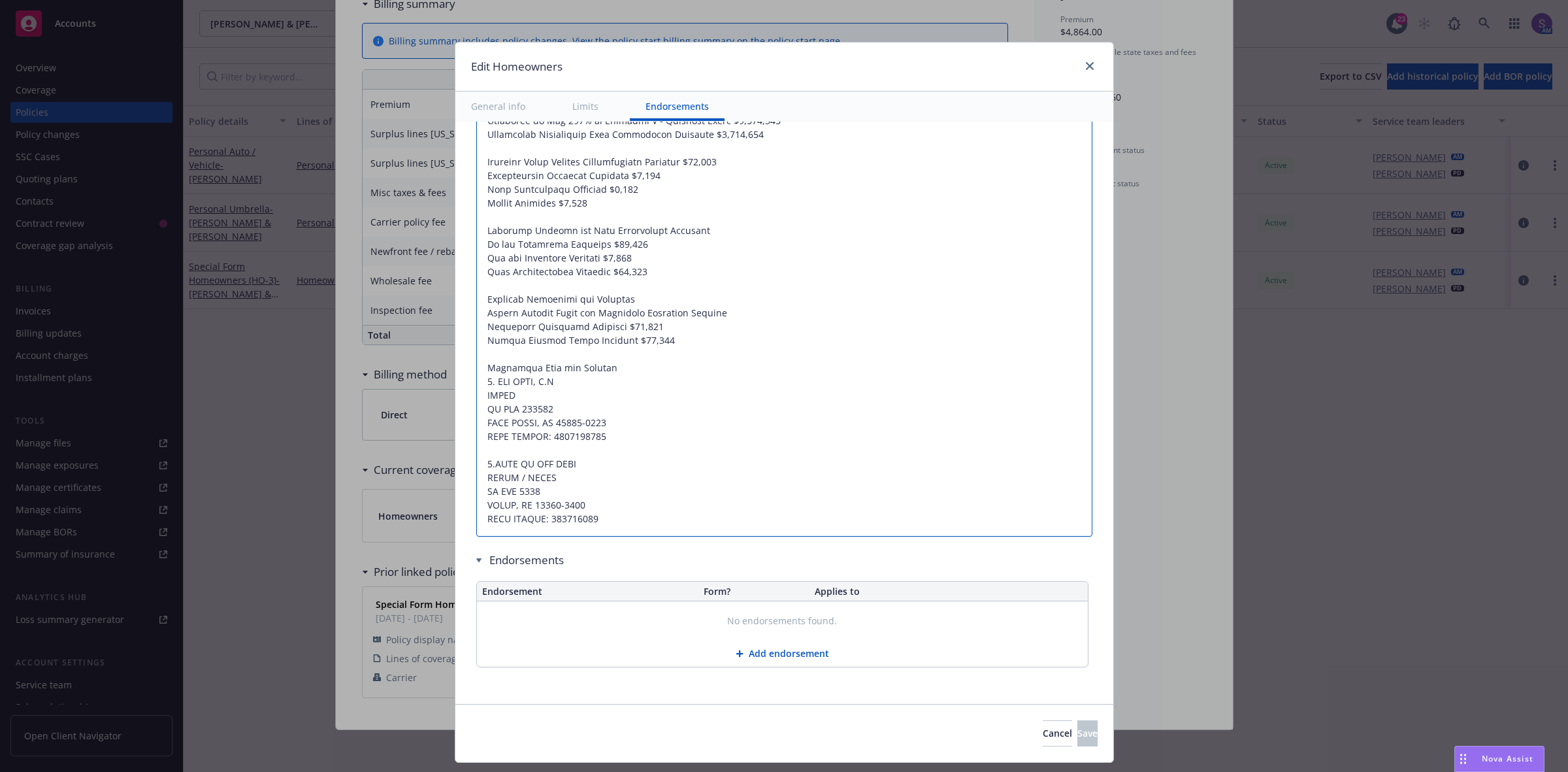
type textarea "x"
type textarea "Loremips: $5,169,193 Dolor Sitametcon: $591,081 Adipisci Elitsedd: $747,909 Eiu…"
type textarea "x"
type textarea "Loremips: $5,169,193 Dolor Sitametcon: $591,081 Adipisci Elitsedd: $747,909 Eiu…"
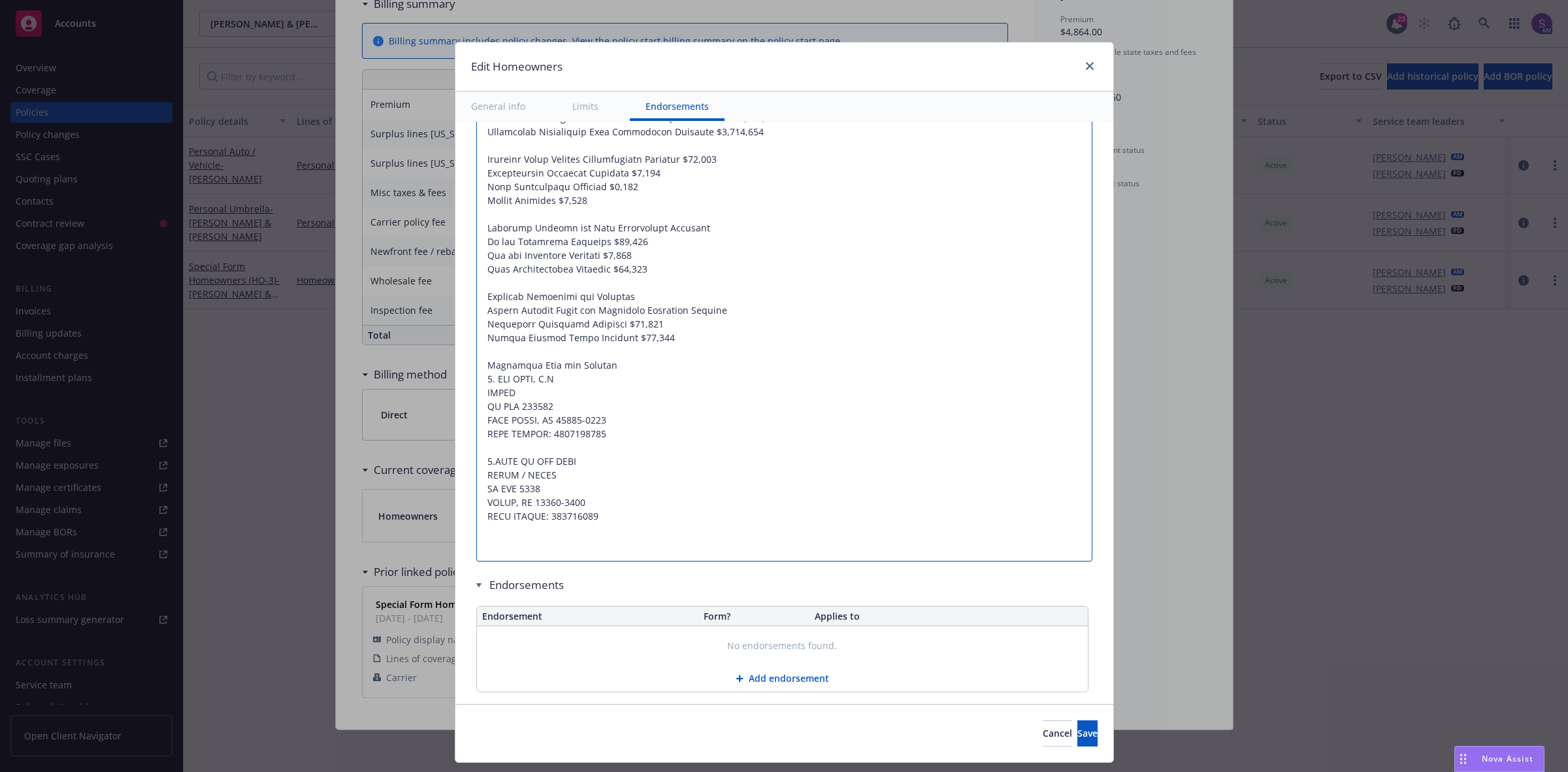
paste textarea "Additional Insured Name and Address 1. [PERSON_NAME] 1999 TRUST [STREET_ADDRESS…"
type textarea "x"
type textarea "Loremips: $5,169,193 Dolor Sitametcon: $591,081 Adipisci Elitsedd: $747,909 Eiu…"
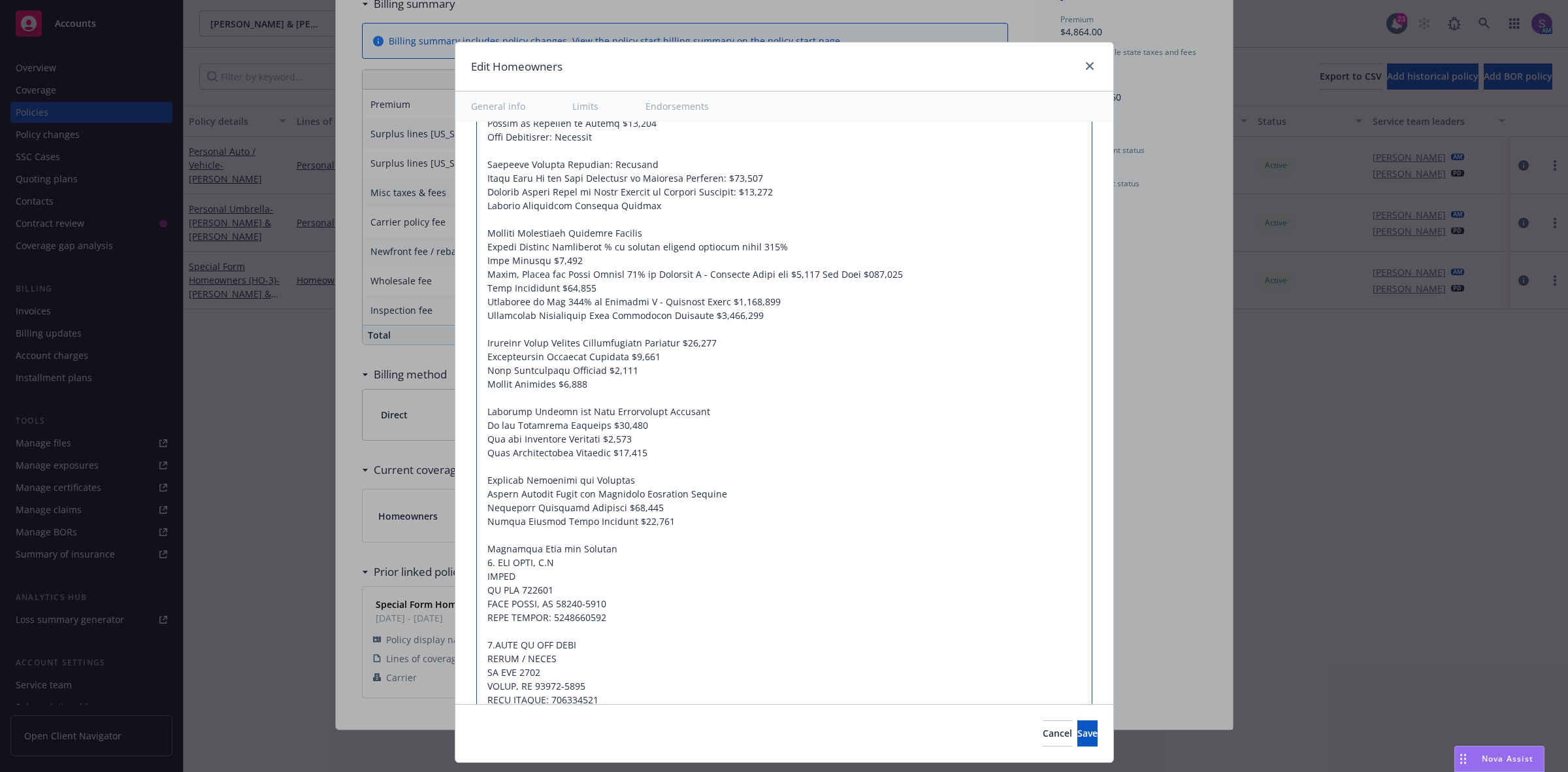
scroll to position [1446, 0]
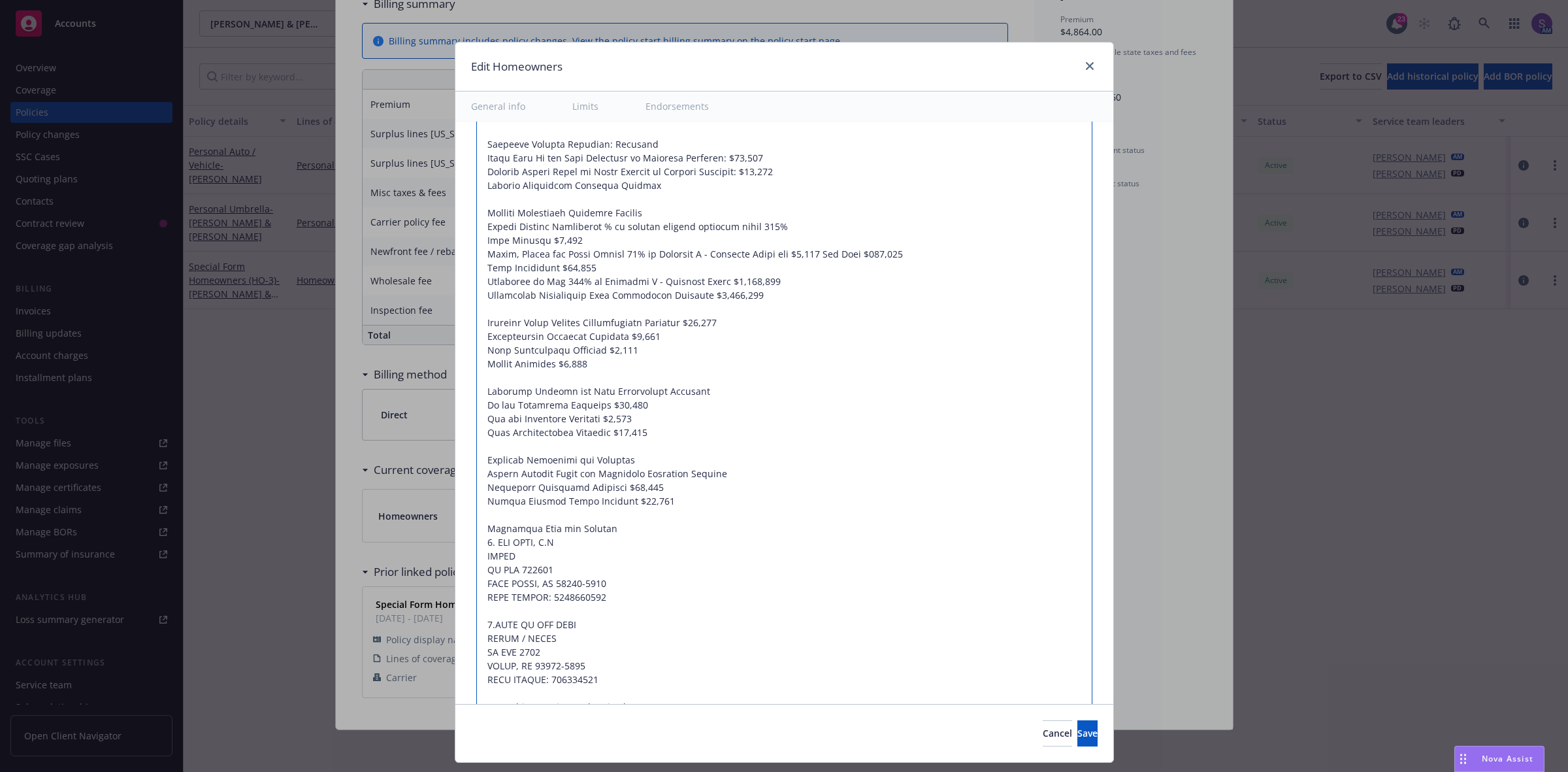
type textarea "x"
type textarea "Loremips: $5,169,193 Dolor Sitametcon: $591,081 Adipisci Elitsedd: $747,909 Eiu…"
click at [1077, 739] on span "Save" at bounding box center [1087, 734] width 21 height 12
type textarea "x"
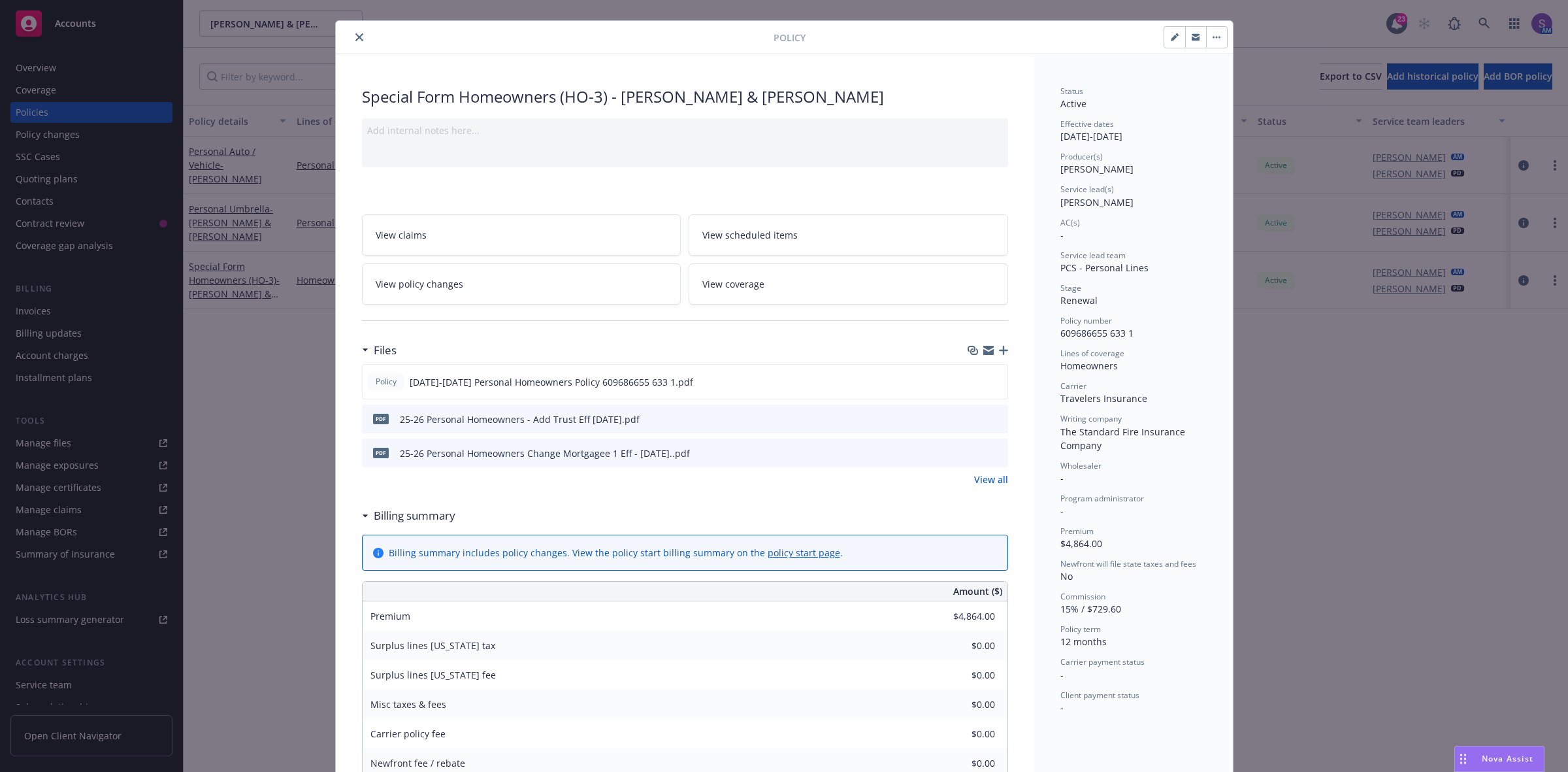
scroll to position [0, 0]
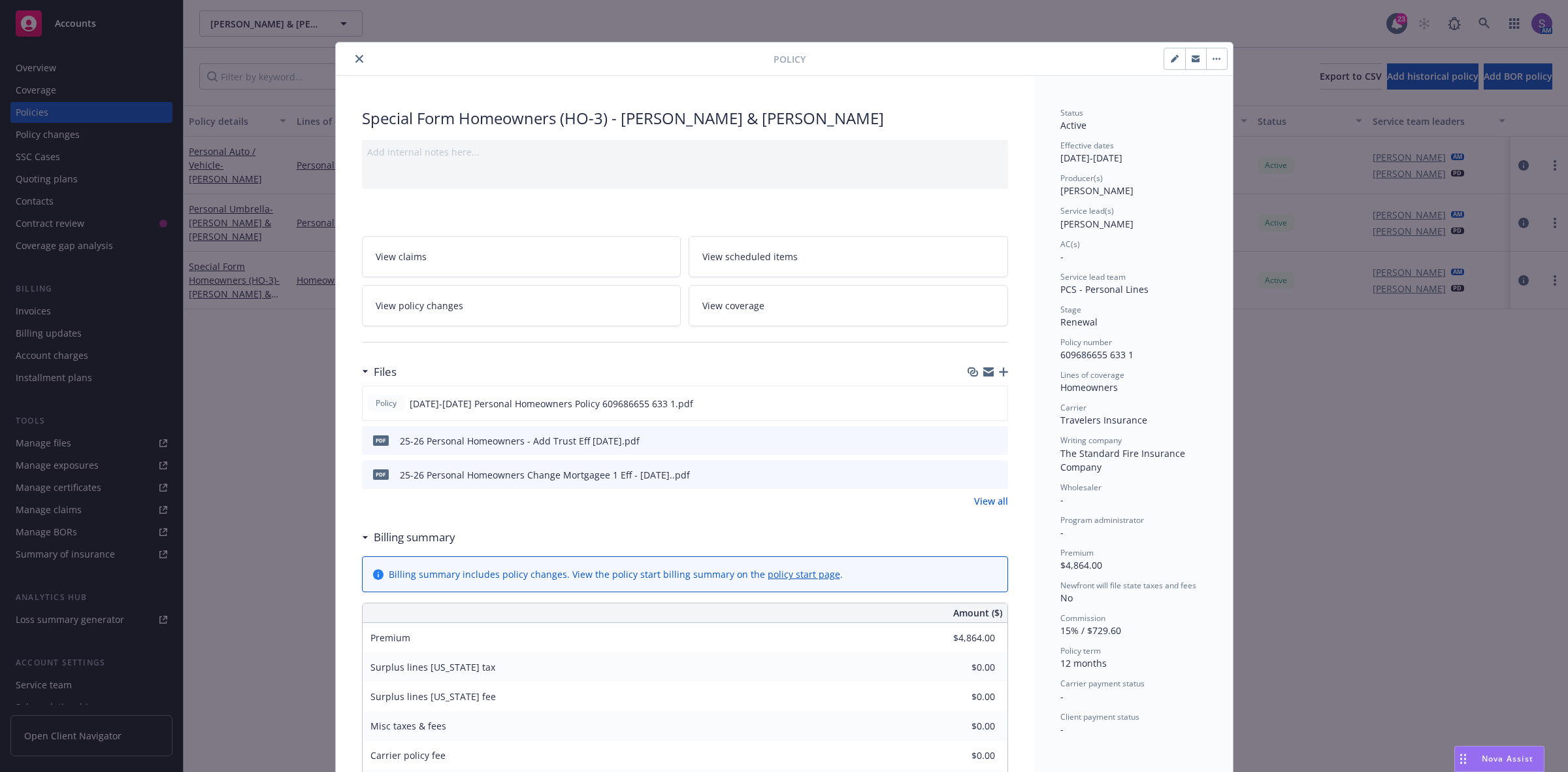
click at [356, 57] on icon "close" at bounding box center [359, 59] width 8 height 8
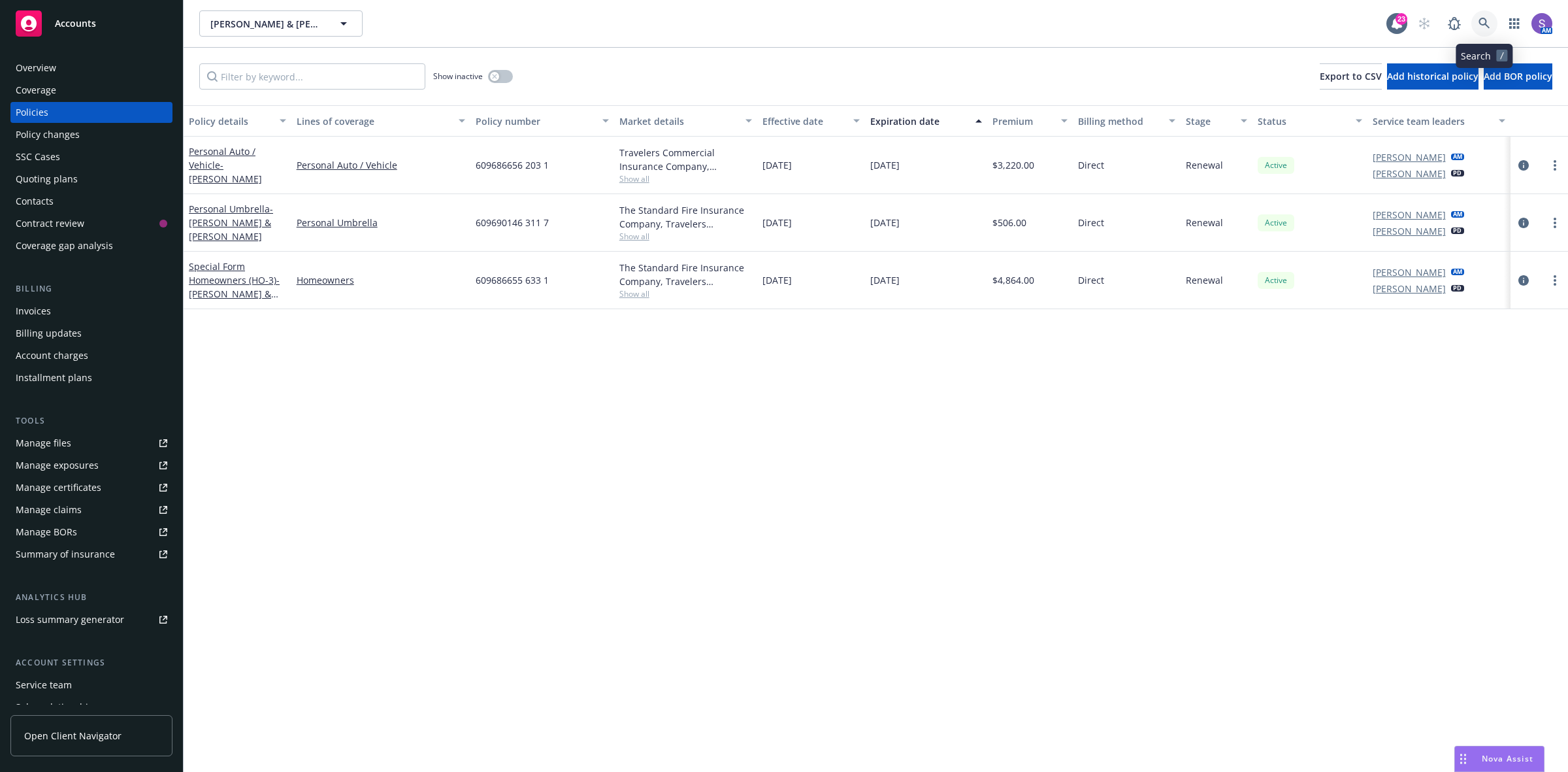
click at [1484, 21] on icon at bounding box center [1484, 23] width 12 height 12
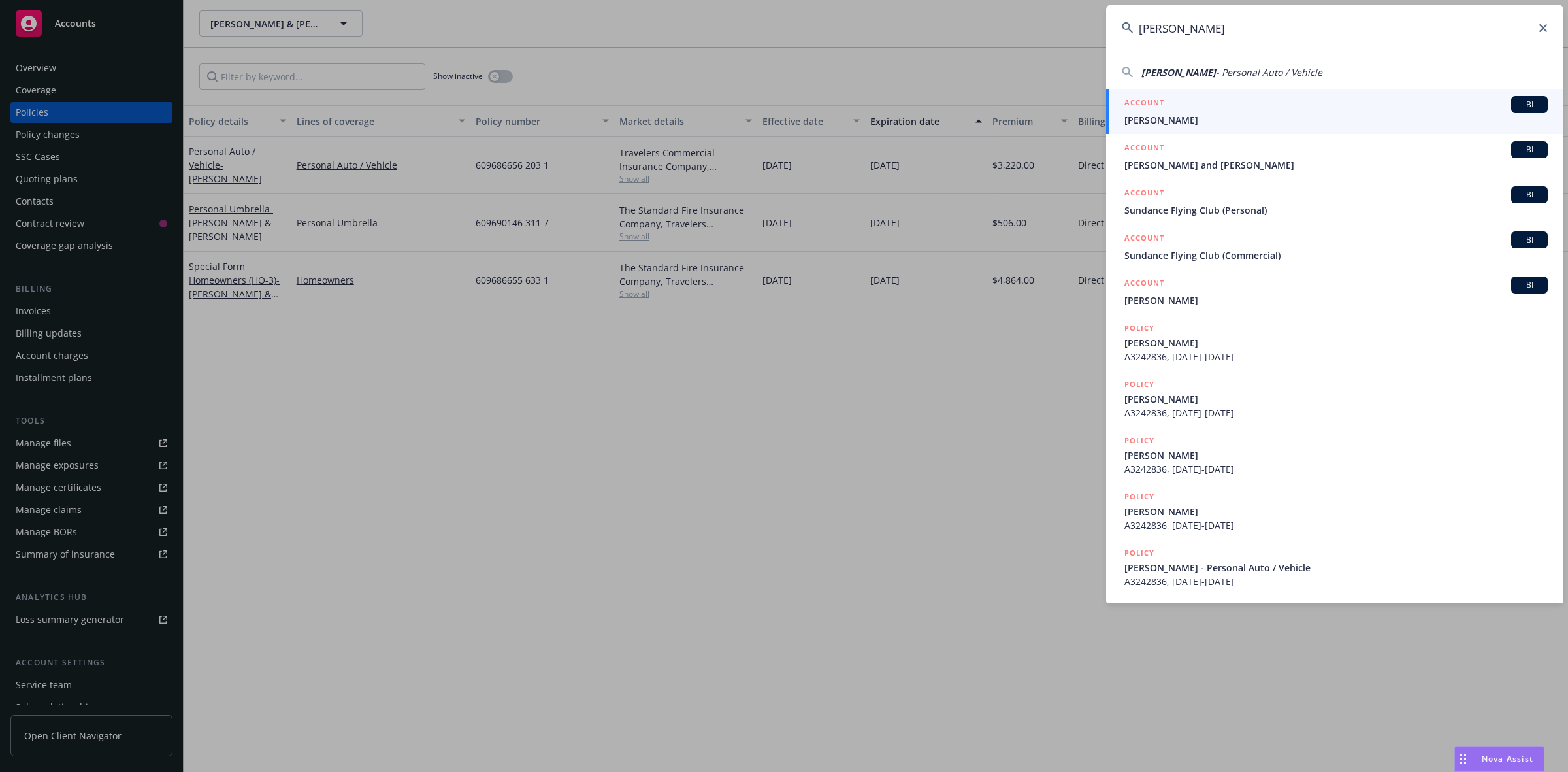
type input "[PERSON_NAME]"
click at [1135, 115] on span "[PERSON_NAME]" at bounding box center [1336, 120] width 424 height 13
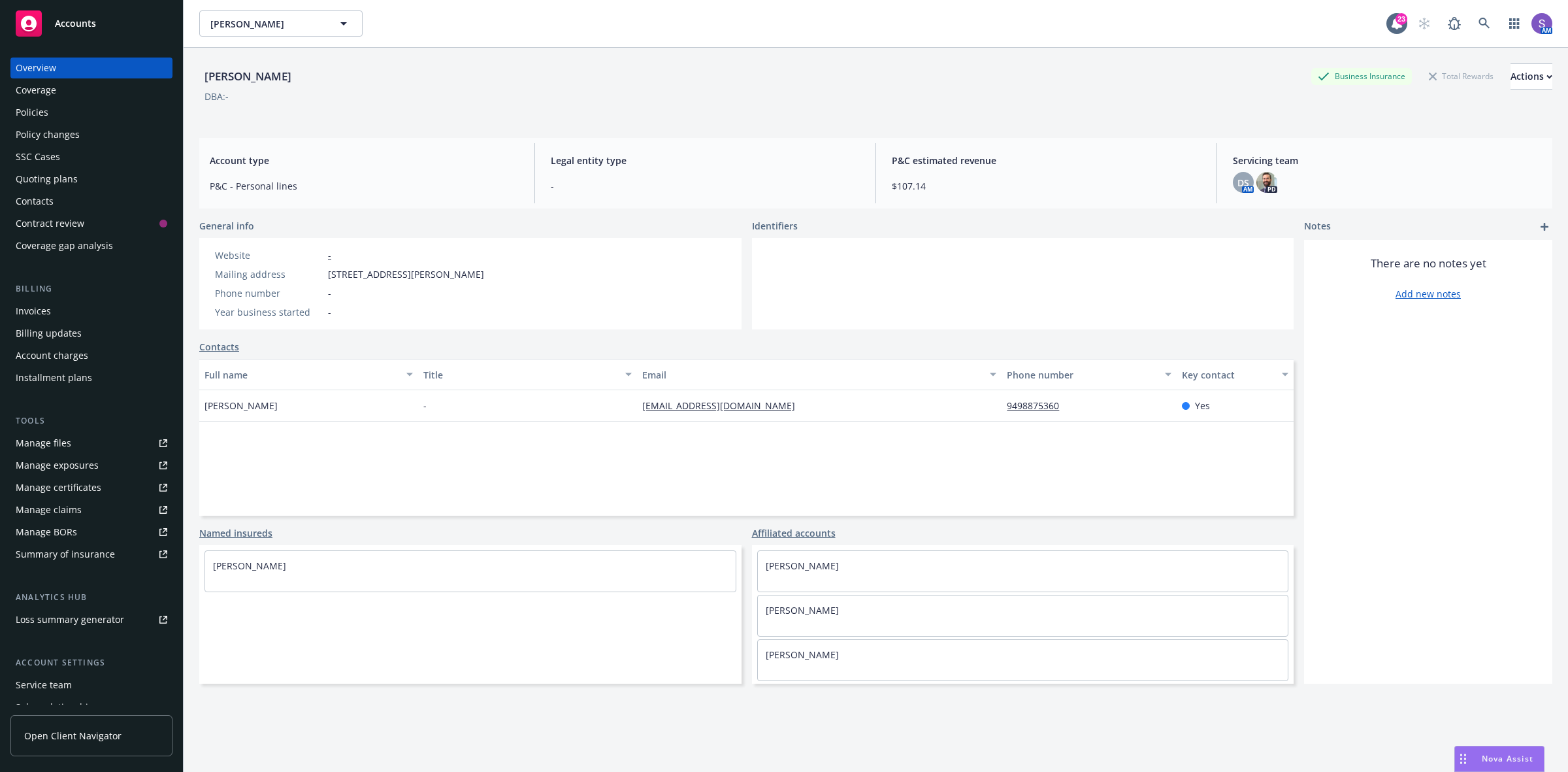
click at [54, 109] on div "Policies" at bounding box center [92, 112] width 152 height 21
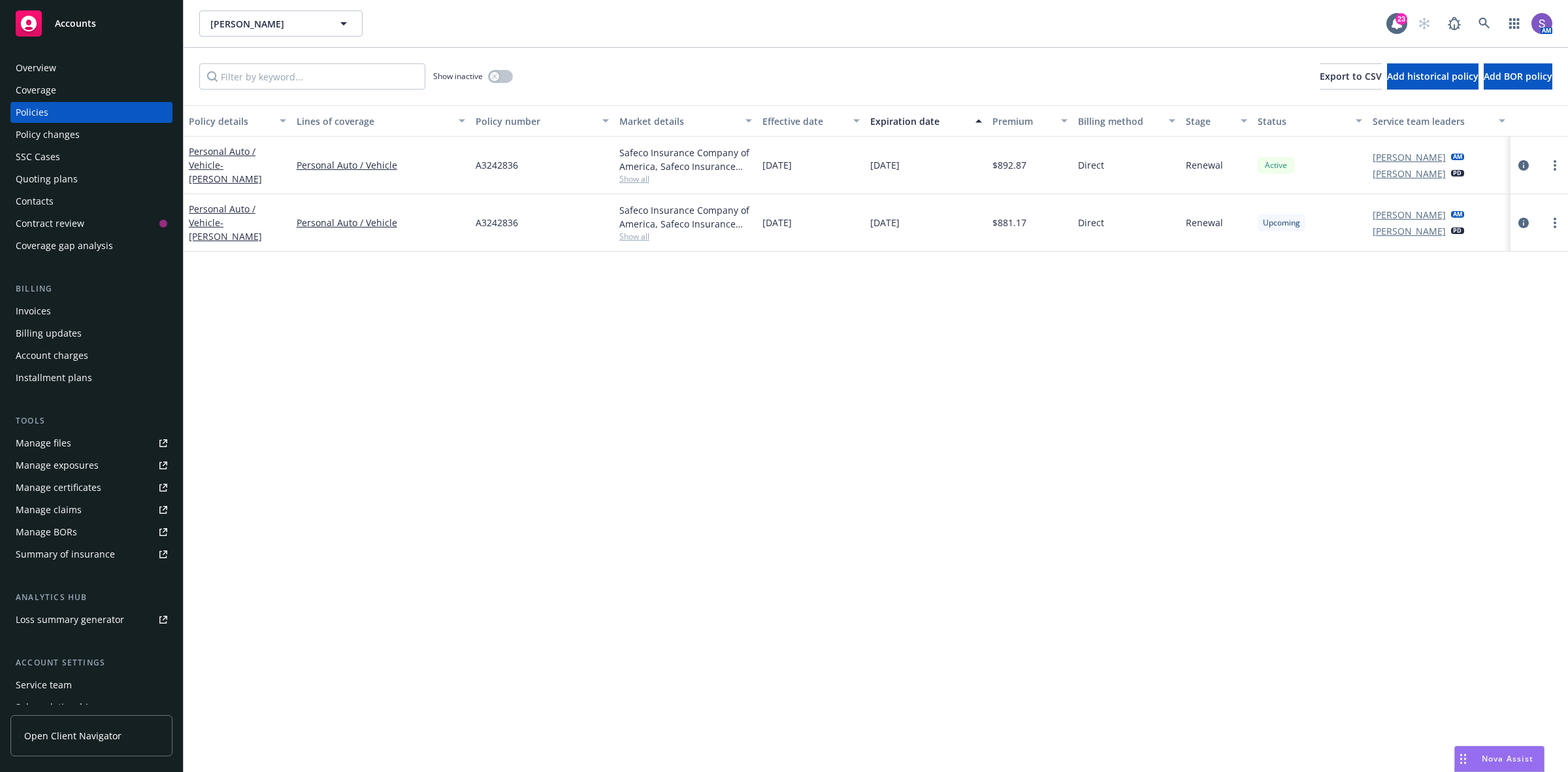
click at [1516, 229] on div at bounding box center [1539, 223] width 47 height 16
click at [1523, 226] on icon "circleInformation" at bounding box center [1523, 223] width 11 height 11
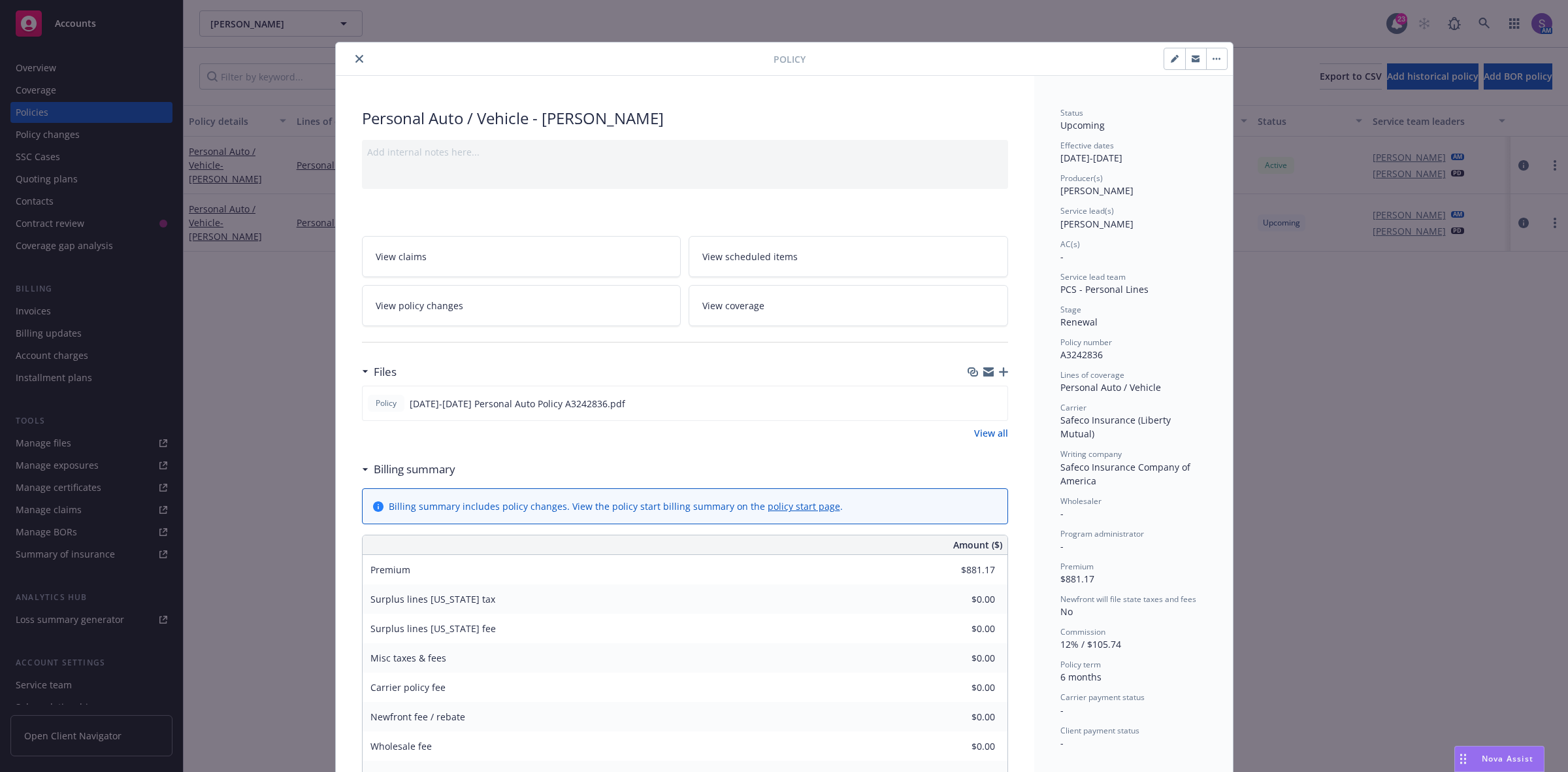
scroll to position [82, 0]
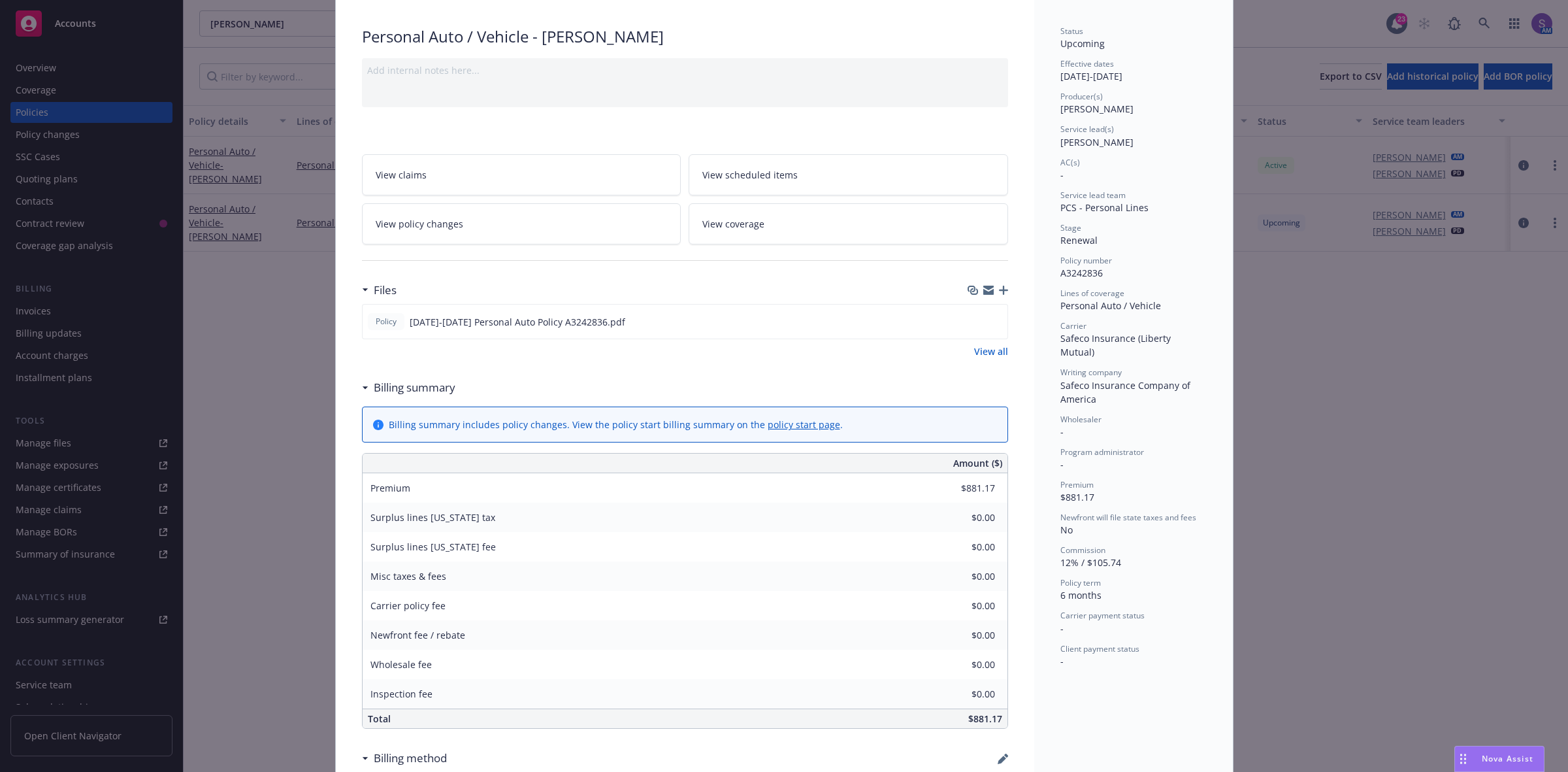
click at [1184, 710] on div "Status Upcoming Effective dates [DATE] - [DATE] Producer(s) [PERSON_NAME] Servi…" at bounding box center [1134, 553] width 199 height 1119
click at [756, 172] on span "View scheduled items" at bounding box center [749, 174] width 95 height 13
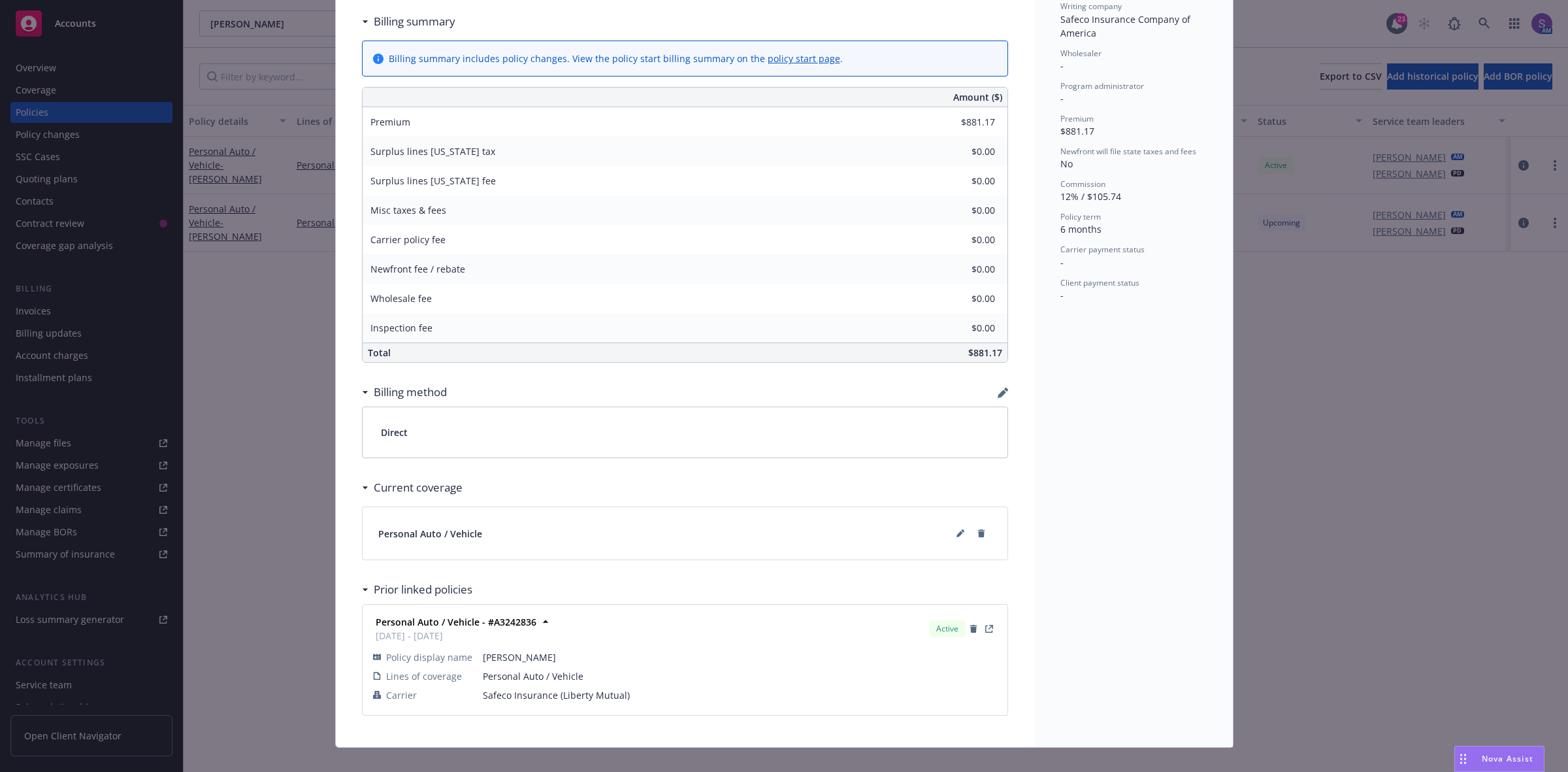
scroll to position [468, 0]
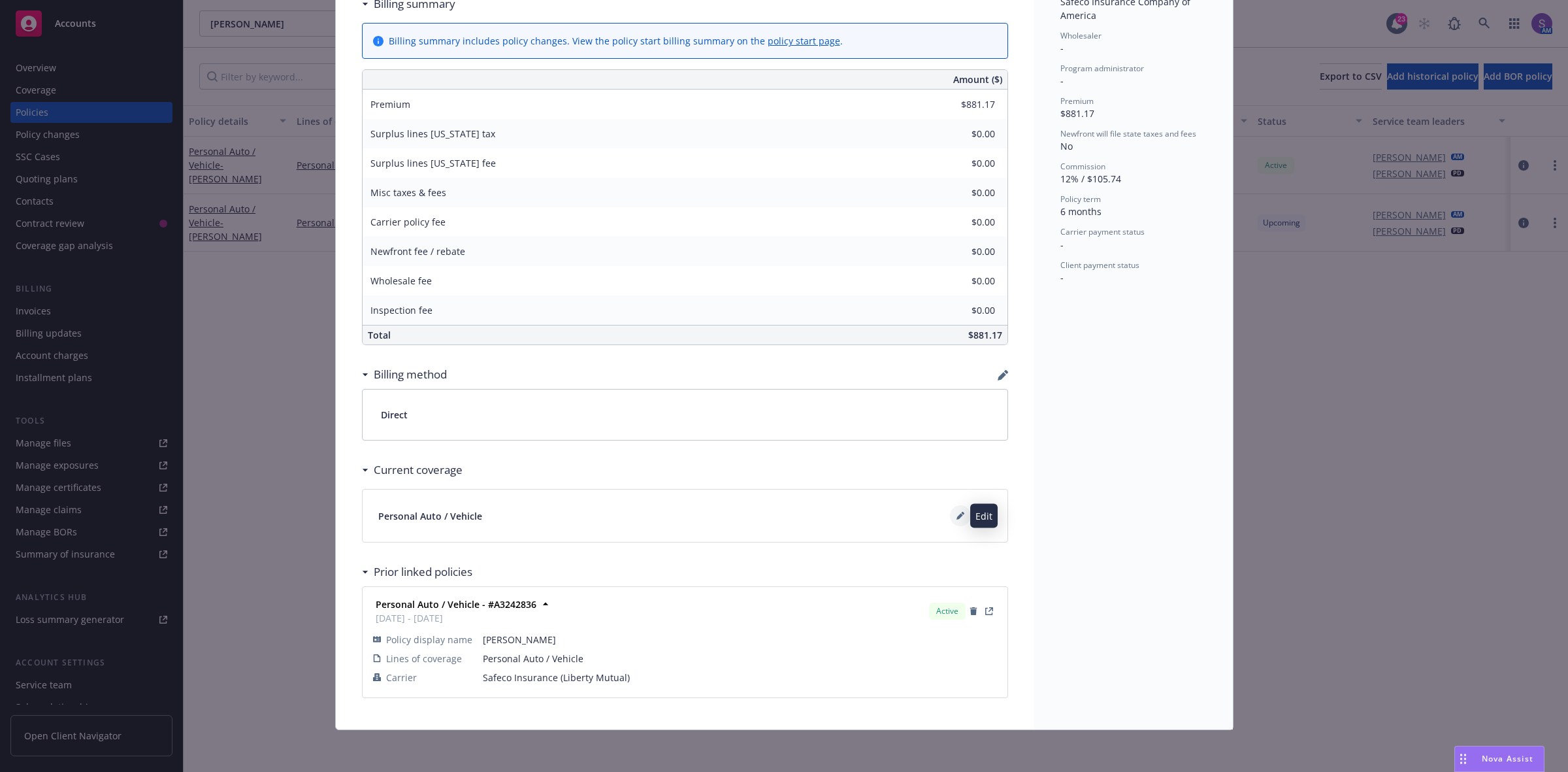
click at [956, 519] on icon at bounding box center [960, 516] width 8 height 8
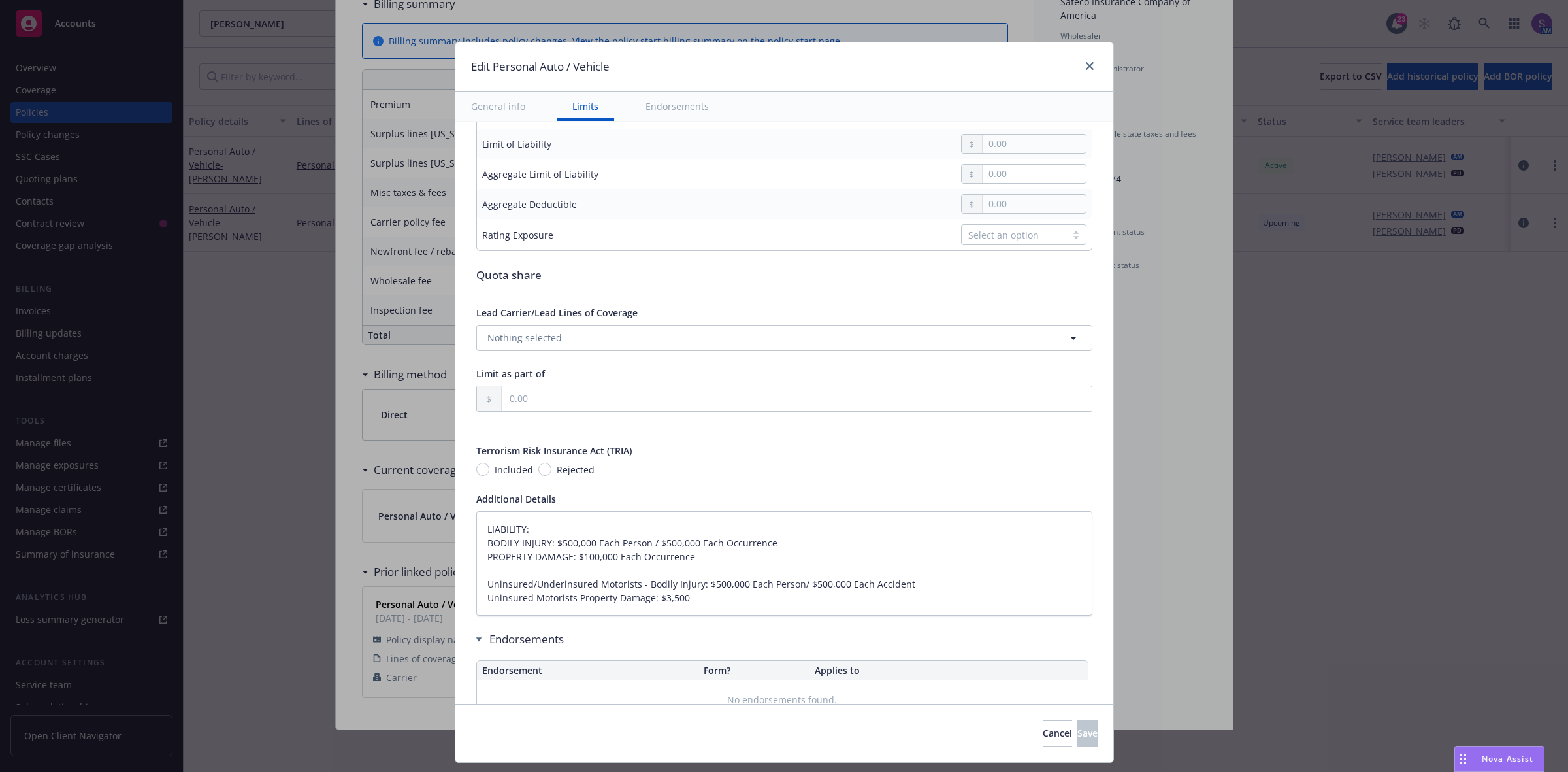
type textarea "x"
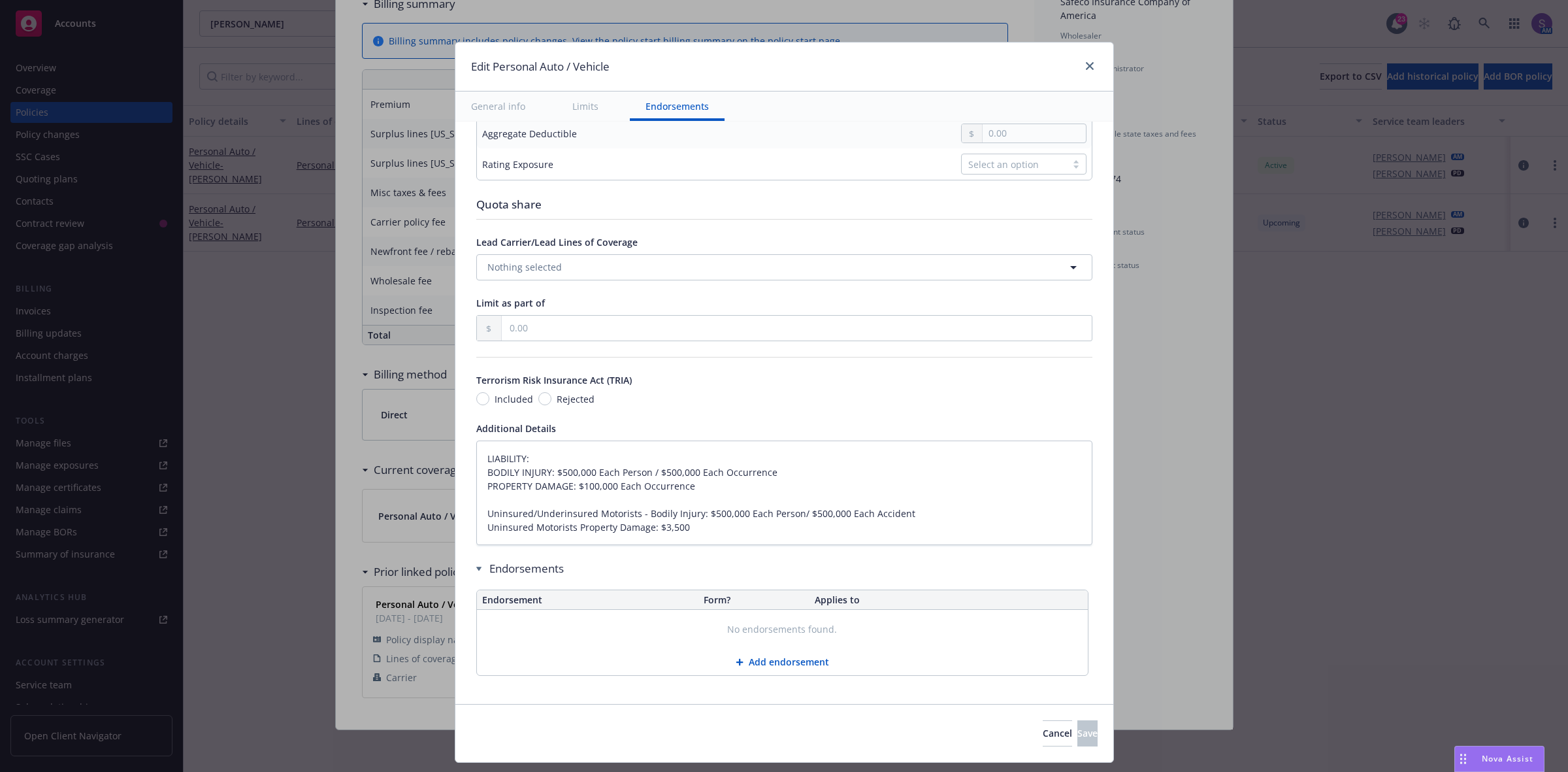
scroll to position [593, 0]
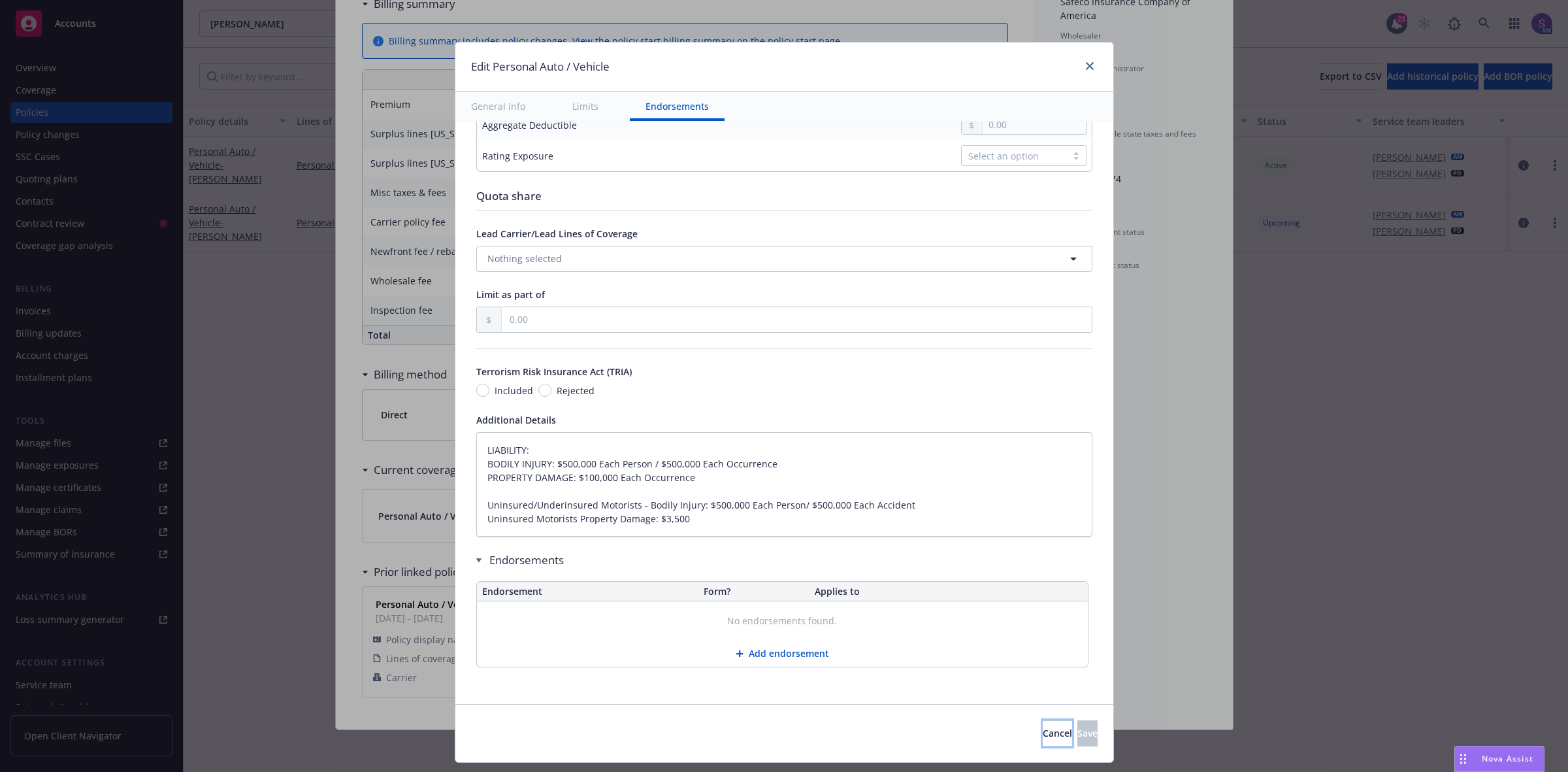
click at [1043, 730] on span "Cancel" at bounding box center [1057, 734] width 29 height 12
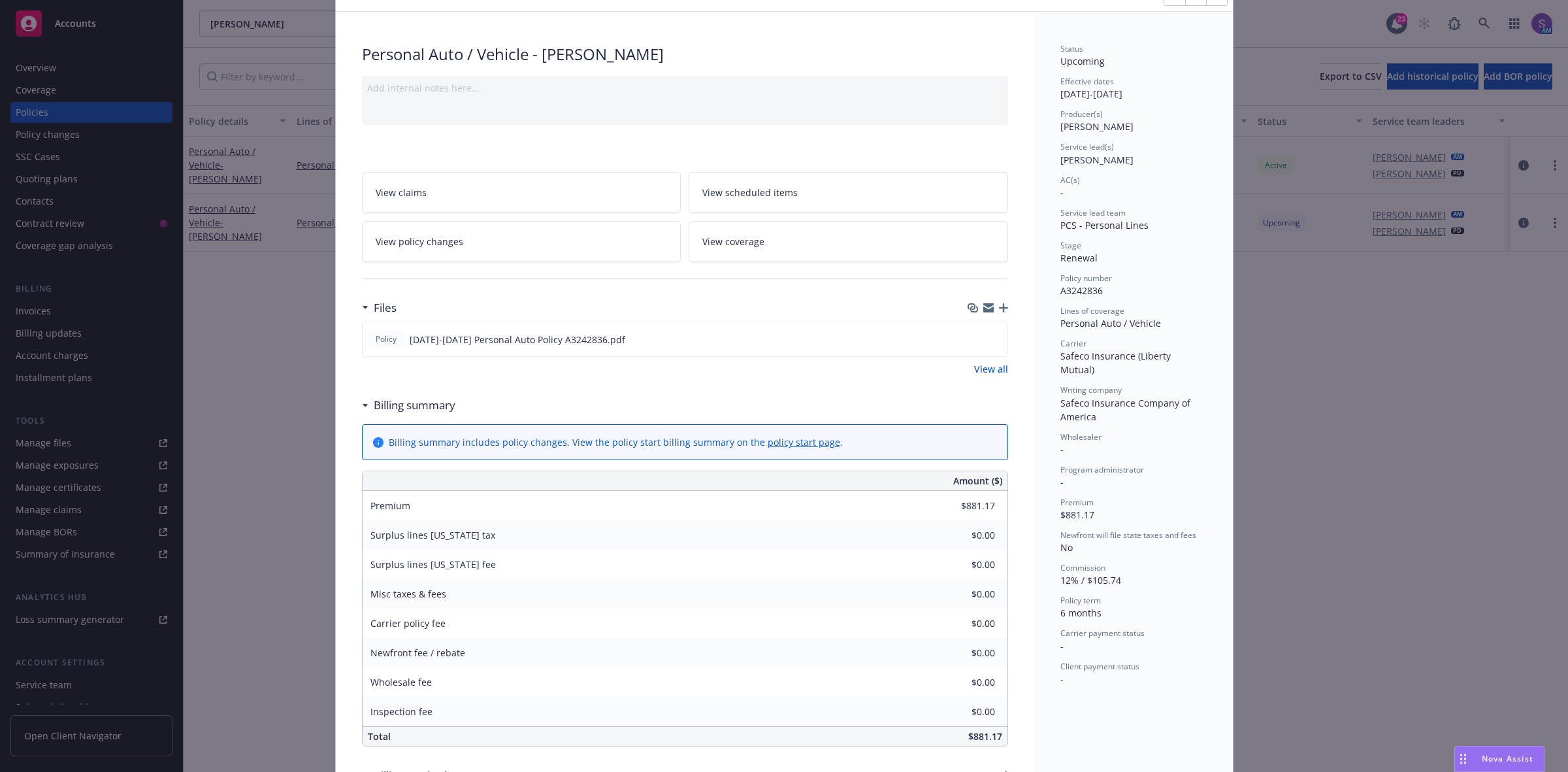
scroll to position [0, 0]
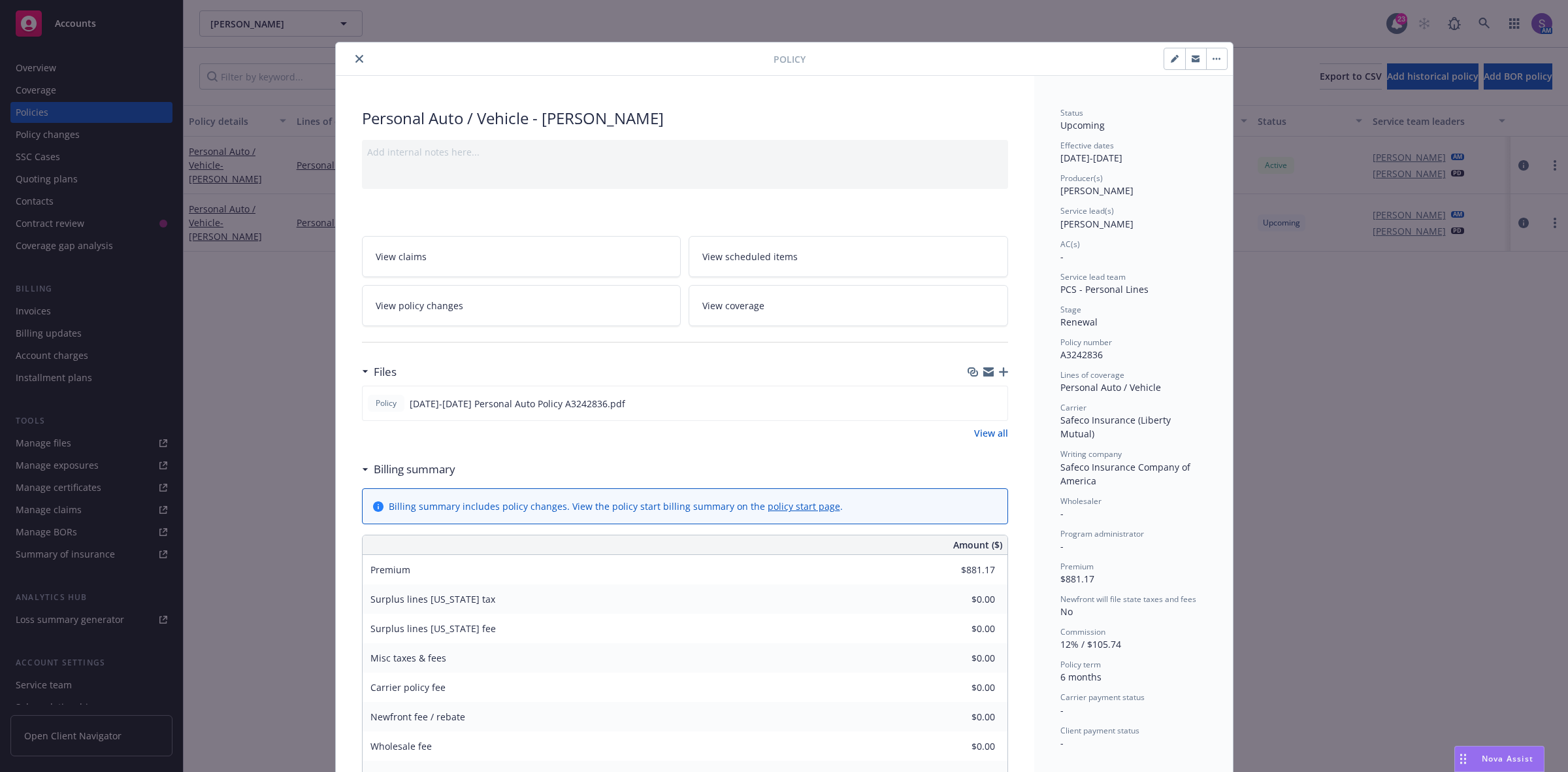
click at [351, 57] on button "close" at bounding box center [359, 59] width 16 height 16
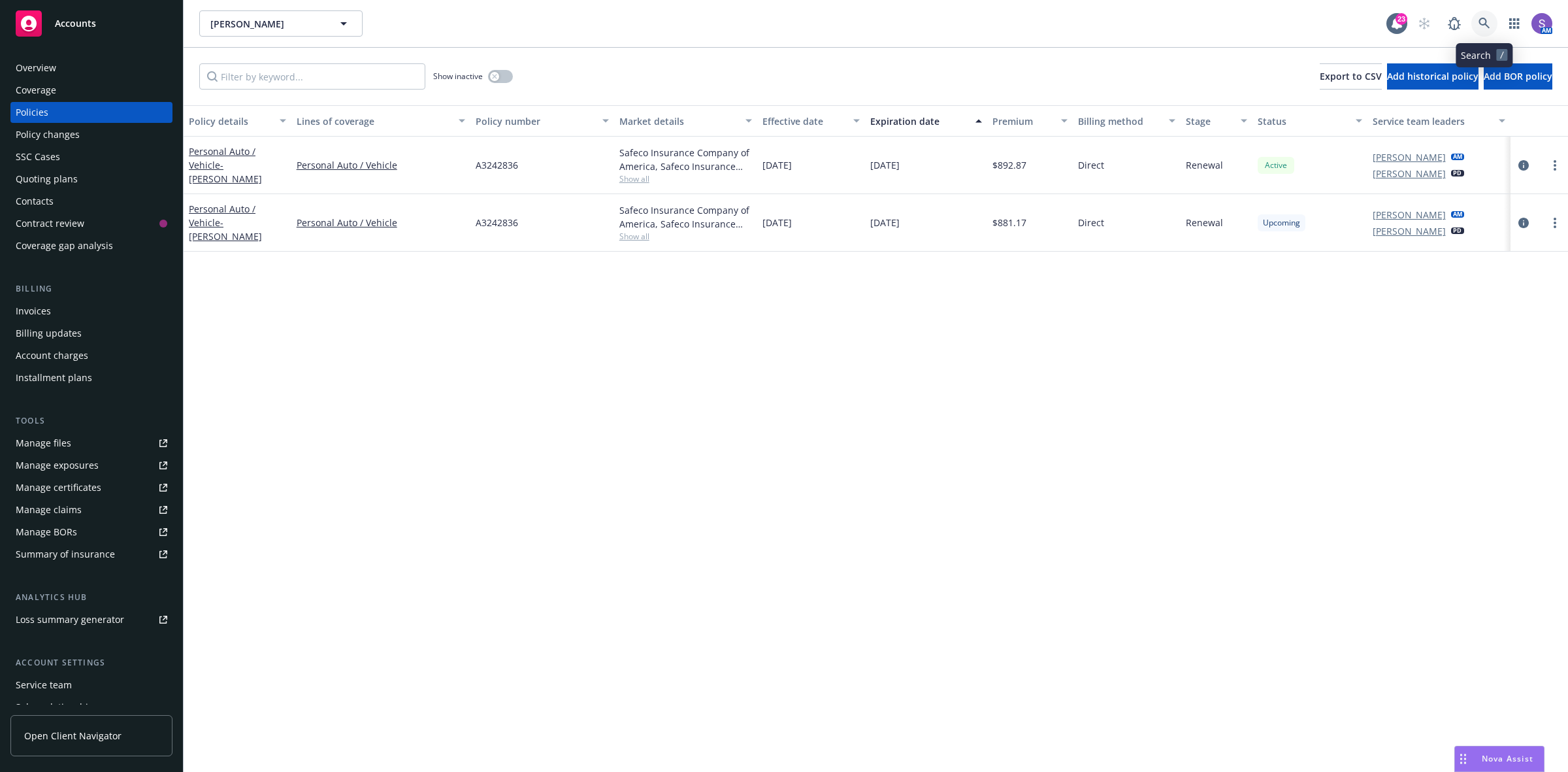
click at [1480, 19] on icon at bounding box center [1484, 23] width 12 height 12
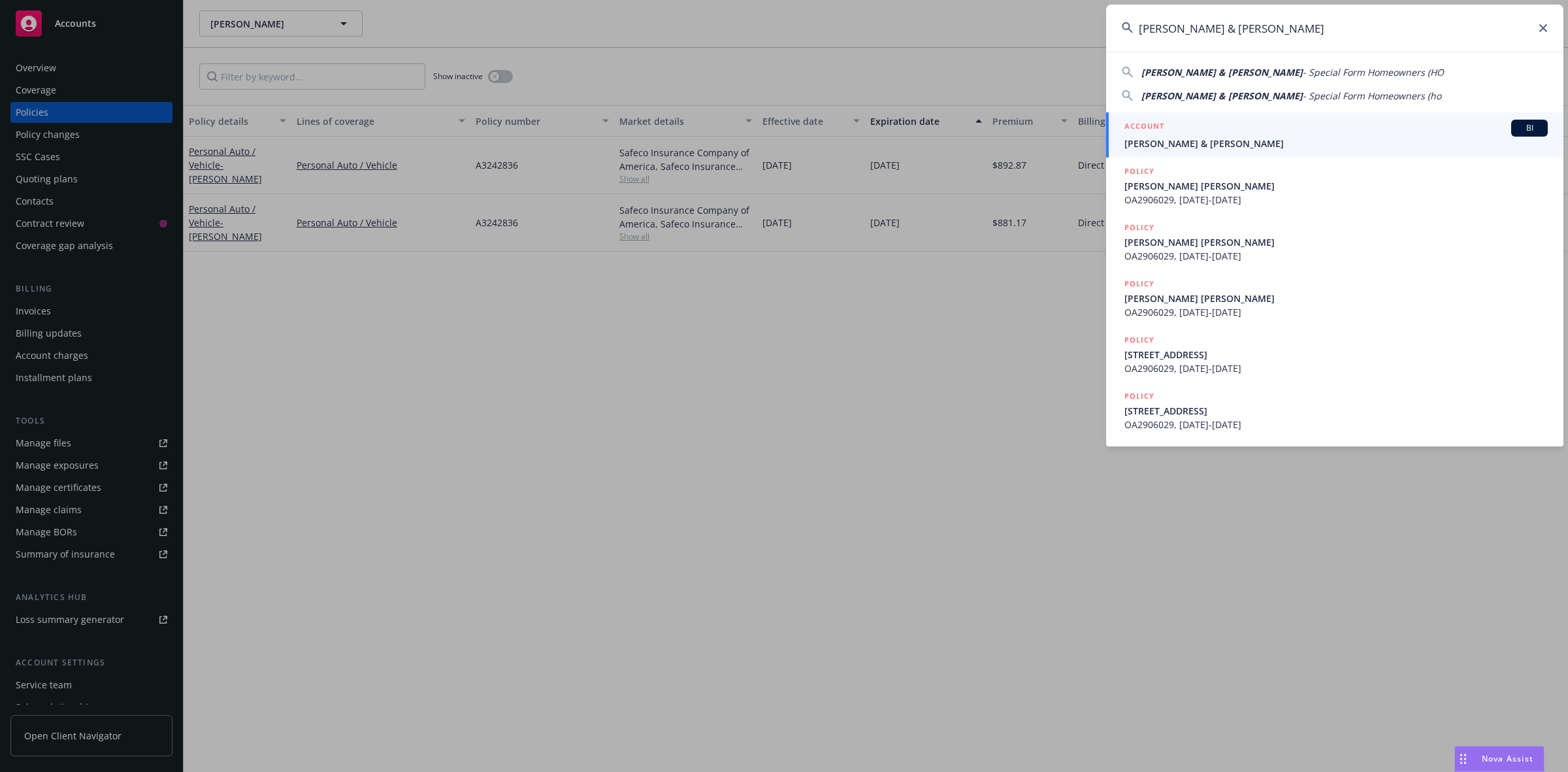
type input "[PERSON_NAME] & [PERSON_NAME]"
click at [1159, 136] on div "ACCOUNT BI" at bounding box center [1336, 128] width 424 height 17
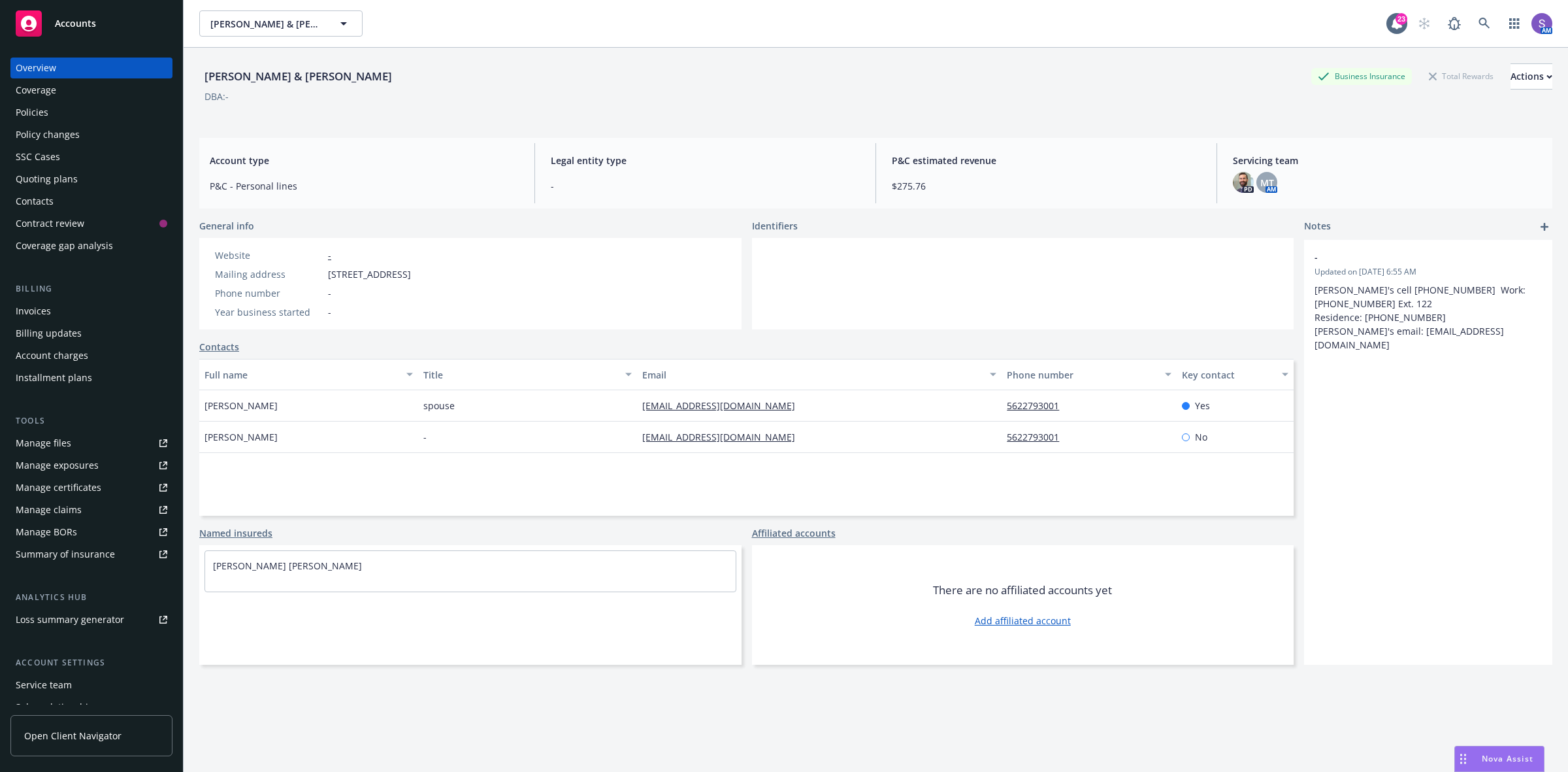
click at [30, 112] on div "Policies" at bounding box center [32, 112] width 33 height 21
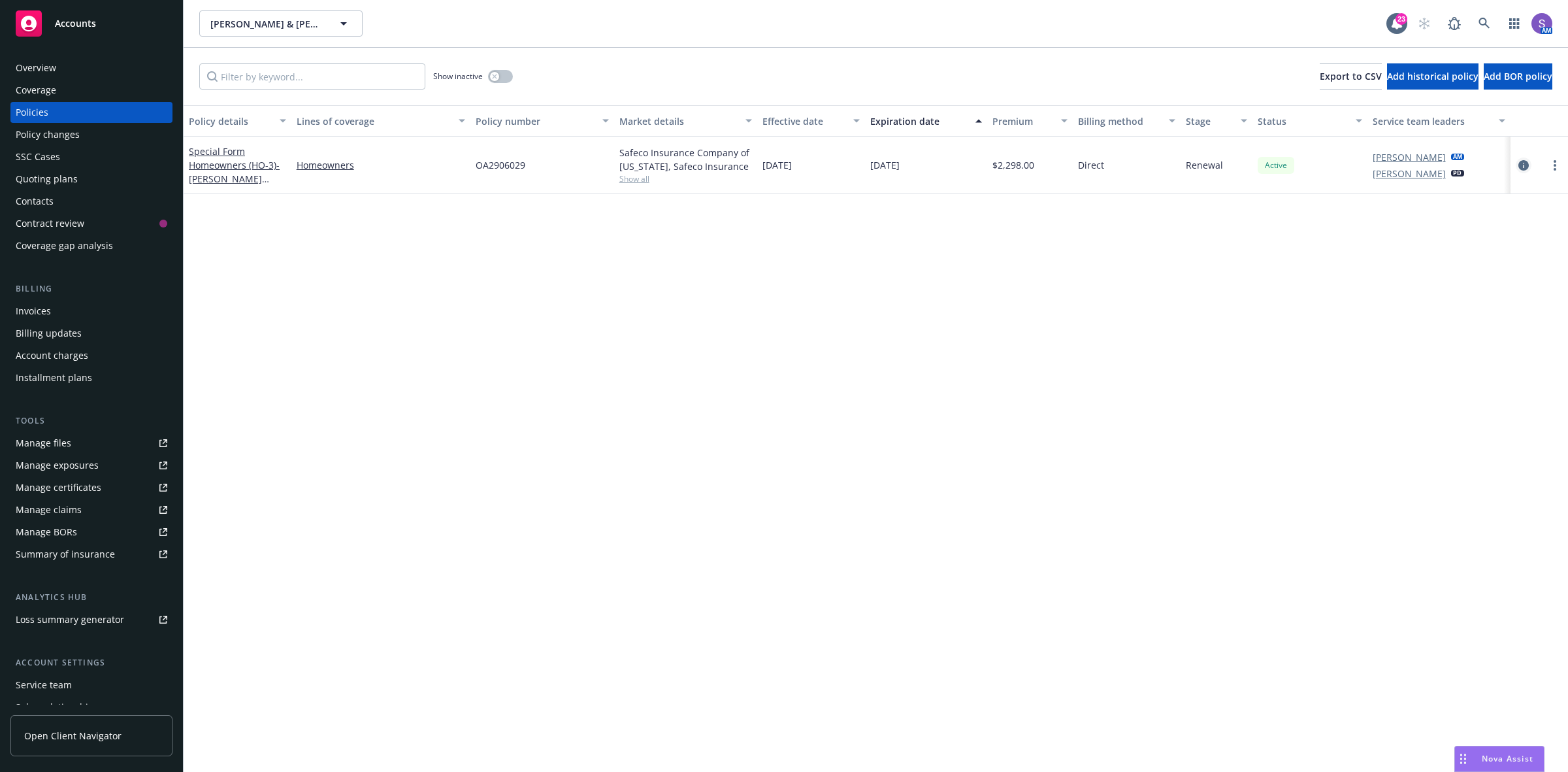
click at [1521, 162] on icon "circleInformation" at bounding box center [1523, 165] width 11 height 11
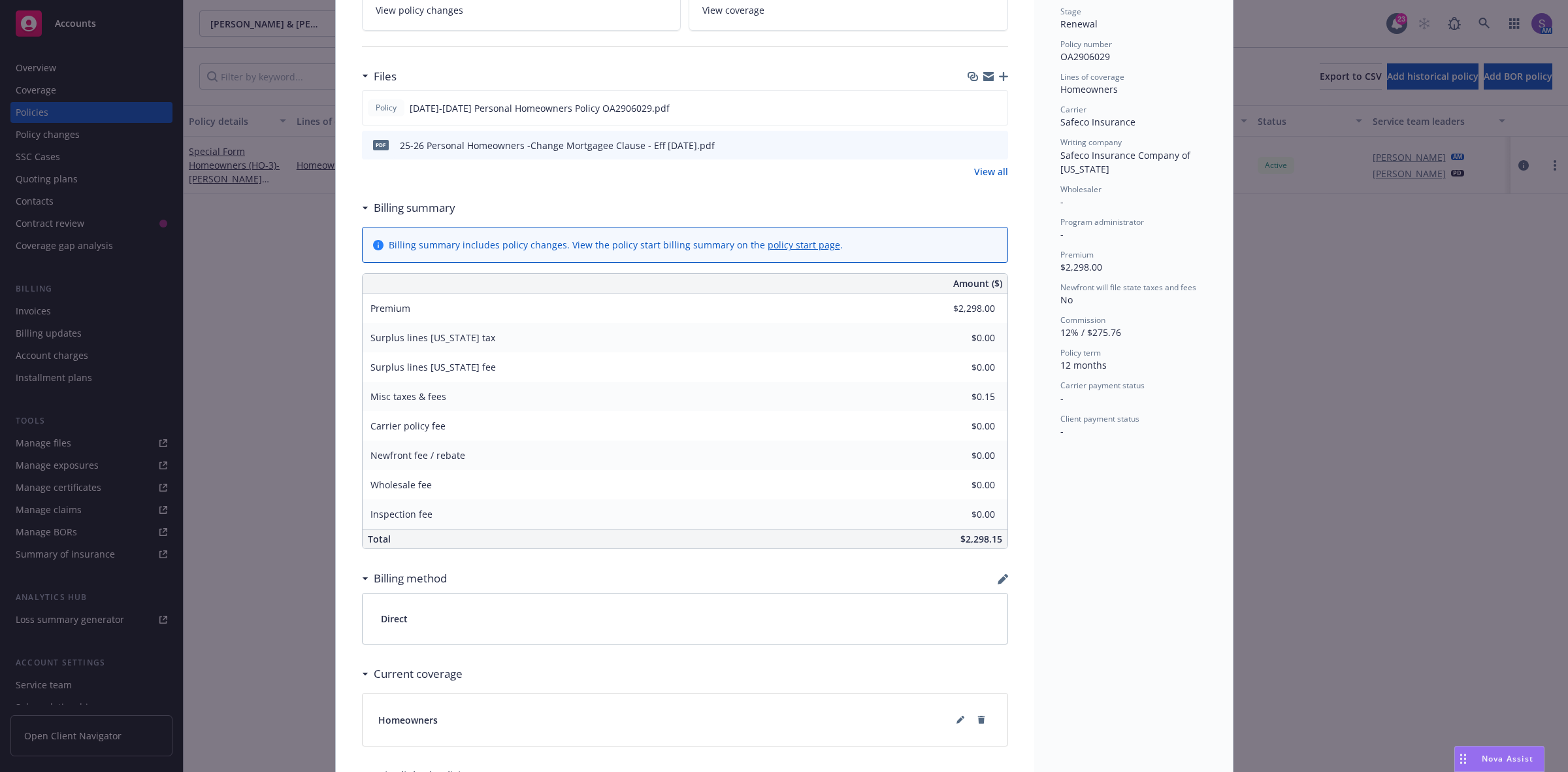
scroll to position [327, 0]
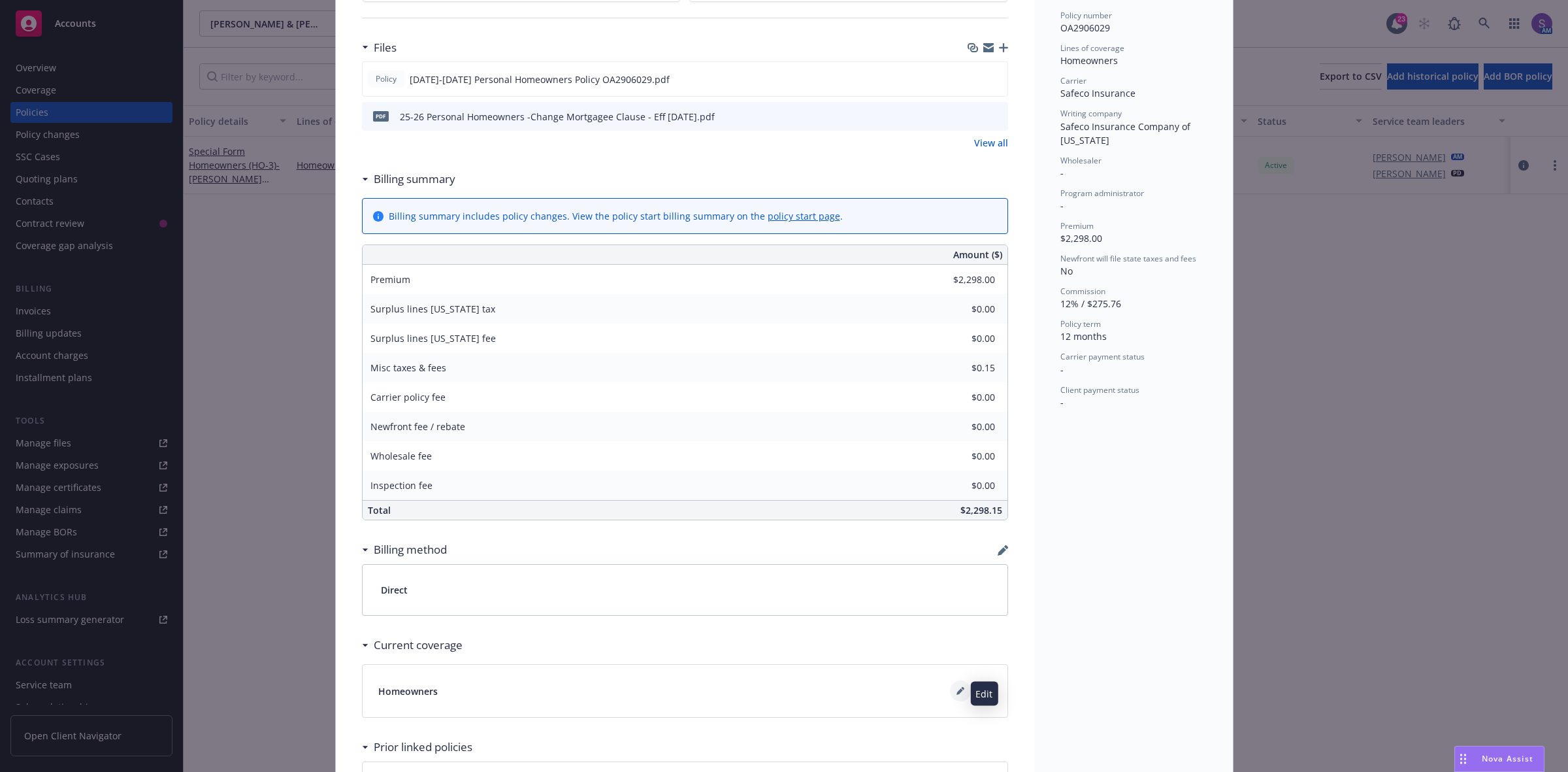
click at [956, 693] on icon at bounding box center [960, 691] width 8 height 8
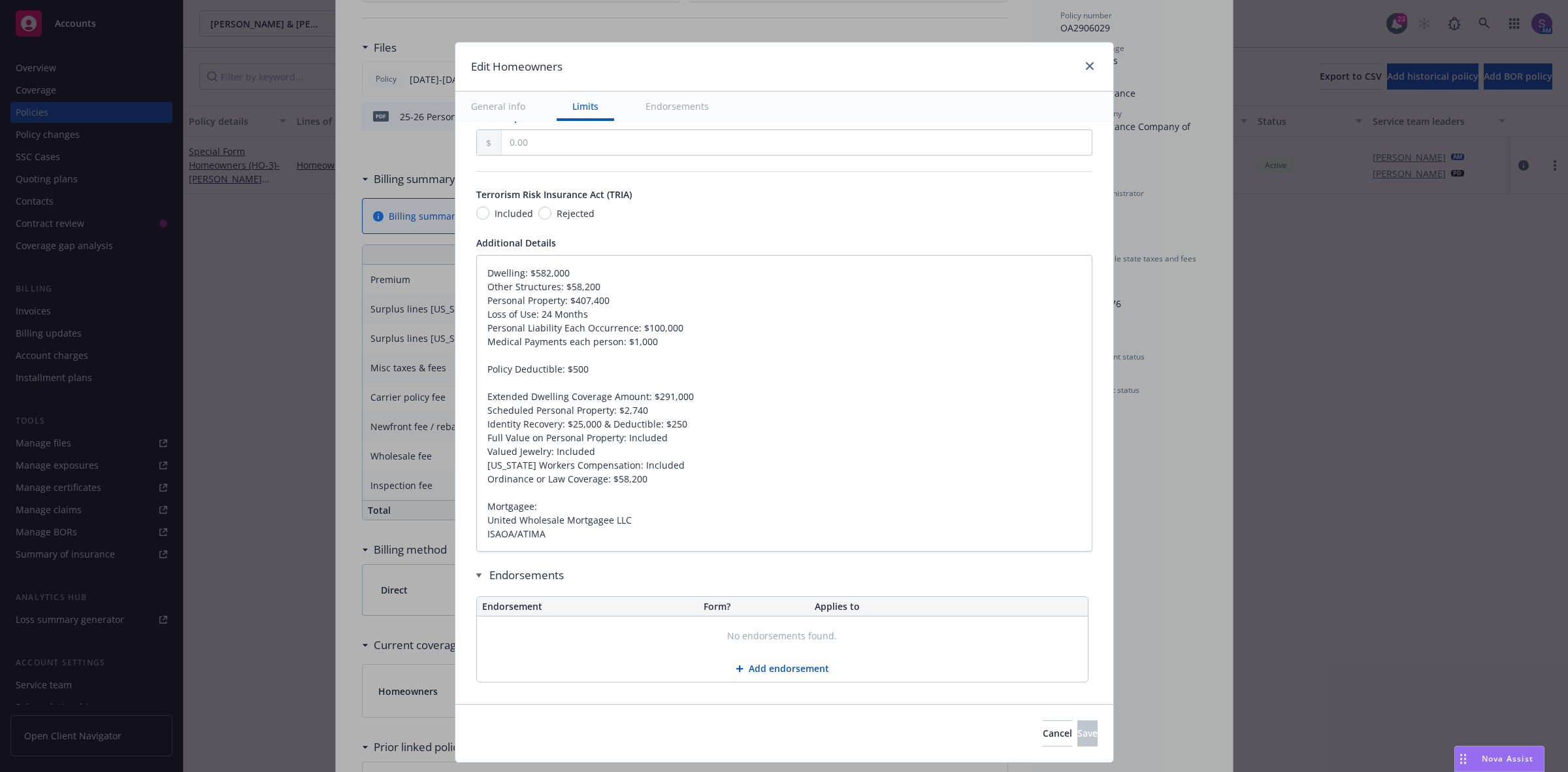
scroll to position [786, 0]
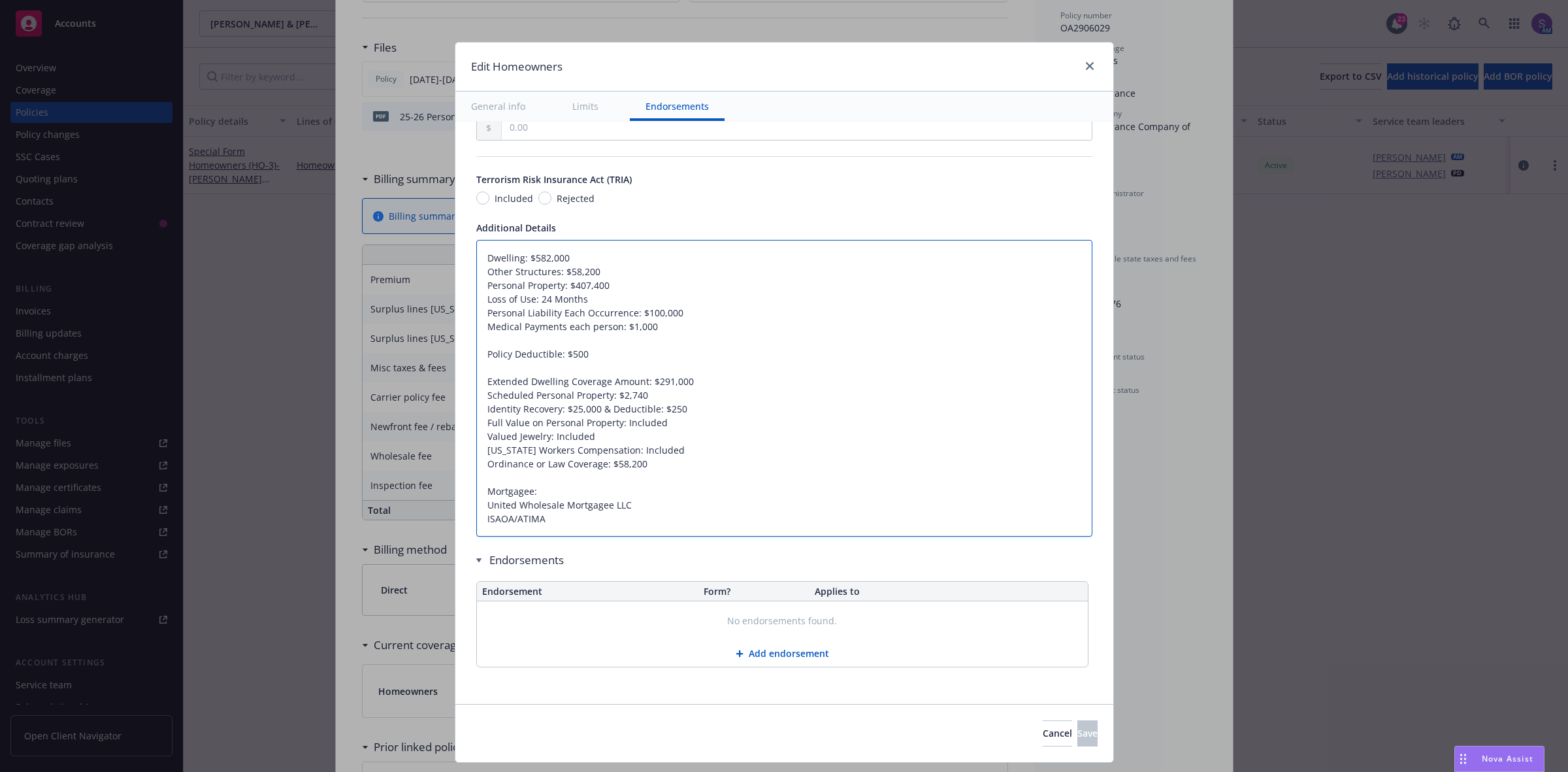
drag, startPoint x: 546, startPoint y: 519, endPoint x: 454, endPoint y: 508, distance: 92.7
click at [456, 508] on div "Display name Coverage trigger Claims-Made Occurrence Claims-Made and Reported R…" at bounding box center [785, 21] width 658 height 1366
paste textarea "NATIONSTAR MORTGAGE LLC ITS SUCCESSORS AND/OR ASSIGNS PO BOX 7727 [GEOGRAPHIC_D…"
type textarea "x"
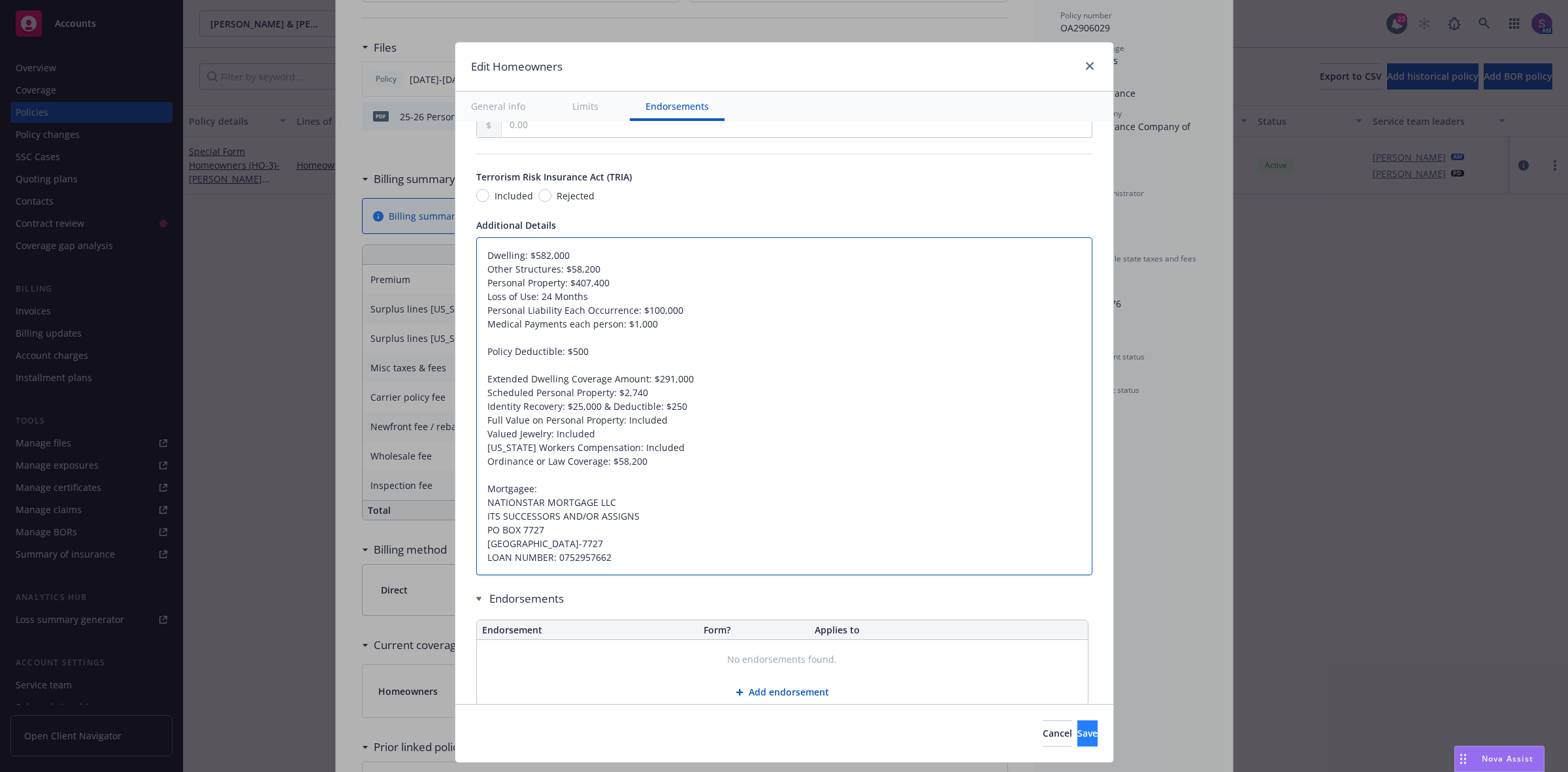
type textarea "Dwelling: $582,000 Other Structures: $58,200 Personal Property: $407,400 Loss o…"
click at [1077, 730] on span "Save" at bounding box center [1087, 734] width 21 height 12
type textarea "x"
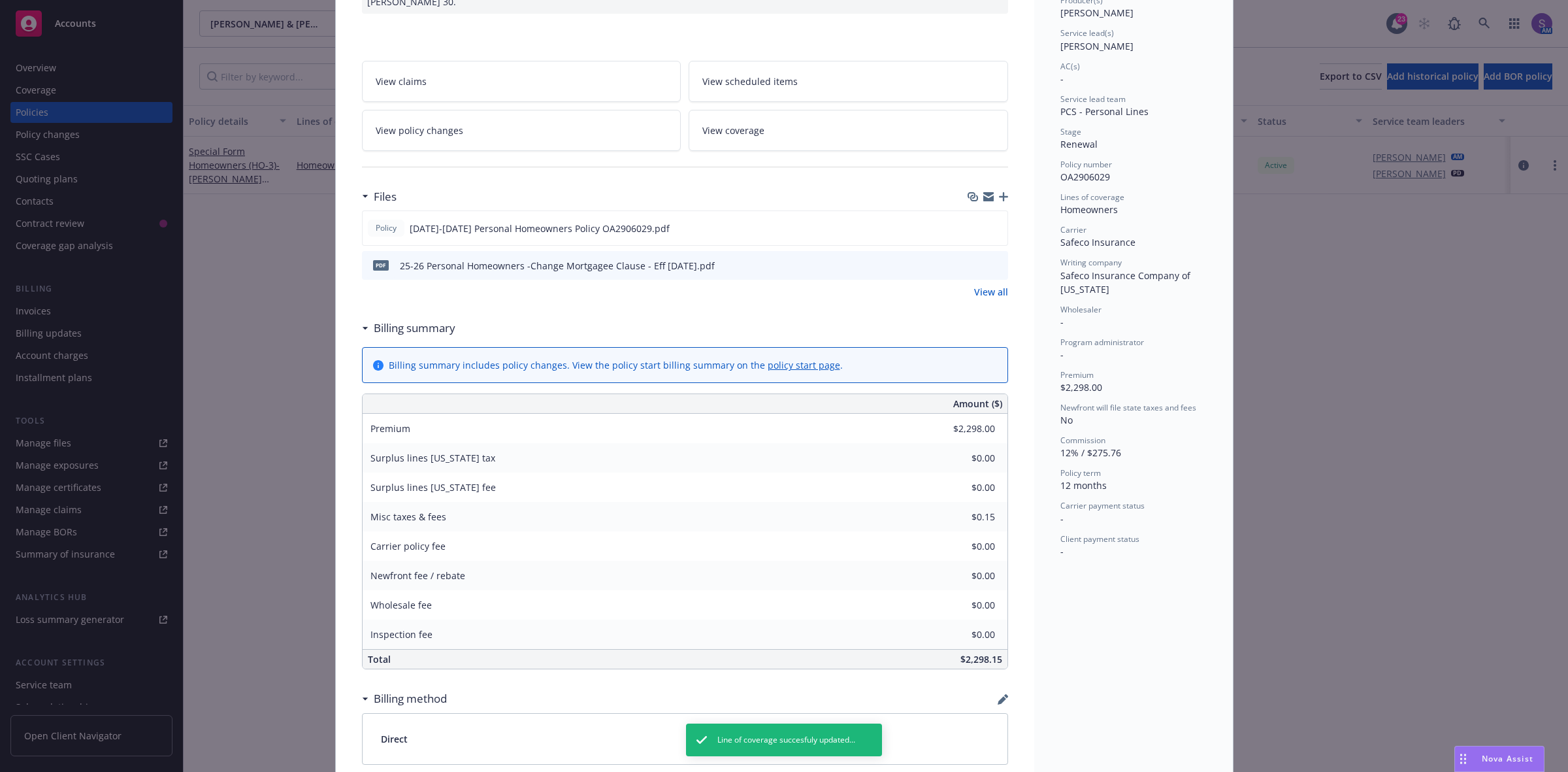
scroll to position [0, 0]
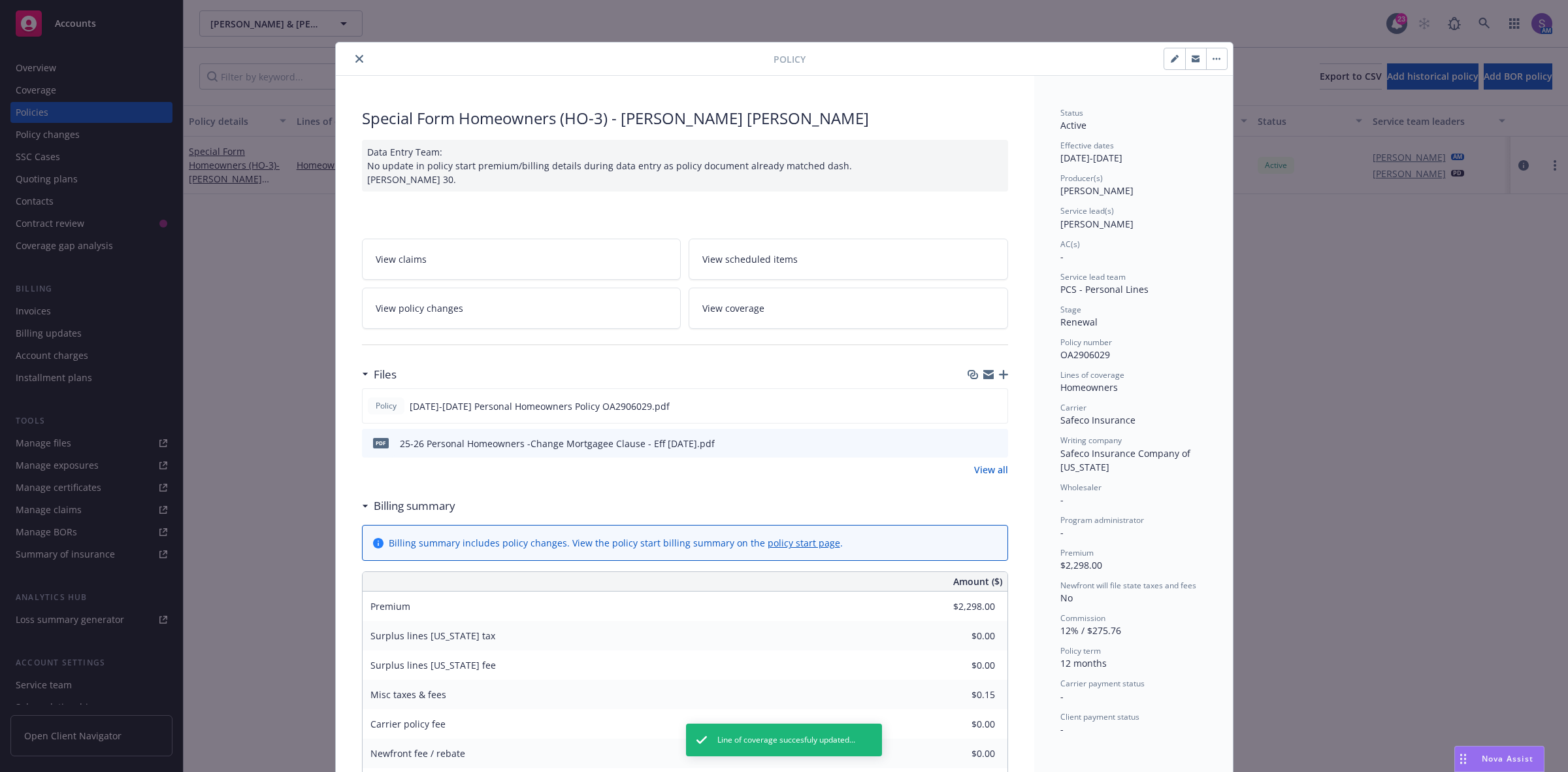
click at [356, 57] on icon "close" at bounding box center [359, 59] width 8 height 8
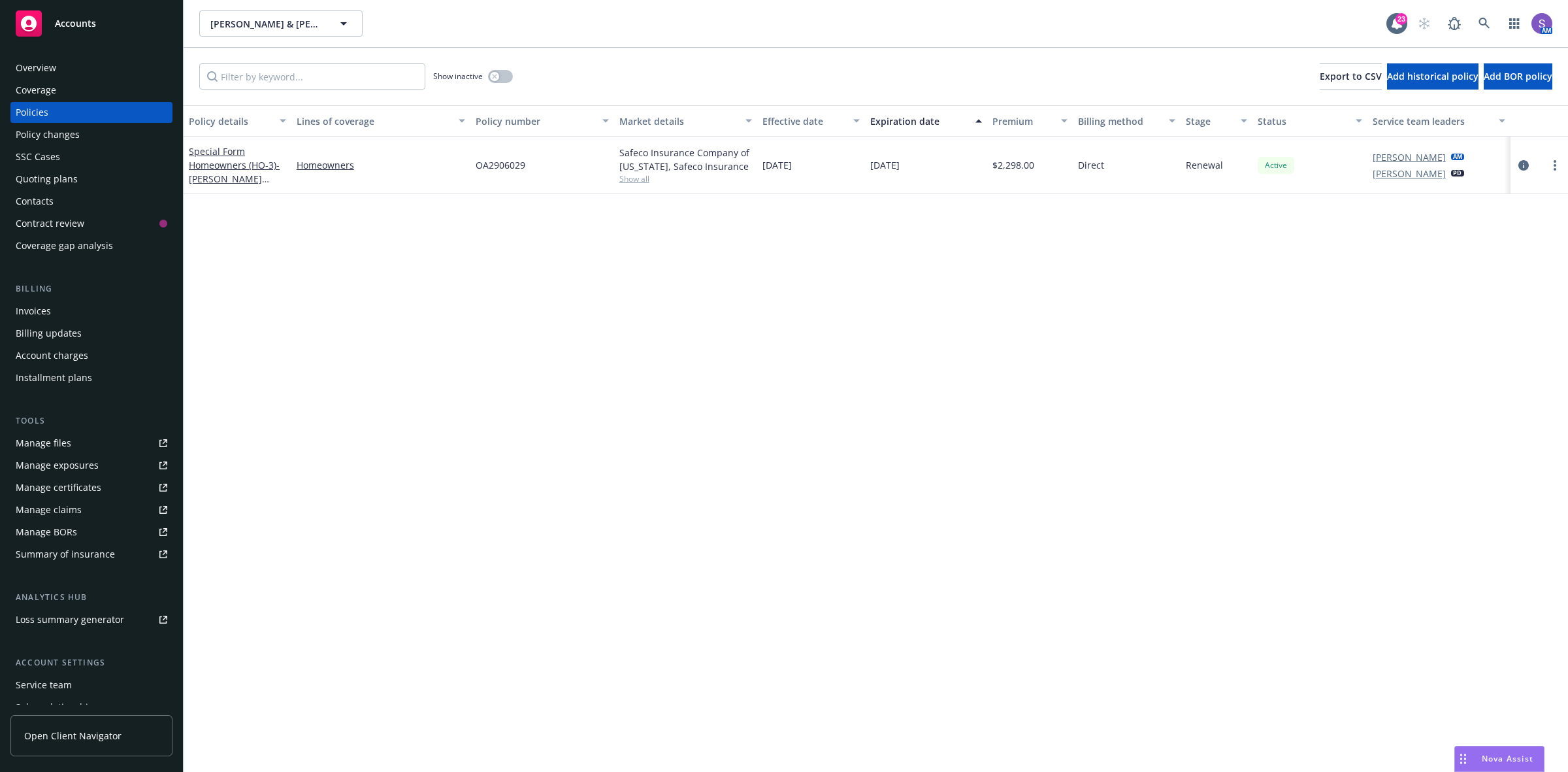
click at [778, 397] on div "Policy details Lines of coverage Policy number Market details Effective date Ex…" at bounding box center [876, 438] width 1384 height 667
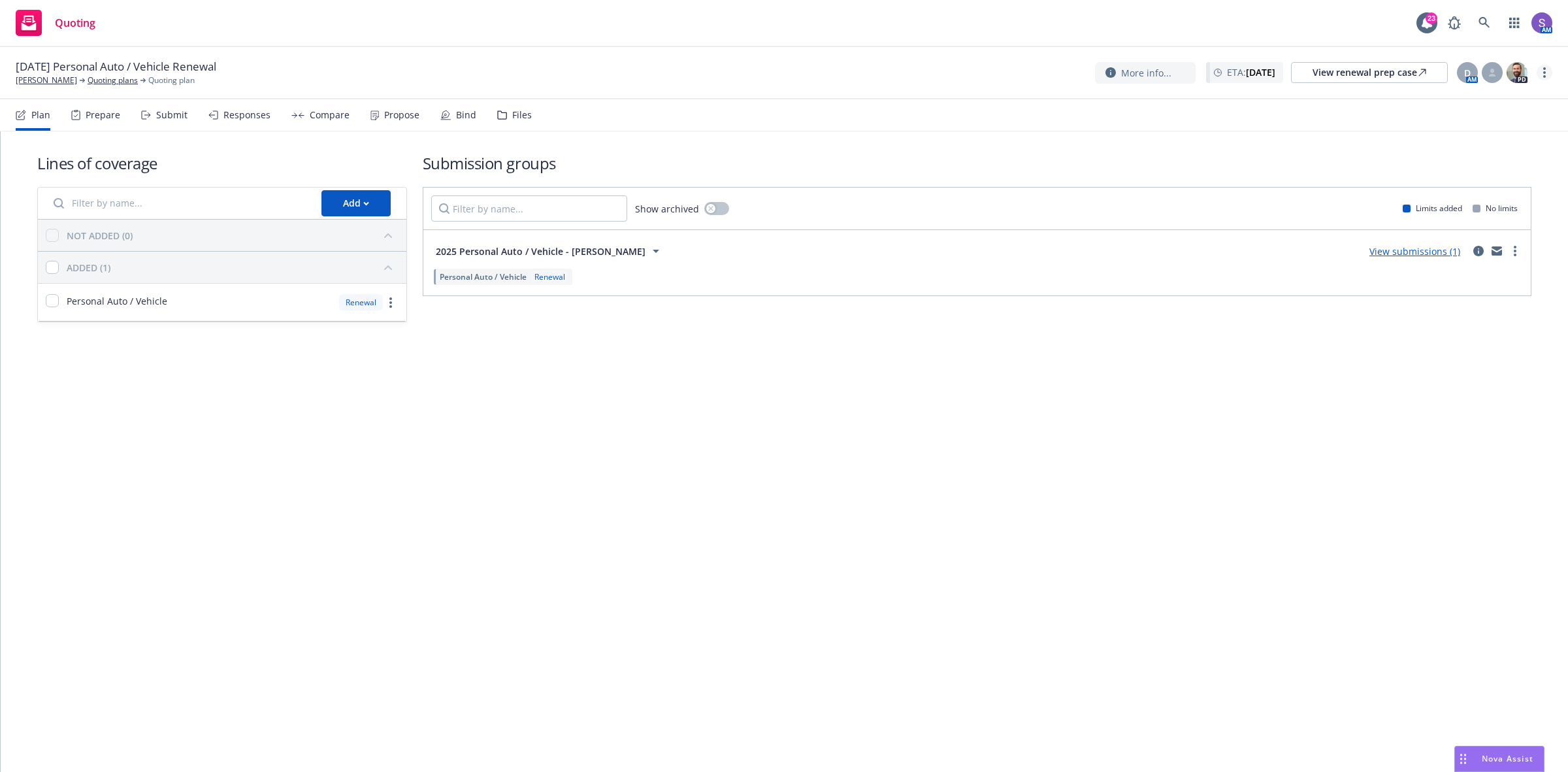
click at [1550, 72] on link "more" at bounding box center [1545, 73] width 16 height 16
drag, startPoint x: 1498, startPoint y: 185, endPoint x: 1461, endPoint y: 175, distance: 38.3
click at [1498, 185] on link "Archive quoting plan" at bounding box center [1478, 178] width 145 height 26
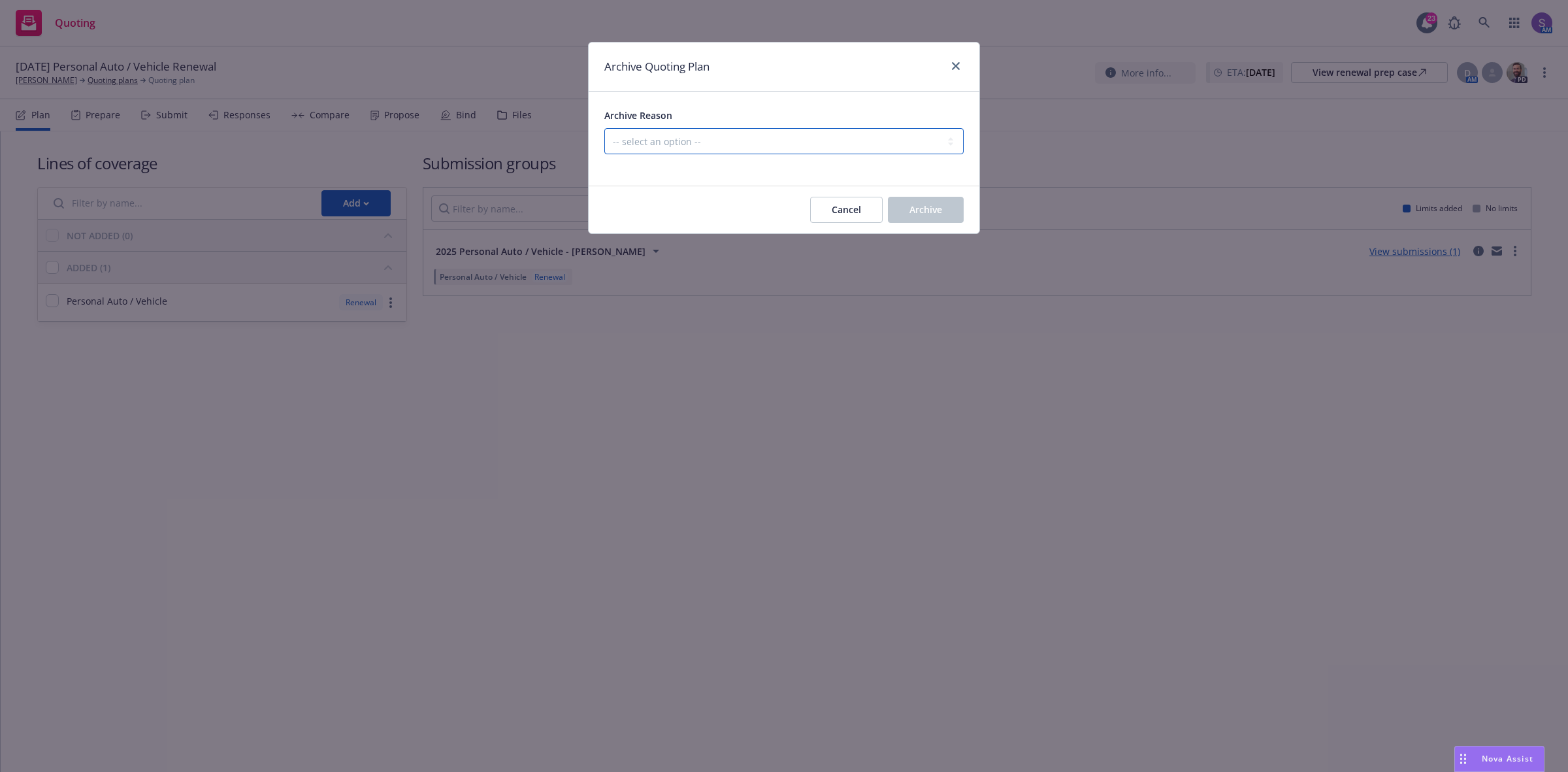
click at [658, 145] on select "-- select an option -- All policies in this renewal plan are auto-renewed Creat…" at bounding box center [784, 141] width 359 height 26
select select "ARCHIVED_RENEWAL_POLICY_AUTO_RENEWED"
click at [605, 129] on select "-- select an option -- All policies in this renewal plan are auto-renewed Creat…" at bounding box center [784, 141] width 359 height 26
click at [907, 211] on button "Archive" at bounding box center [926, 209] width 76 height 26
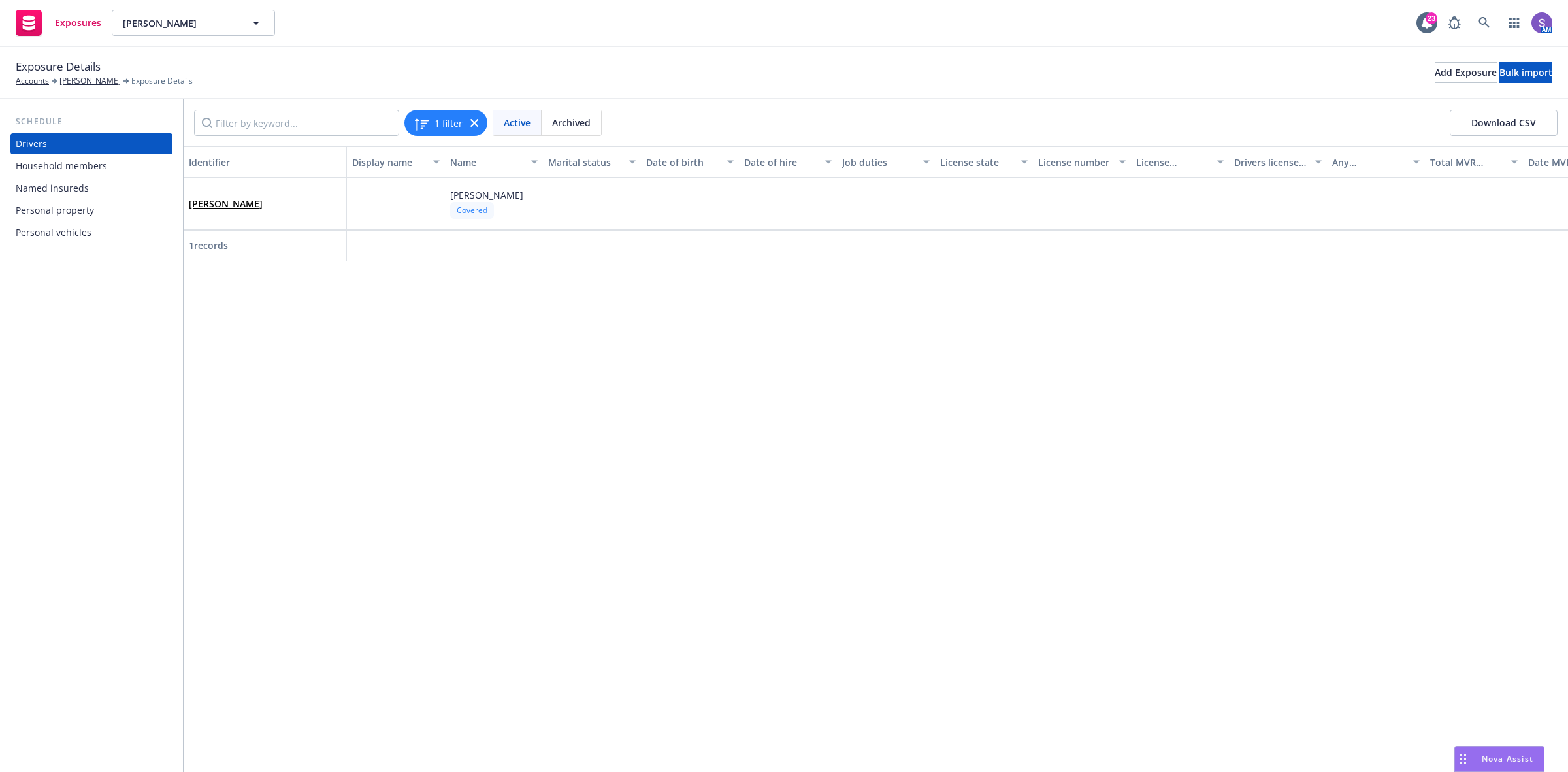
click at [62, 226] on div "Personal vehicles" at bounding box center [54, 232] width 76 height 21
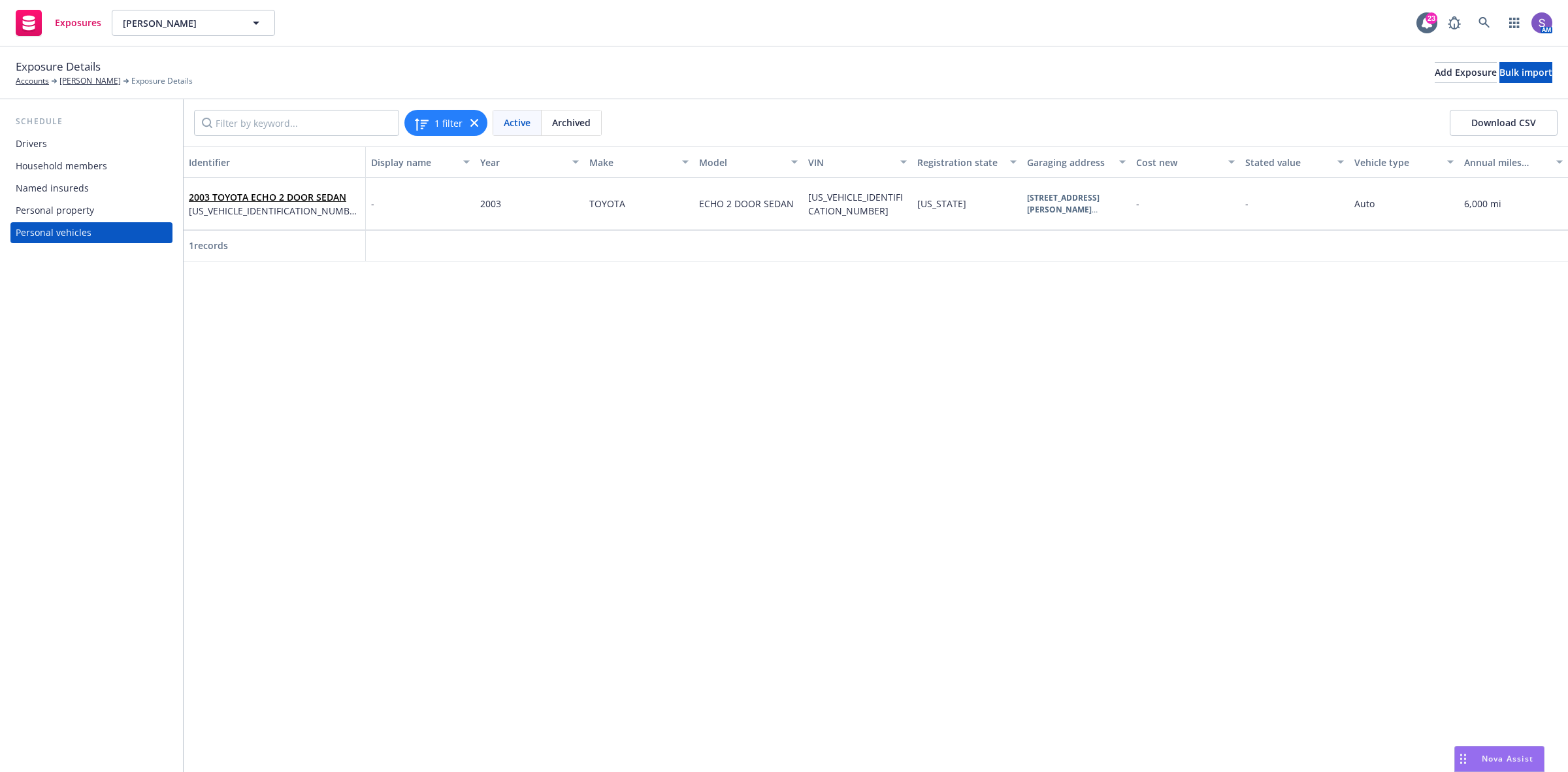
click at [1310, 570] on div "Identifier Display name Year Make Model VIN Registration state Garaging address…" at bounding box center [876, 459] width 1384 height 626
click at [314, 195] on link "2003 TOYOTA ECHO 2 DOOR SEDAN" at bounding box center [268, 197] width 158 height 12
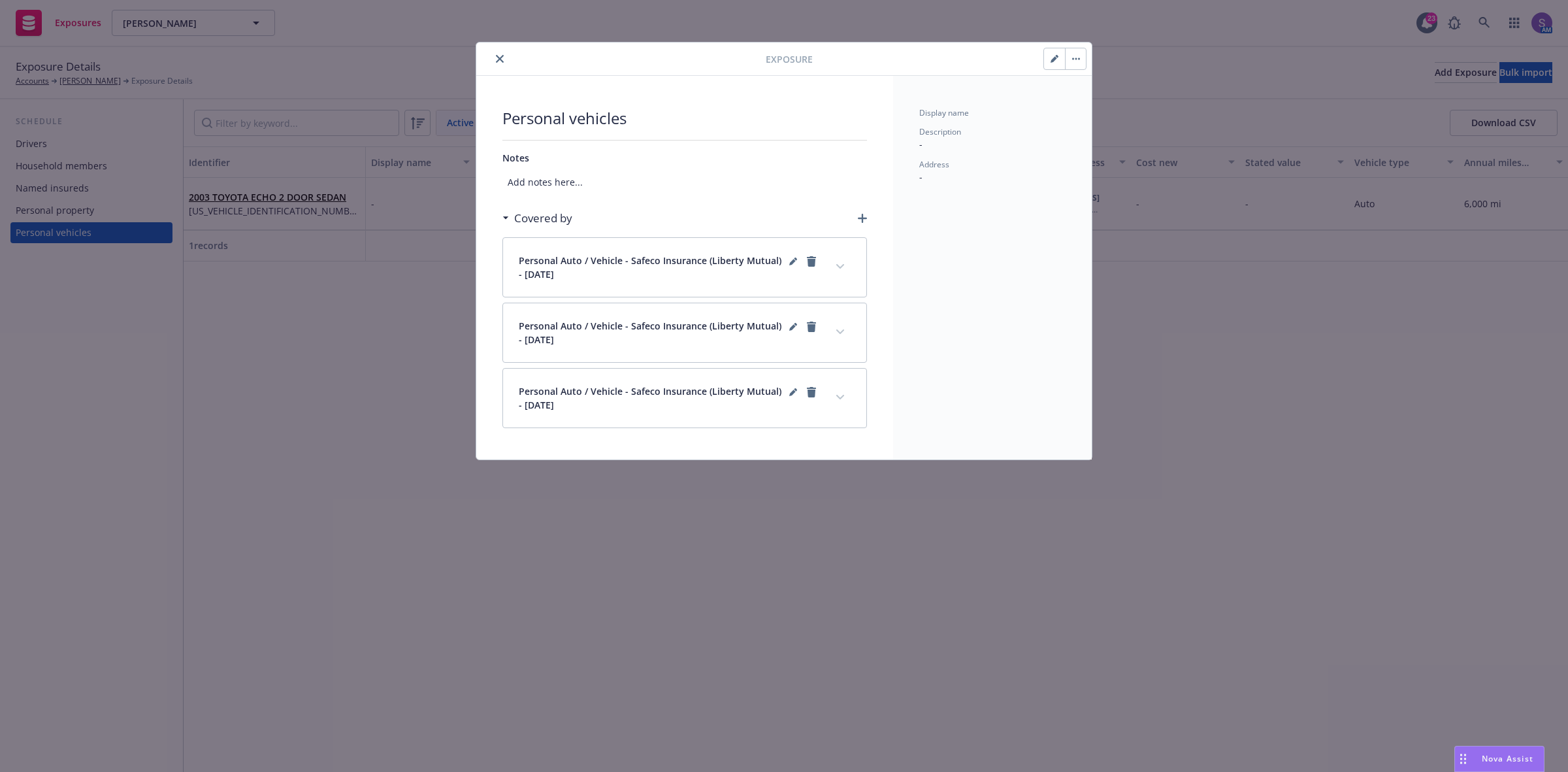
click at [1052, 60] on icon "button" at bounding box center [1053, 59] width 6 height 6
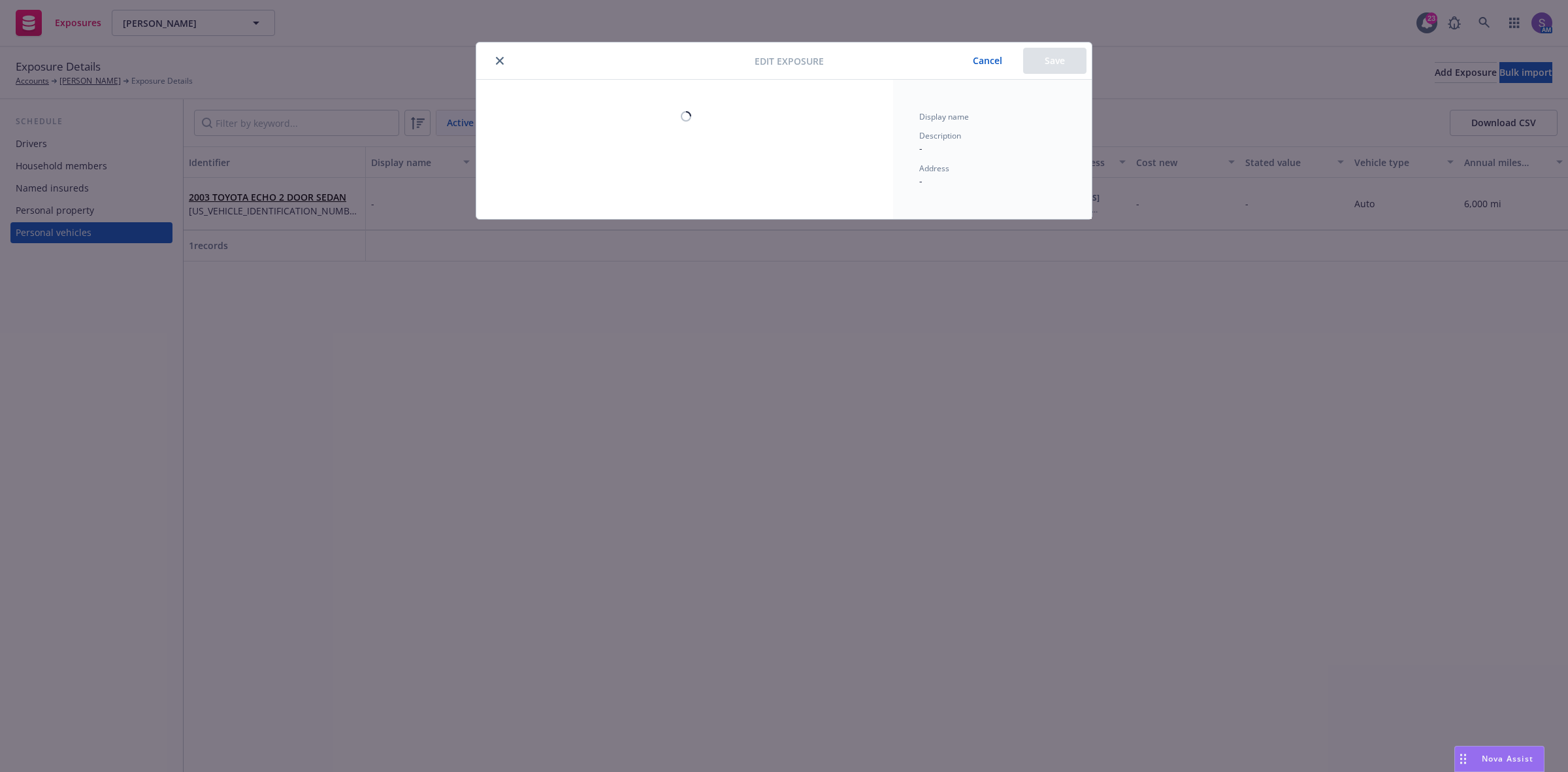
select select "CA"
select select "AUTO"
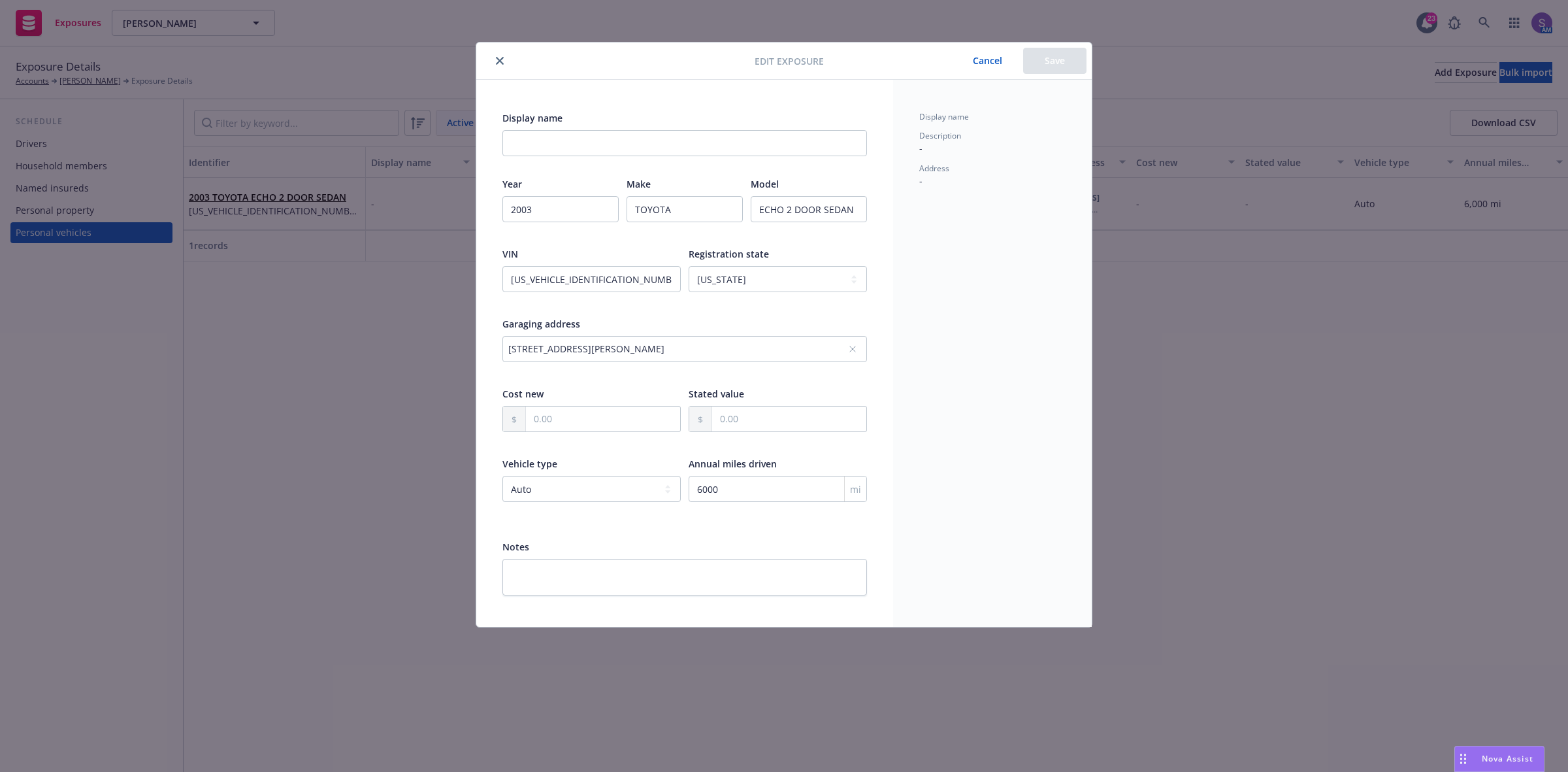
click at [991, 62] on button "Cancel" at bounding box center [987, 60] width 71 height 26
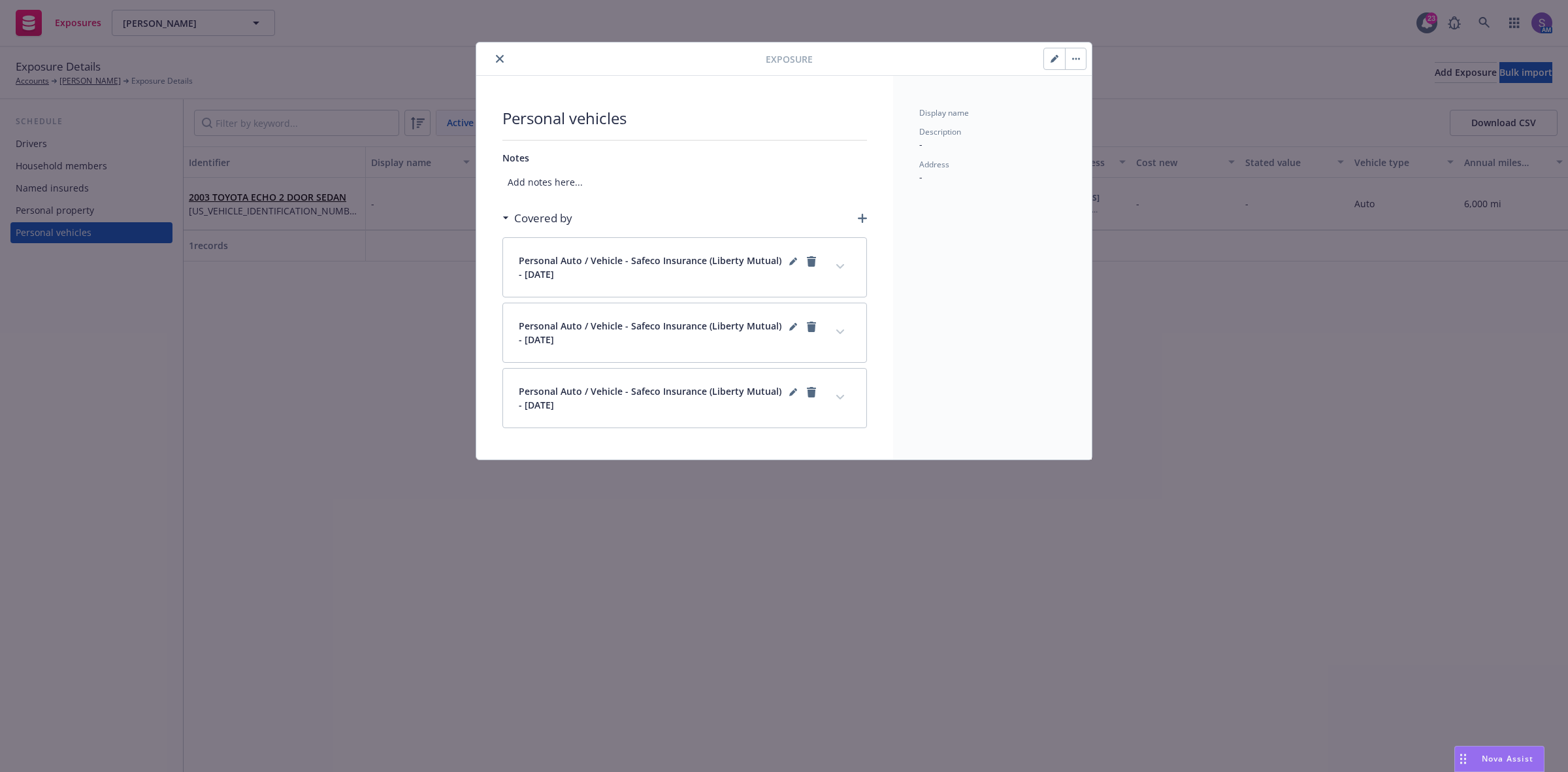
click at [491, 55] on div at bounding box center [623, 59] width 285 height 16
click at [499, 59] on icon "close" at bounding box center [499, 59] width 8 height 8
